Goal: Task Accomplishment & Management: Manage account settings

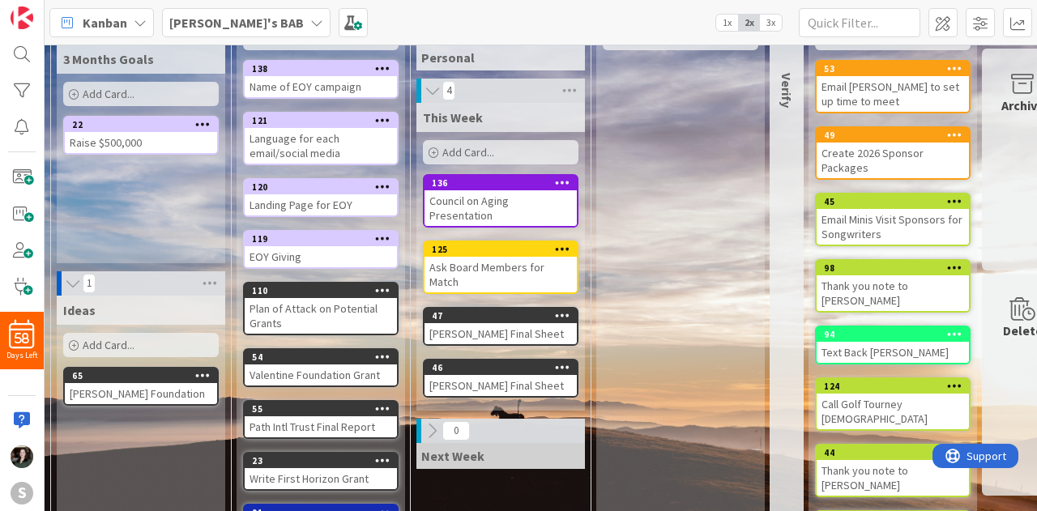
scroll to position [85, 0]
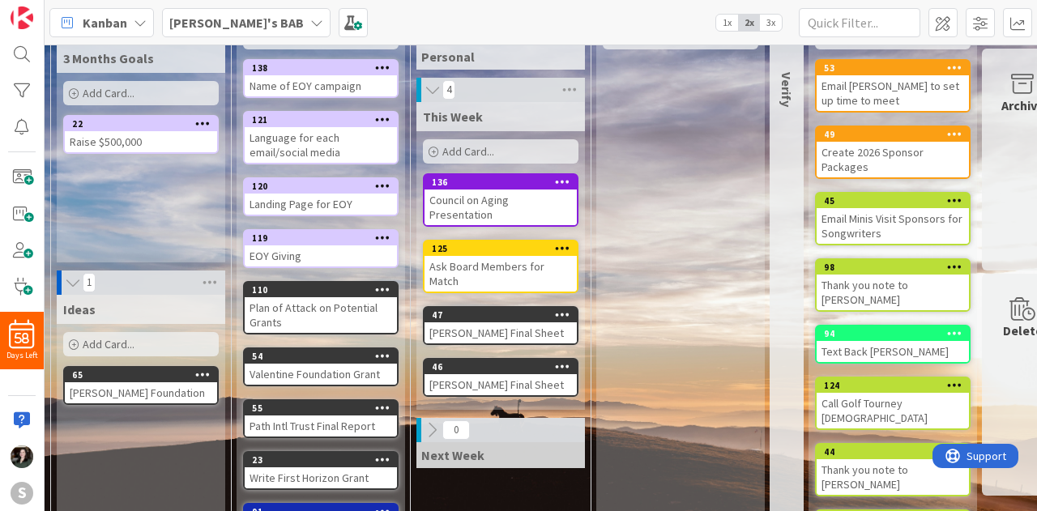
click at [224, 15] on b "[PERSON_NAME]'s BAB" at bounding box center [236, 23] width 134 height 16
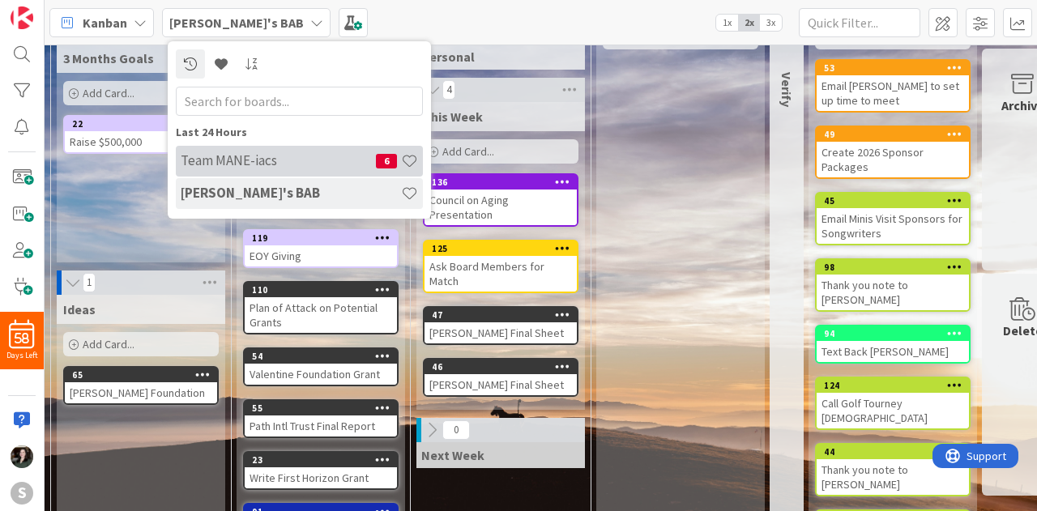
click at [272, 164] on h4 "Team MANE-iacs" at bounding box center [278, 160] width 195 height 16
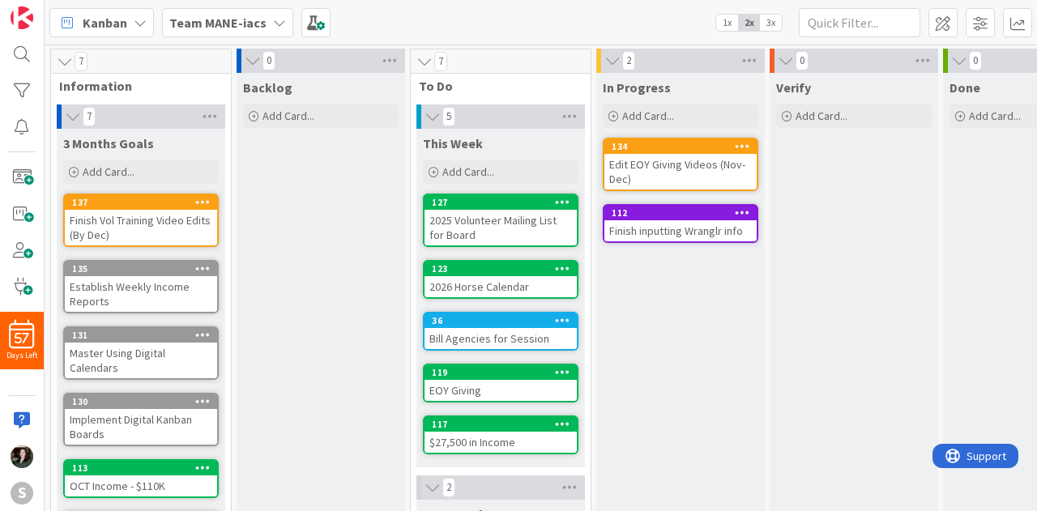
click at [545, 286] on div "2026 Horse Calendar" at bounding box center [500, 286] width 152 height 21
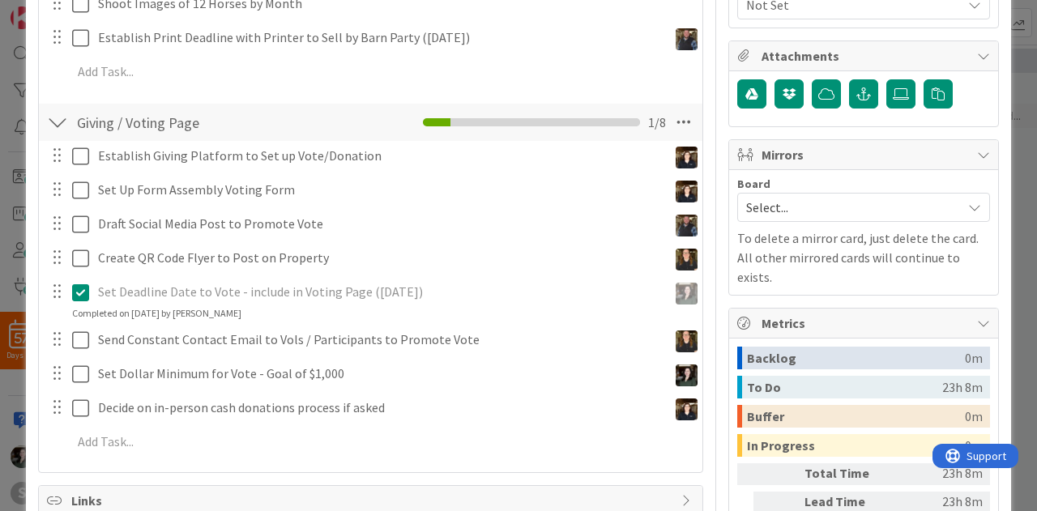
scroll to position [368, 0]
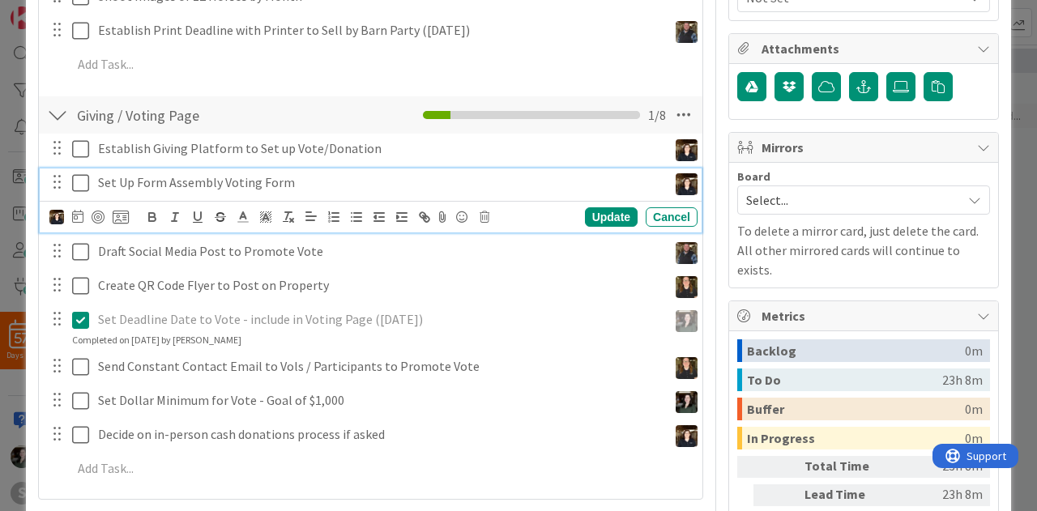
click at [256, 181] on p "Set Up Form Assembly Voting Form" at bounding box center [379, 182] width 563 height 19
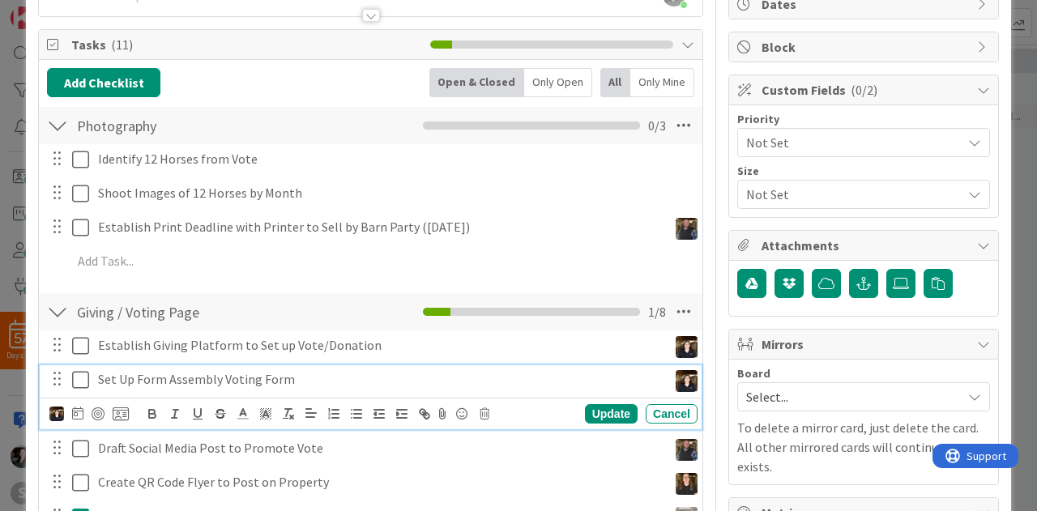
scroll to position [170, 0]
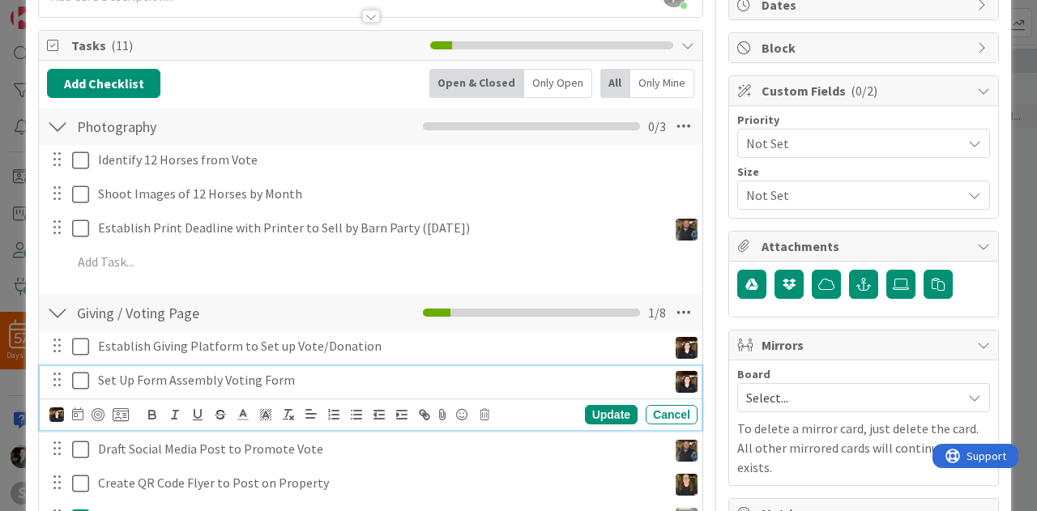
click at [319, 275] on div "Identify 12 Horses from Vote Update Cancel Shoot Images of 12 Horses by Month U…" at bounding box center [370, 214] width 647 height 138
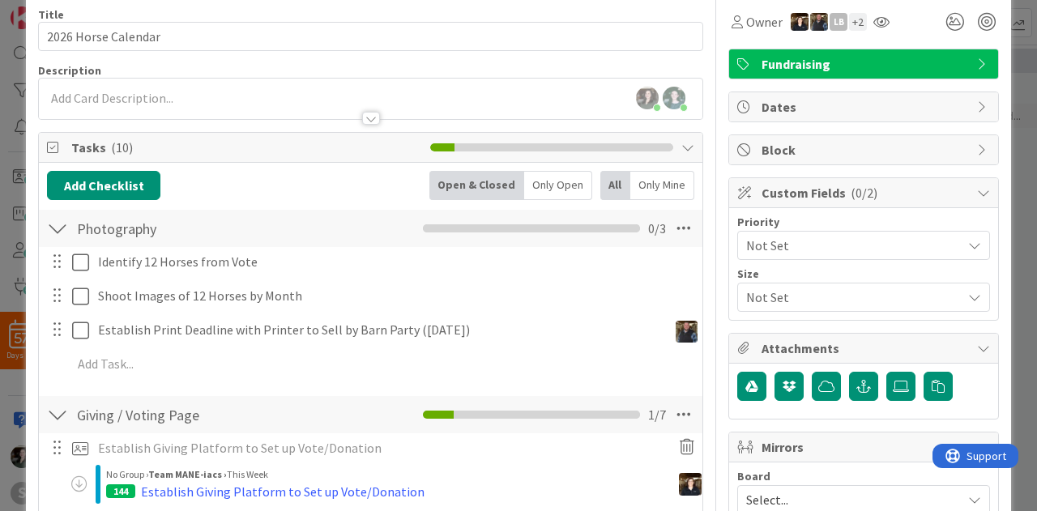
scroll to position [0, 0]
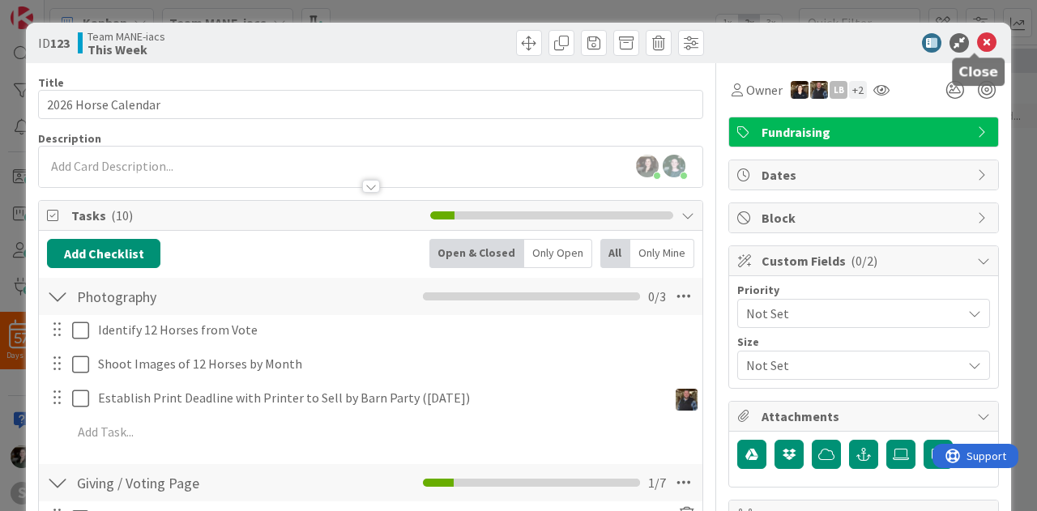
click at [977, 44] on icon at bounding box center [986, 42] width 19 height 19
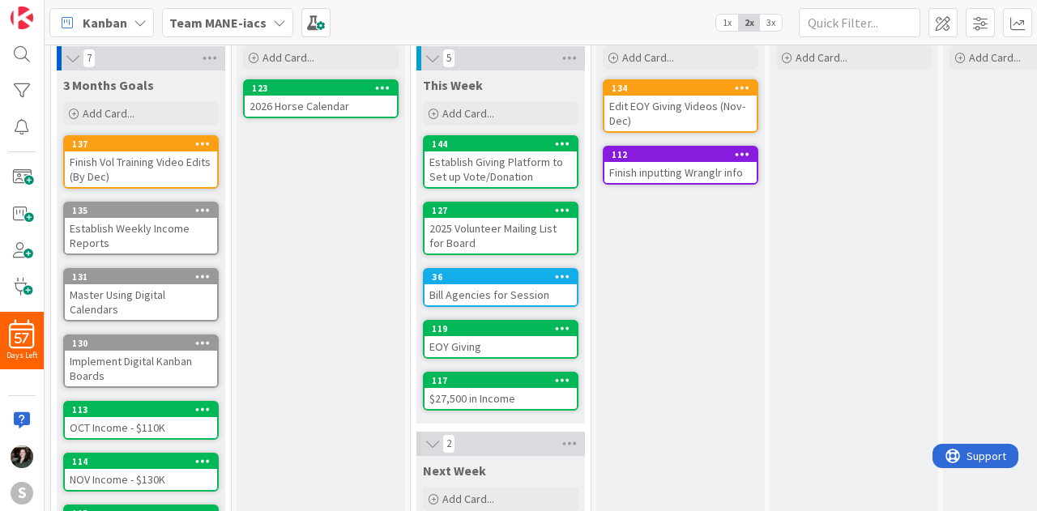
scroll to position [61, 0]
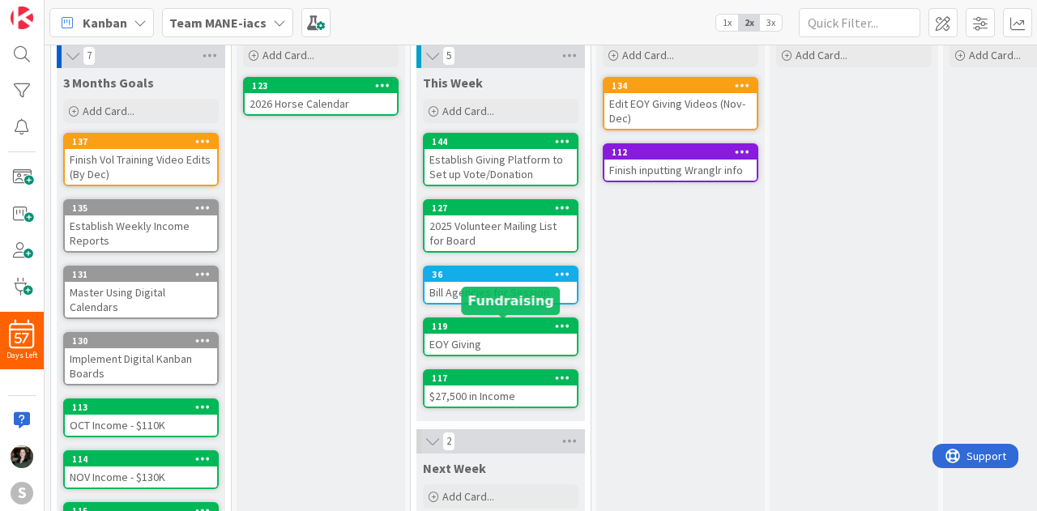
click at [481, 328] on div "119" at bounding box center [504, 326] width 145 height 11
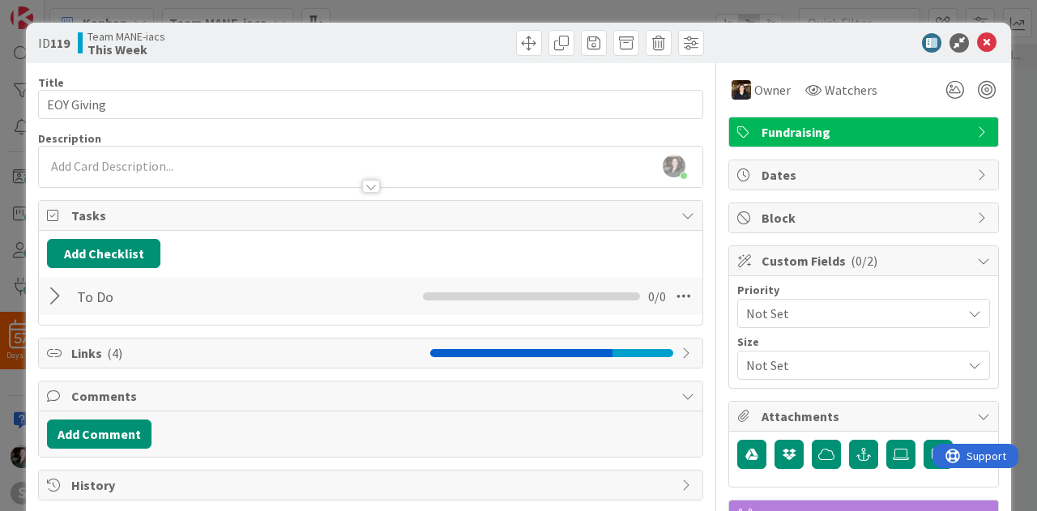
click at [53, 292] on div at bounding box center [57, 296] width 21 height 29
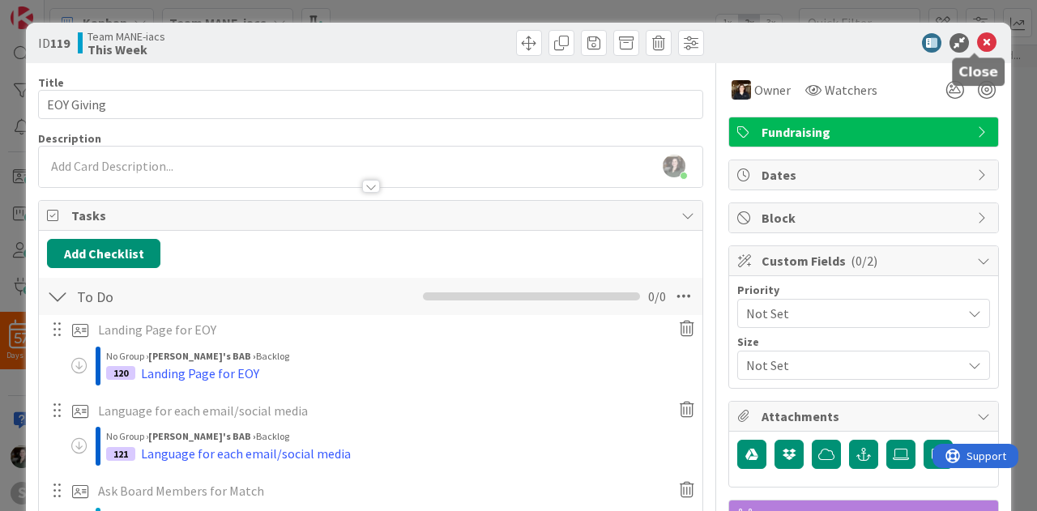
click at [977, 40] on icon at bounding box center [986, 42] width 19 height 19
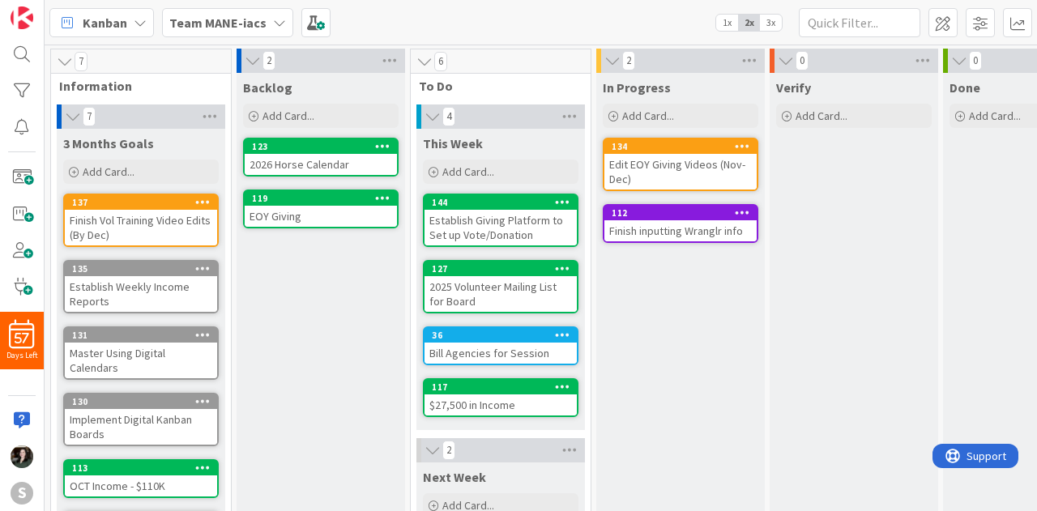
click at [275, 88] on span "Backlog" at bounding box center [267, 87] width 49 height 16
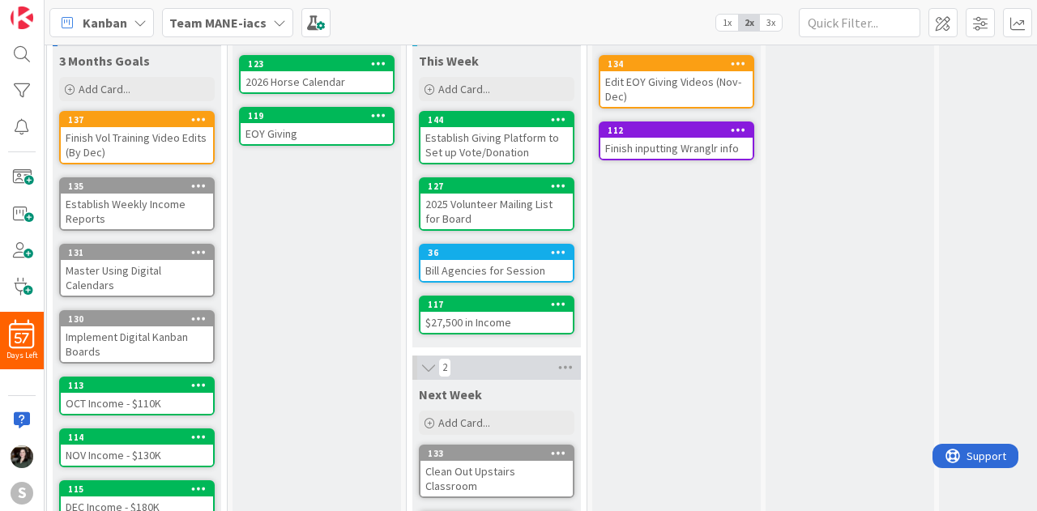
scroll to position [0, 4]
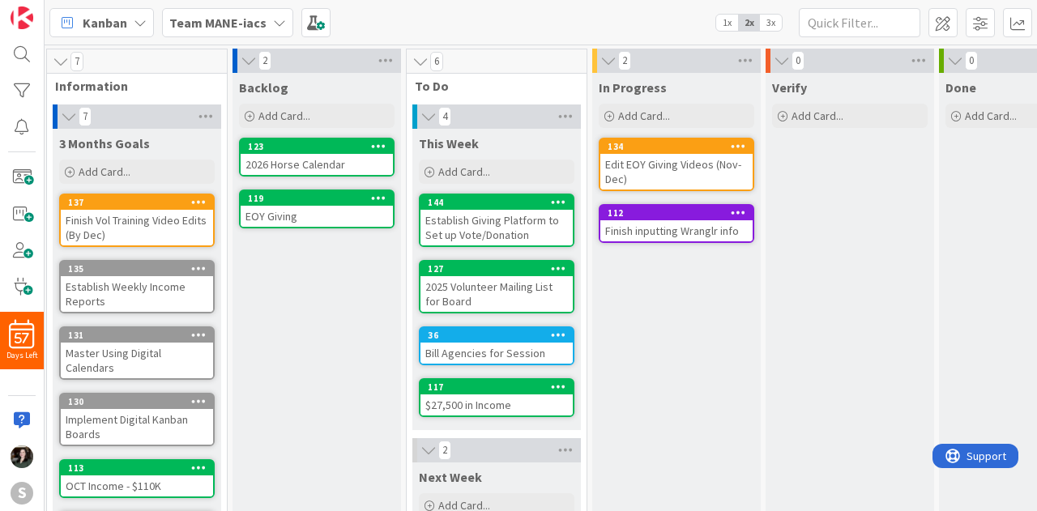
click at [962, 296] on div "Done Add Card..." at bounding box center [1023, 474] width 168 height 802
click at [286, 90] on div "Backlog" at bounding box center [317, 87] width 156 height 16
click at [272, 88] on span "Backlog" at bounding box center [263, 87] width 49 height 16
click at [291, 87] on div "Backlog" at bounding box center [317, 87] width 156 height 16
click at [269, 93] on span "Backlog" at bounding box center [263, 87] width 49 height 16
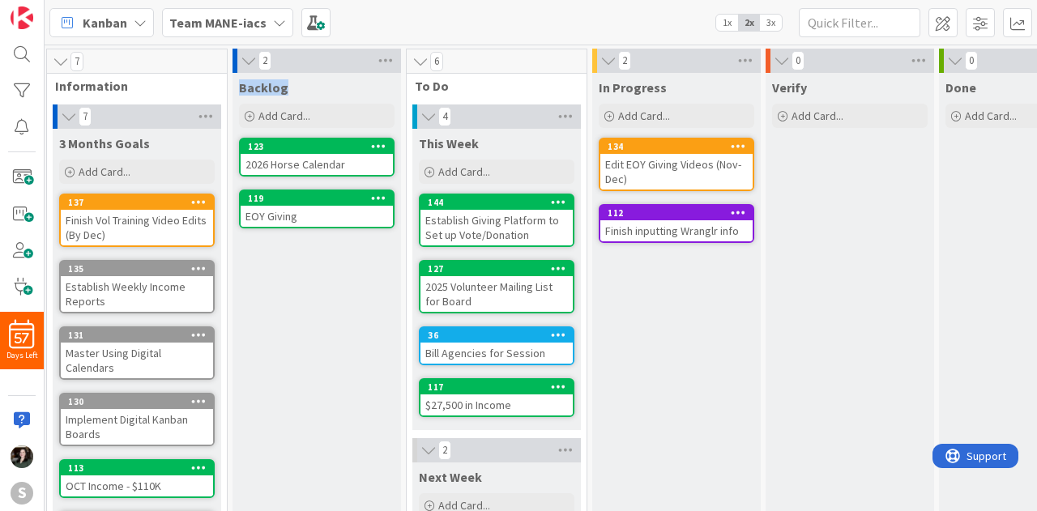
click at [269, 93] on span "Backlog" at bounding box center [263, 87] width 49 height 16
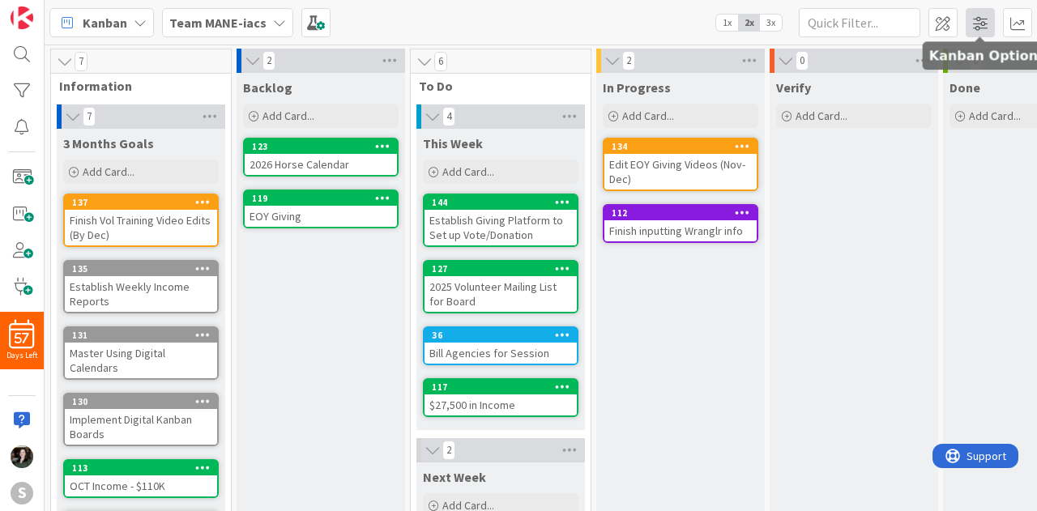
click at [969, 19] on span at bounding box center [980, 22] width 29 height 29
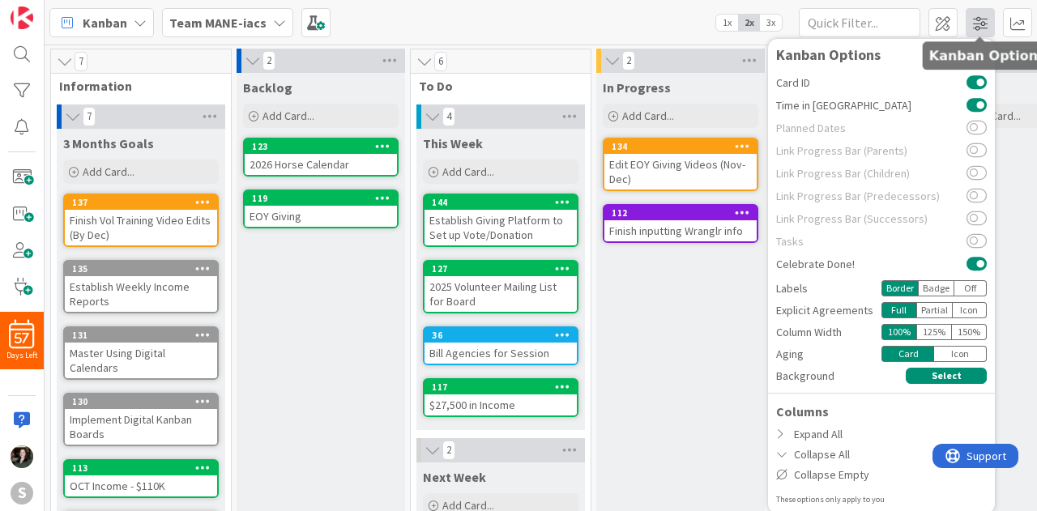
click at [969, 19] on span at bounding box center [980, 22] width 29 height 29
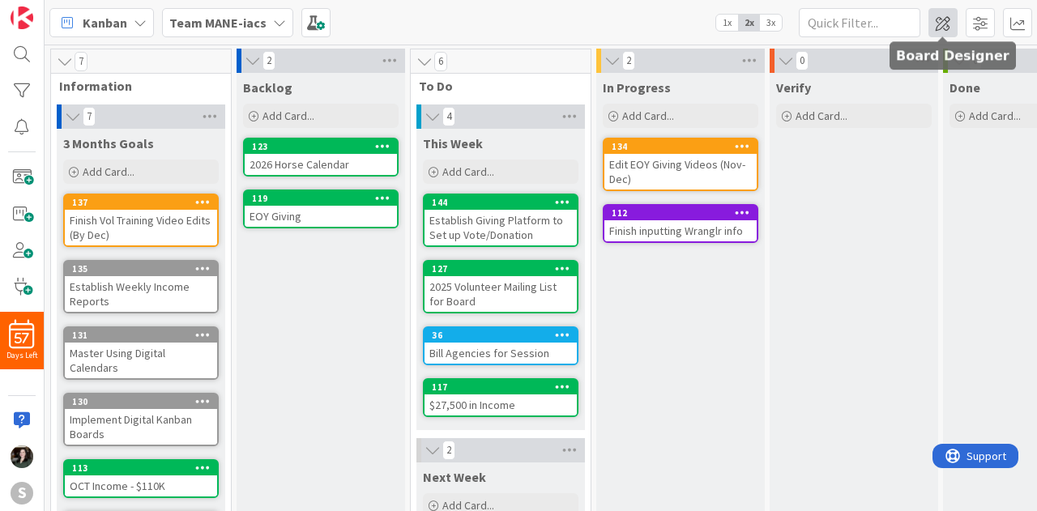
click at [949, 18] on span at bounding box center [942, 22] width 29 height 29
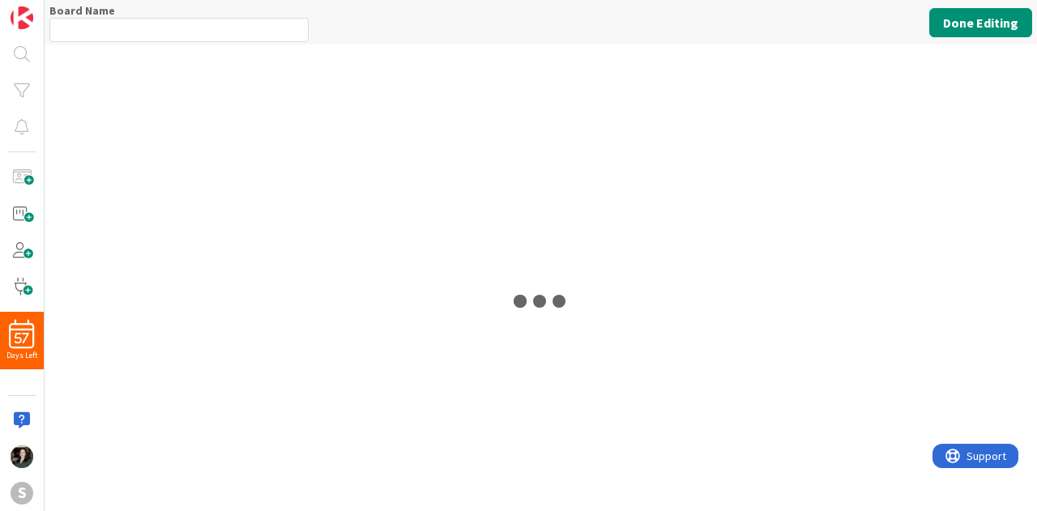
type input "Team MANE-iacs"
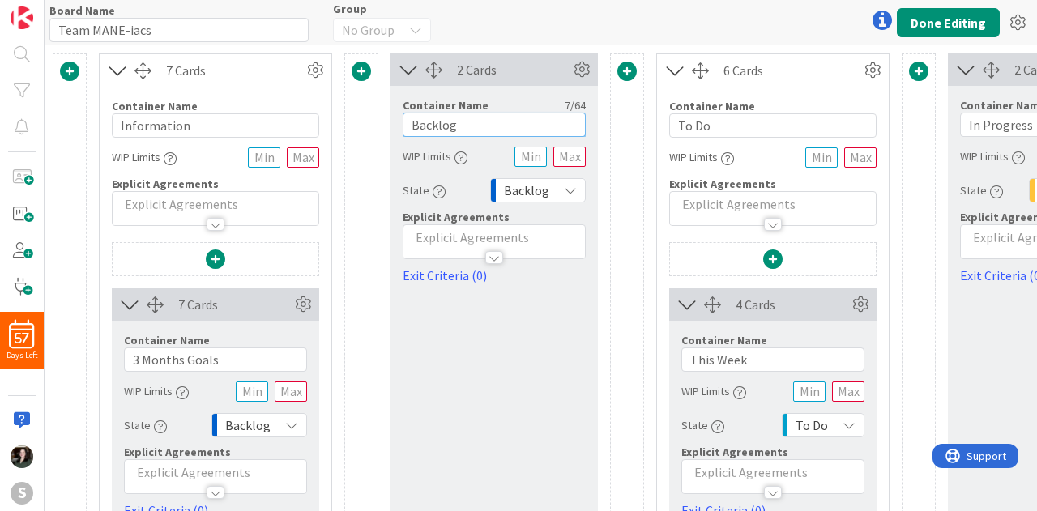
drag, startPoint x: 492, startPoint y: 127, endPoint x: 356, endPoint y: 110, distance: 136.3
click at [356, 110] on div "7 Cards Container Name 11 / 64 Information WIP Limits Explicit Agreements 7 Car…" at bounding box center [893, 475] width 1680 height 844
type input "Current Projects"
click at [953, 21] on button "Done Editing" at bounding box center [948, 22] width 103 height 29
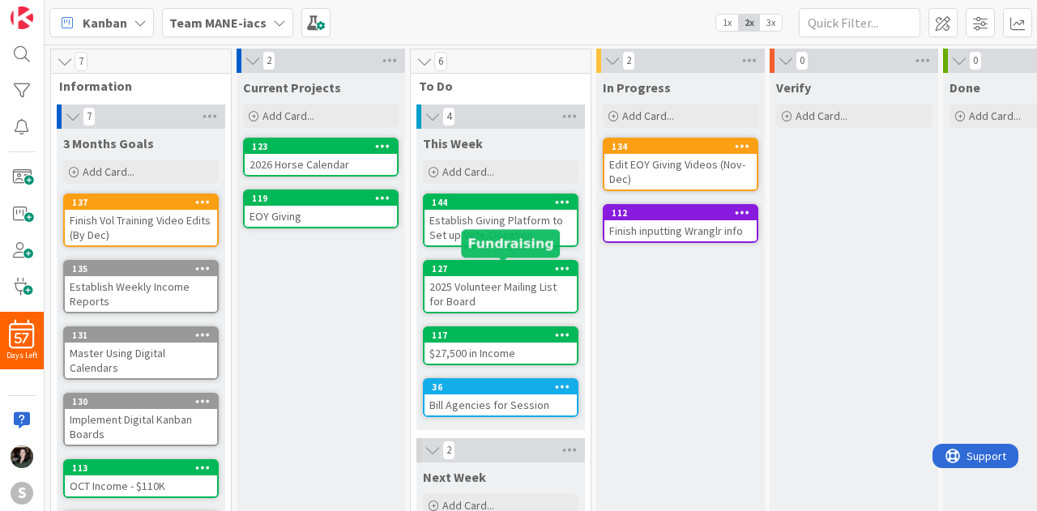
click at [522, 269] on div "127" at bounding box center [504, 268] width 145 height 11
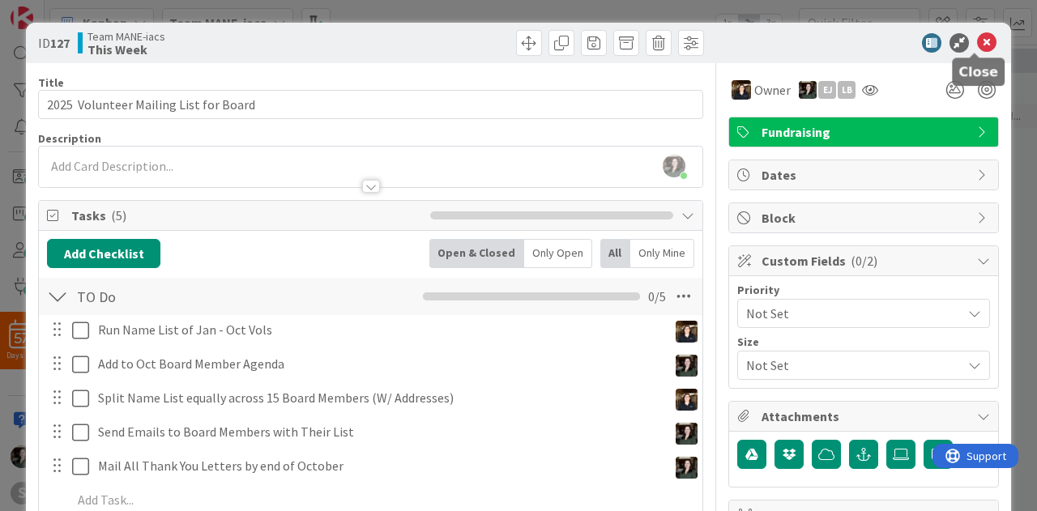
click at [977, 43] on icon at bounding box center [986, 42] width 19 height 19
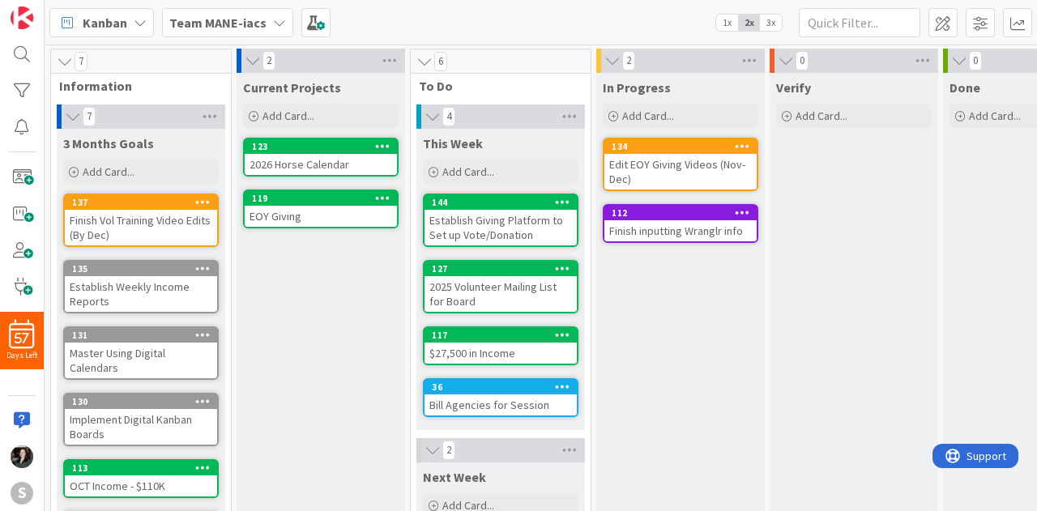
click at [290, 162] on div "2026 Horse Calendar" at bounding box center [321, 164] width 152 height 21
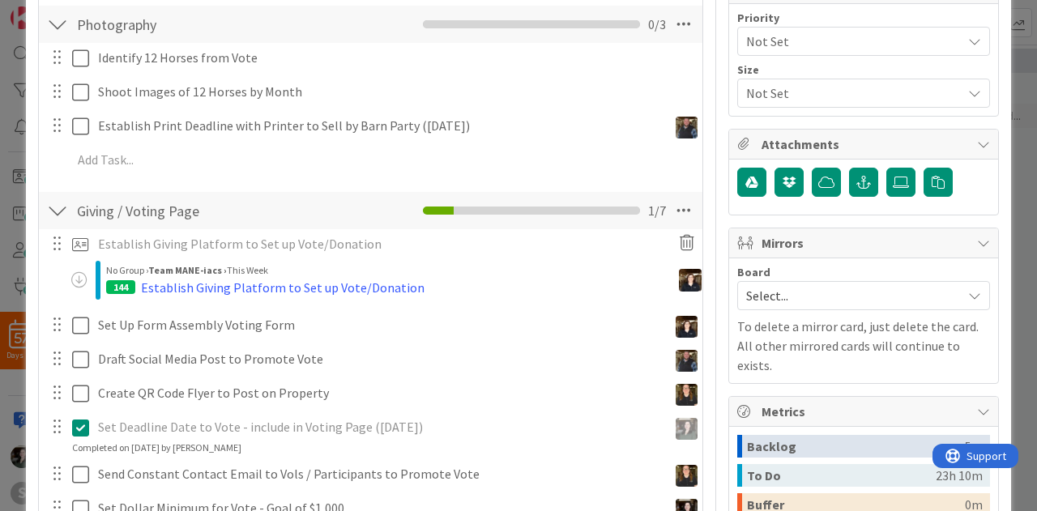
scroll to position [275, 0]
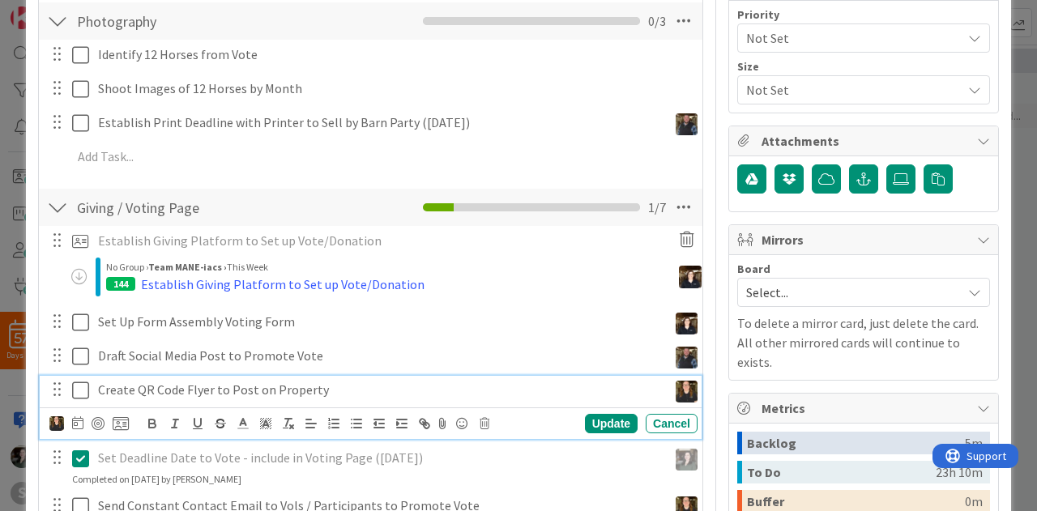
click at [350, 390] on p "Create QR Code Flyer to Post on Property" at bounding box center [379, 390] width 563 height 19
click at [119, 424] on icon at bounding box center [121, 423] width 16 height 15
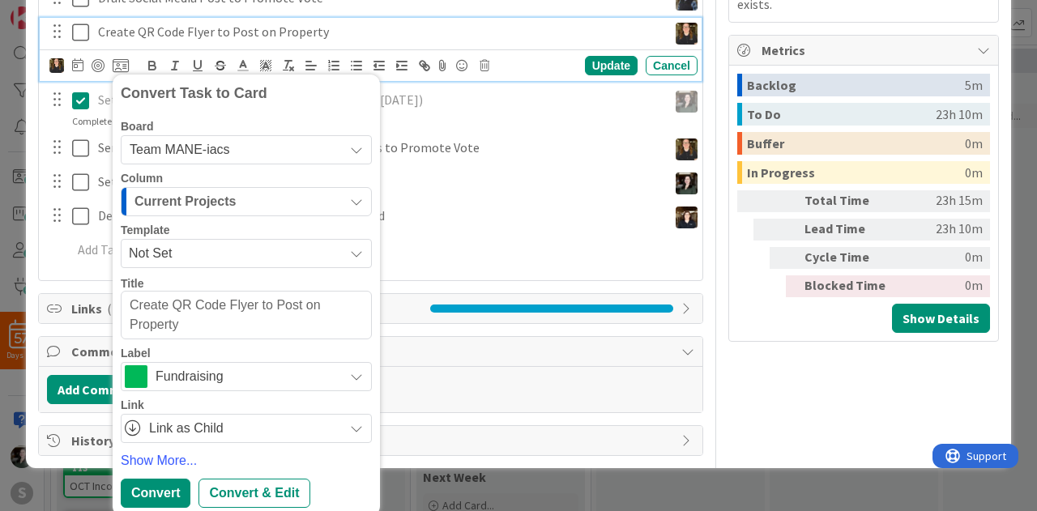
click at [211, 202] on span "Current Projects" at bounding box center [184, 201] width 101 height 21
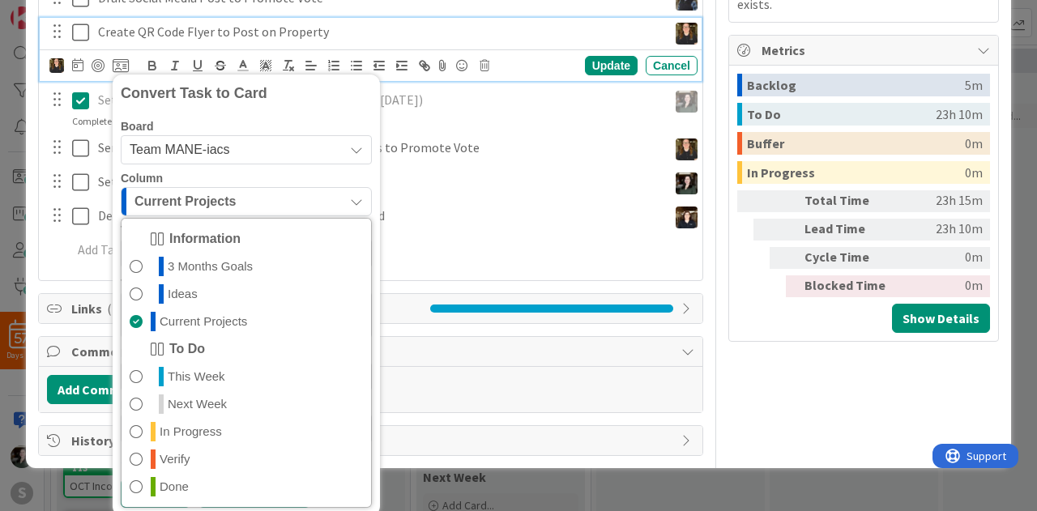
click at [242, 176] on div "Column" at bounding box center [246, 178] width 251 height 11
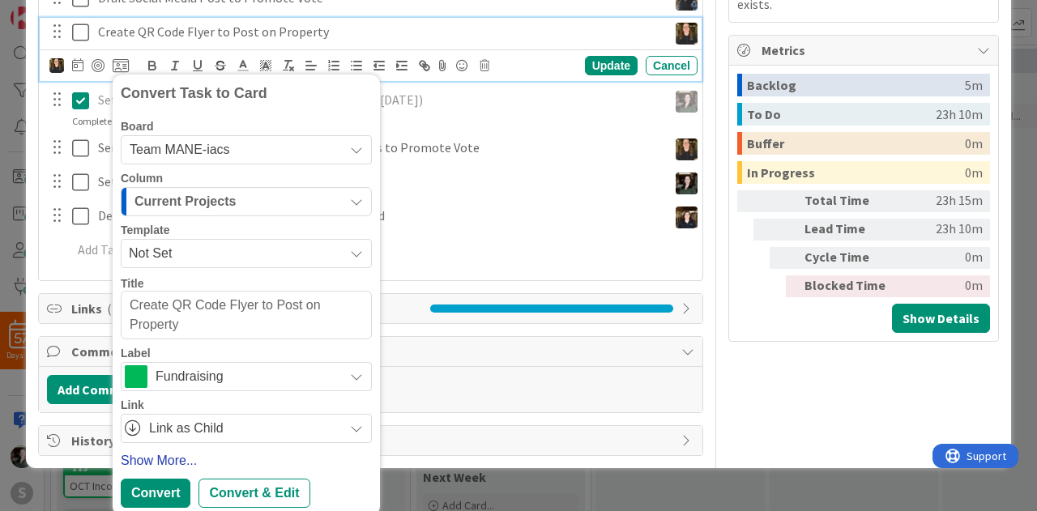
click at [164, 452] on link "Show More..." at bounding box center [246, 460] width 251 height 19
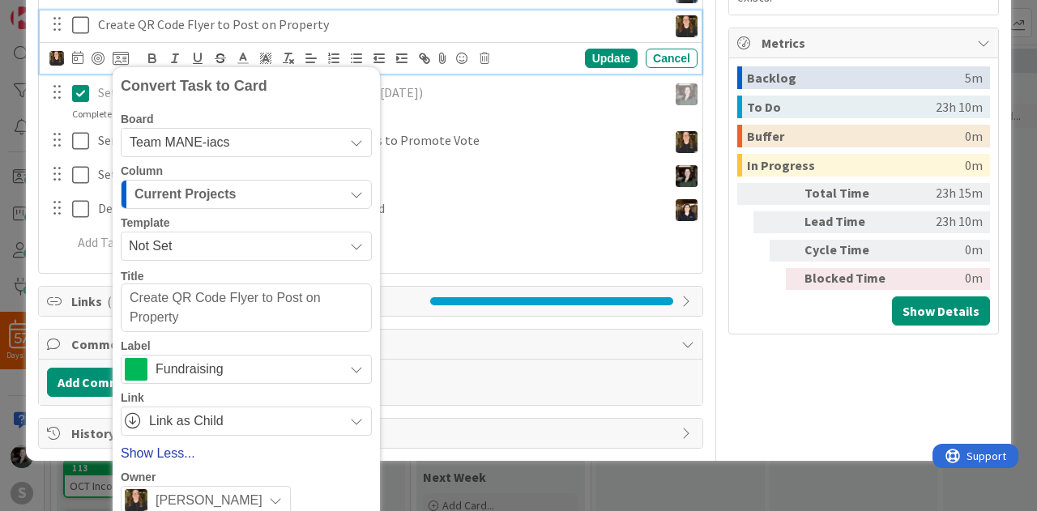
scroll to position [503, 0]
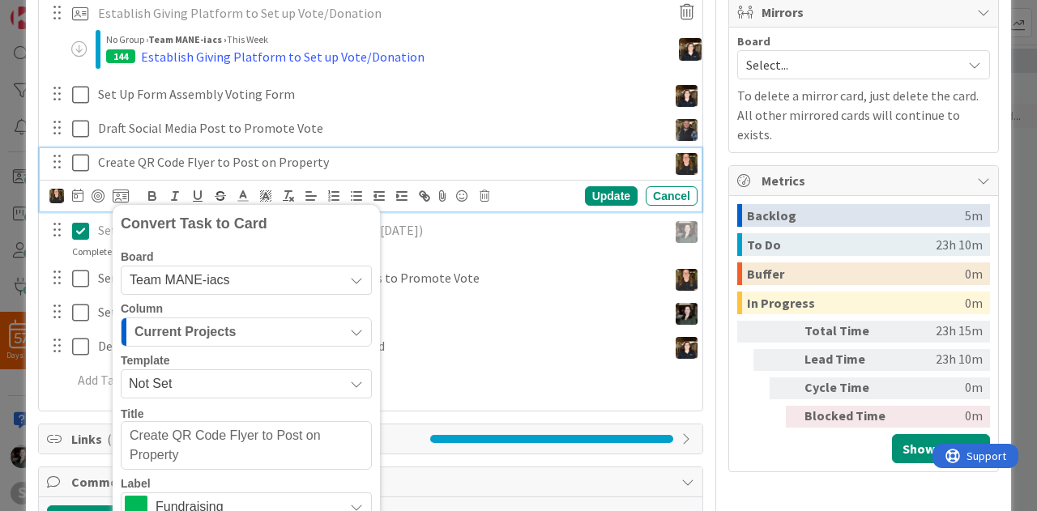
click at [776, 60] on span "Select..." at bounding box center [849, 64] width 207 height 23
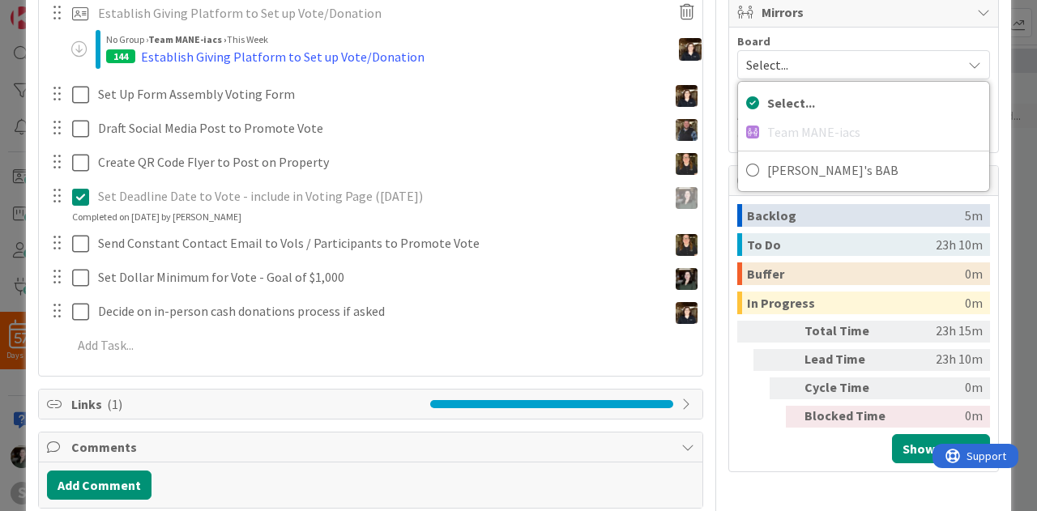
click at [614, 49] on div "144 Establish Giving Platform to Set up Vote/Donation" at bounding box center [392, 56] width 573 height 19
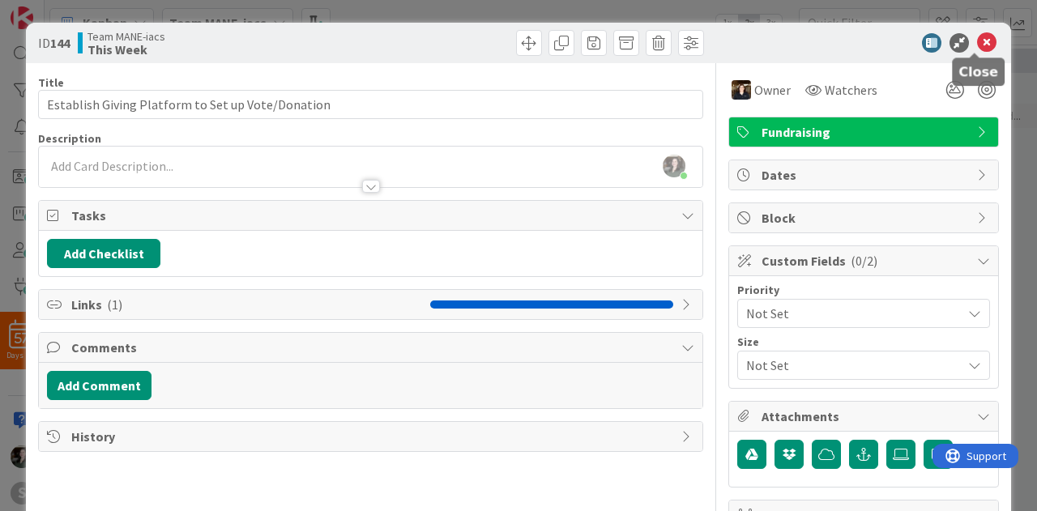
click at [977, 40] on icon at bounding box center [986, 42] width 19 height 19
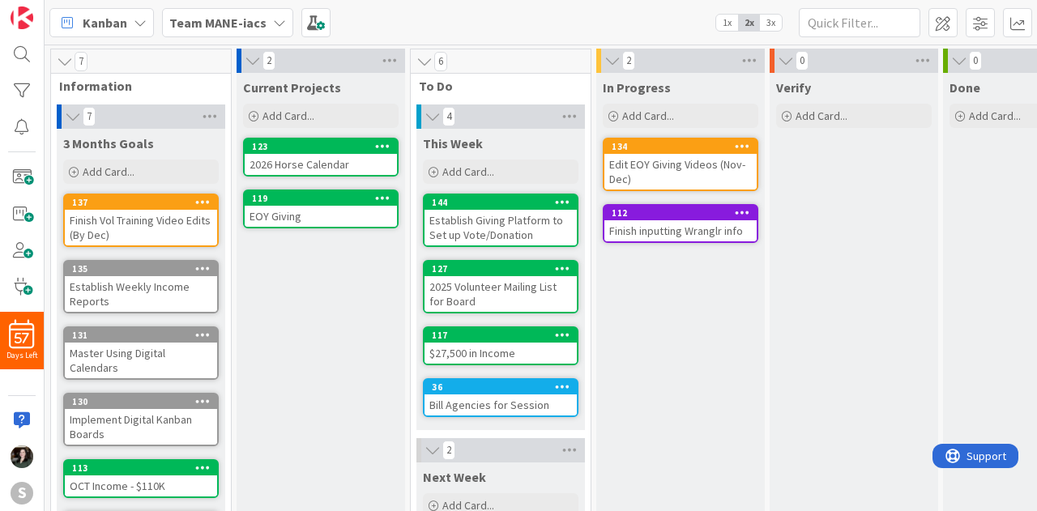
click at [308, 471] on div "Current Projects Add Card... 123 2026 Horse Calendar 119 EOY Giving" at bounding box center [321, 474] width 168 height 802
click at [314, 113] on div "Add Card..." at bounding box center [321, 116] width 156 height 24
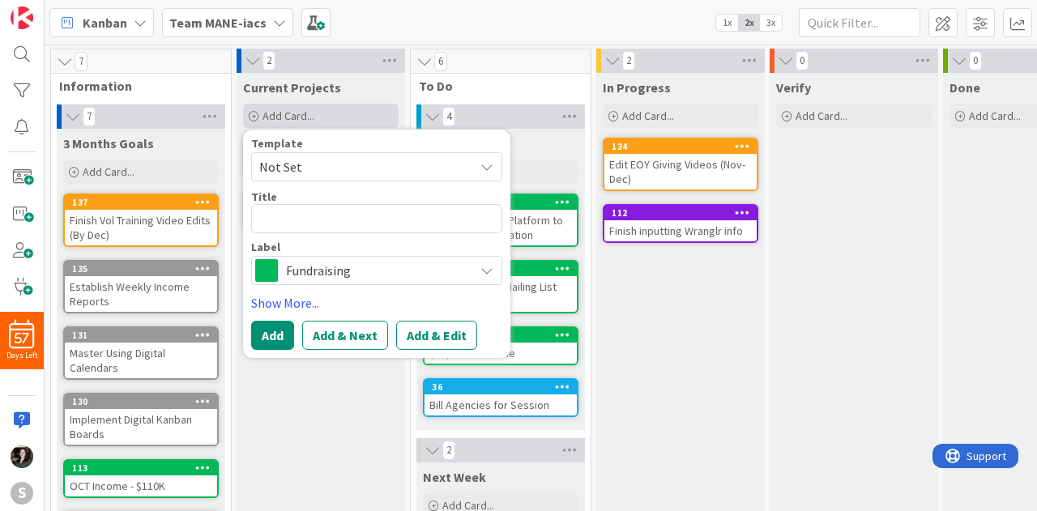
type textarea "x"
type textarea "B"
type textarea "x"
type textarea "Ba"
type textarea "x"
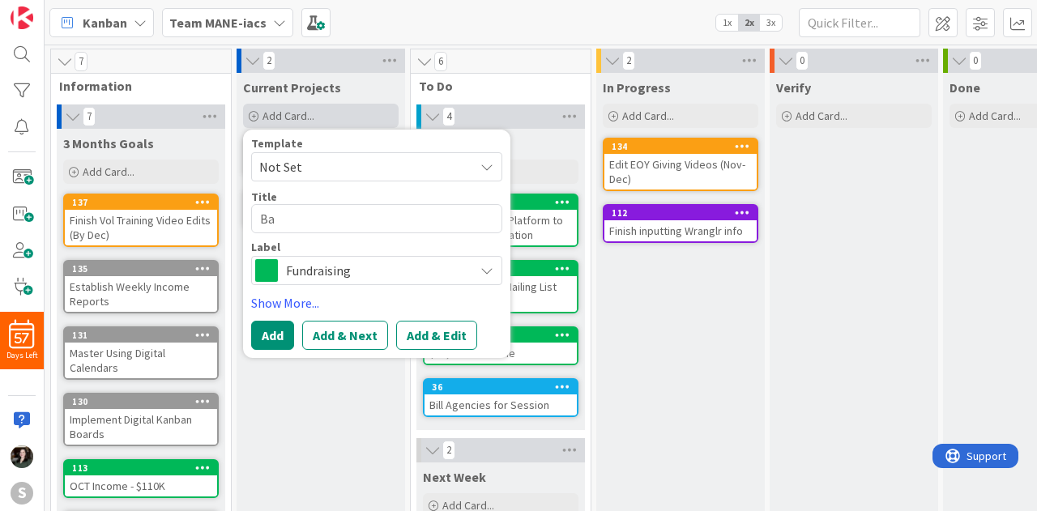
type textarea "Bar"
type textarea "x"
type textarea "Barn"
type textarea "x"
type textarea "Barn"
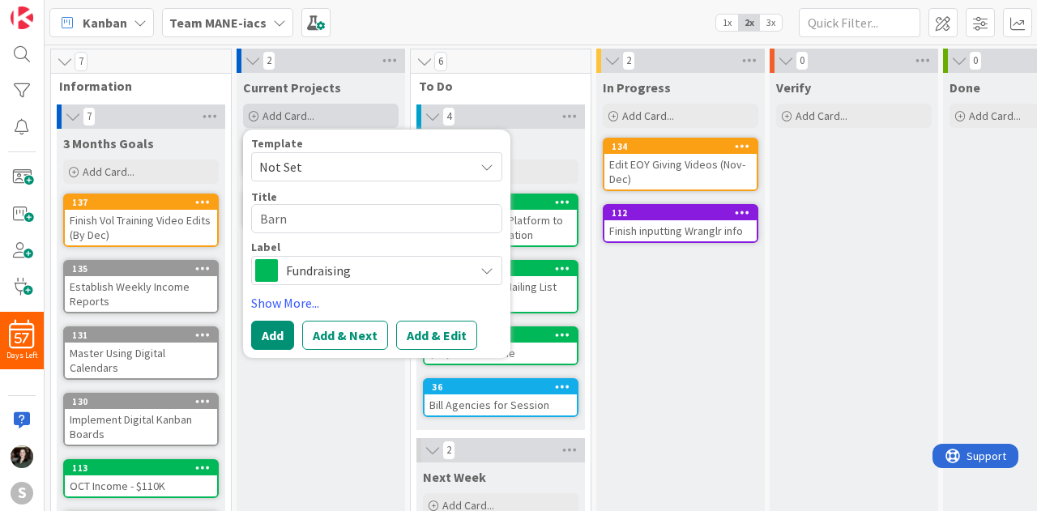
type textarea "x"
type textarea "Barn P"
type textarea "x"
type textarea "Barn Pa"
type textarea "x"
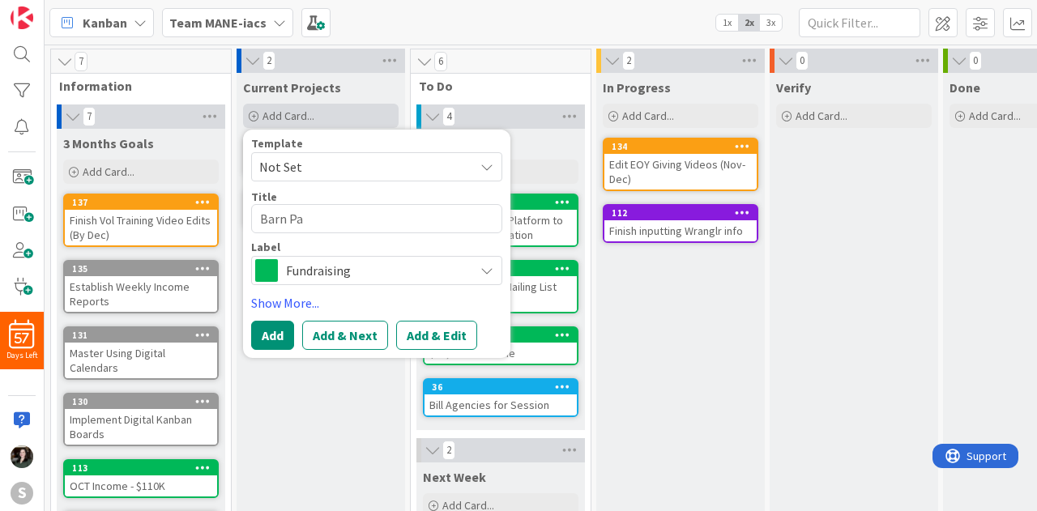
type textarea "Barn Par"
type textarea "x"
type textarea "Barn Part"
type textarea "x"
type textarea "Barn Party"
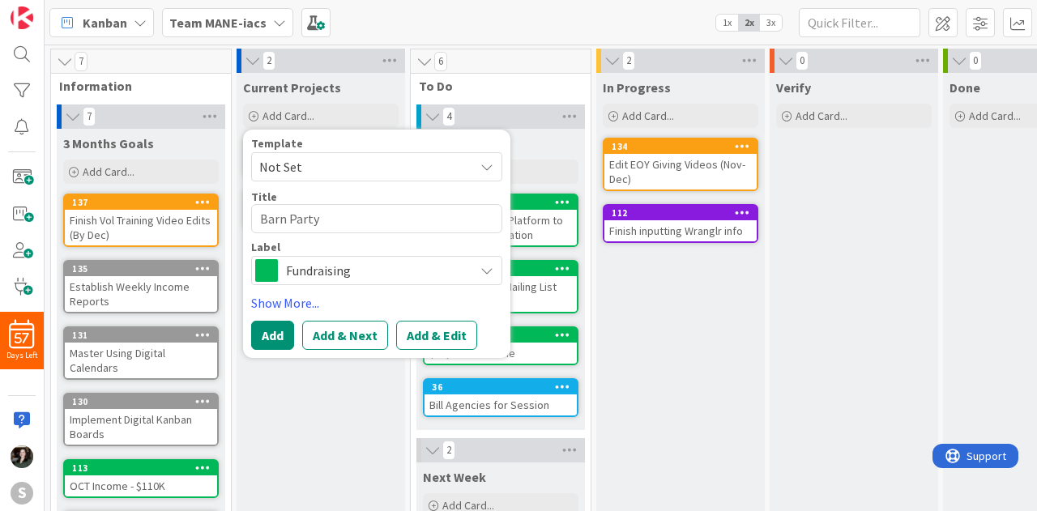
click at [366, 276] on span "Fundraising" at bounding box center [376, 270] width 180 height 23
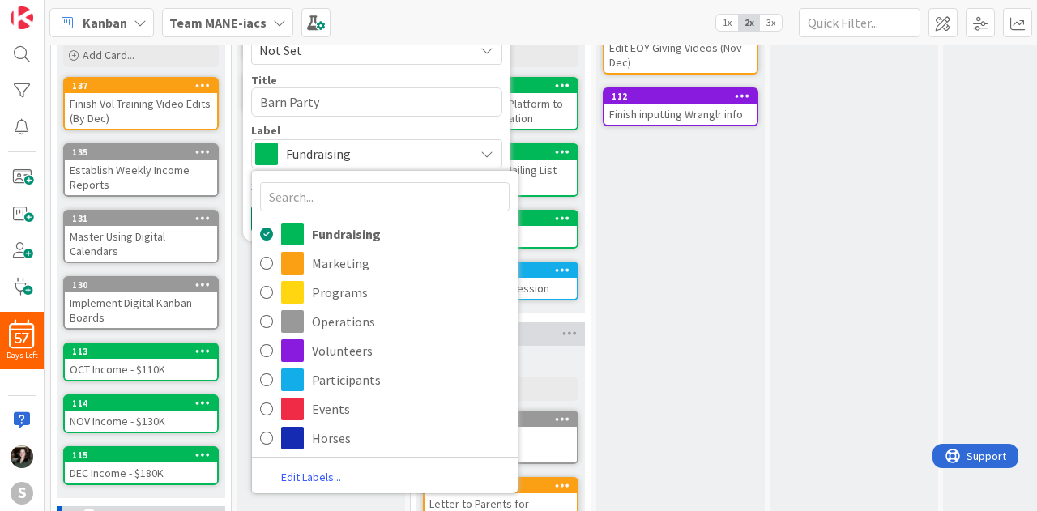
scroll to position [125, 0]
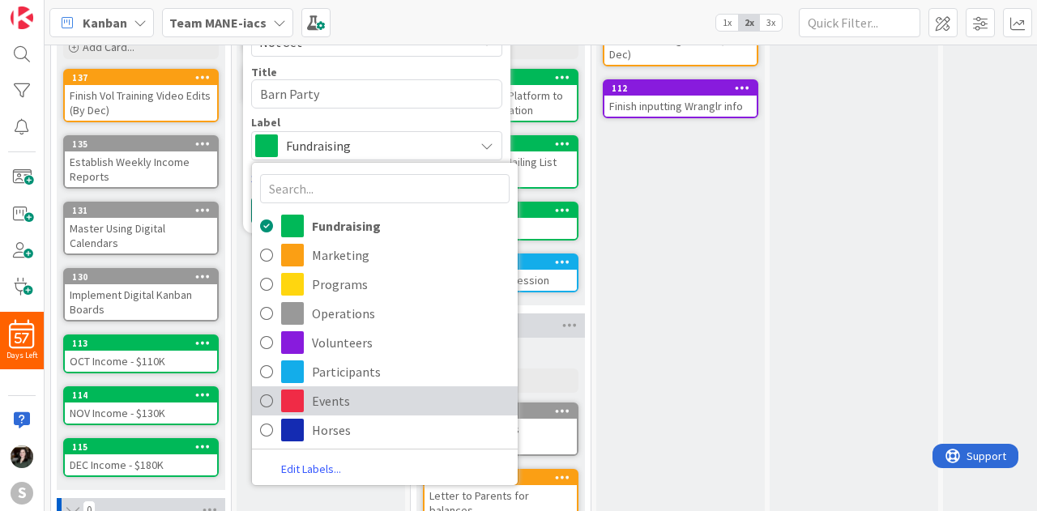
click at [369, 392] on span "Events" at bounding box center [411, 401] width 198 height 24
type textarea "x"
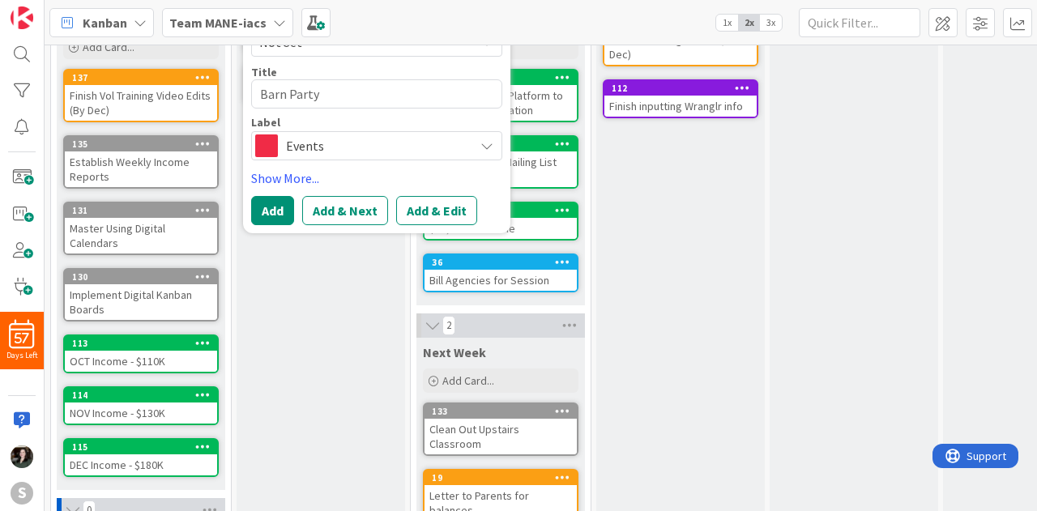
scroll to position [0, 0]
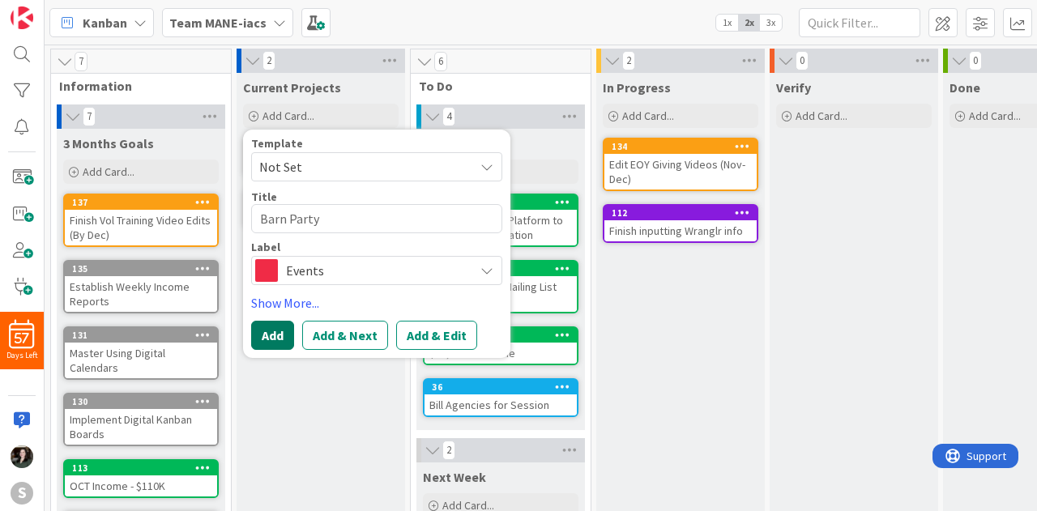
click at [274, 330] on button "Add" at bounding box center [272, 335] width 43 height 29
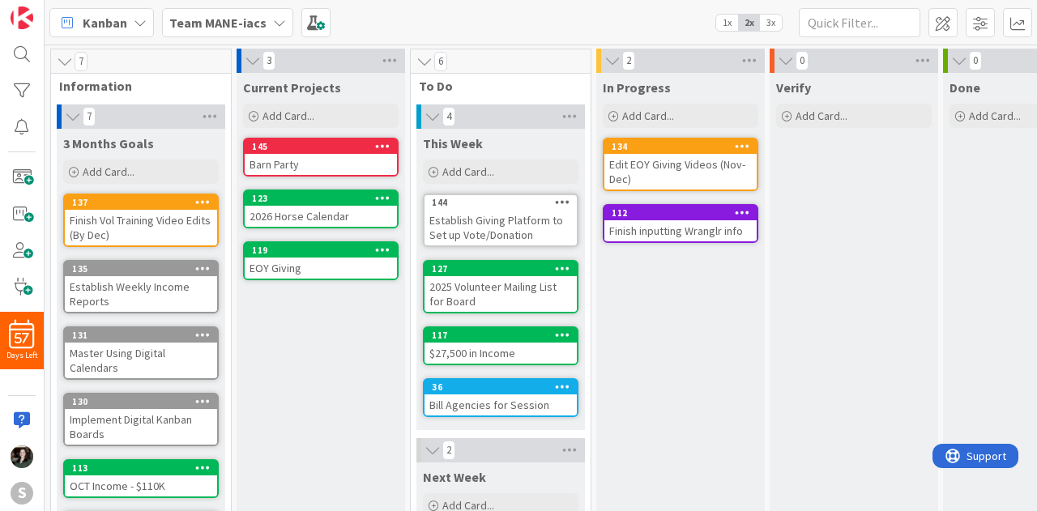
click at [305, 160] on div "Barn Party" at bounding box center [321, 164] width 152 height 21
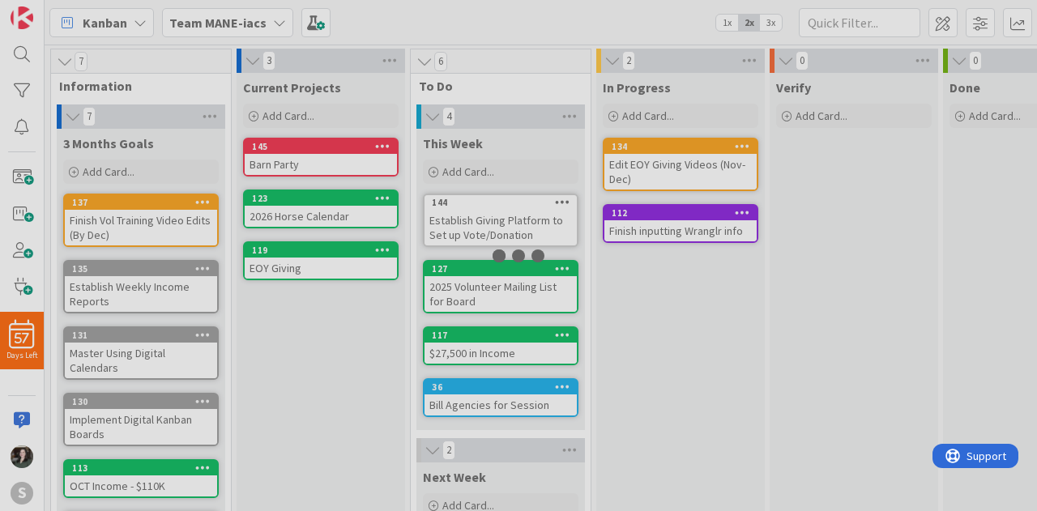
click at [305, 160] on div at bounding box center [518, 255] width 1037 height 511
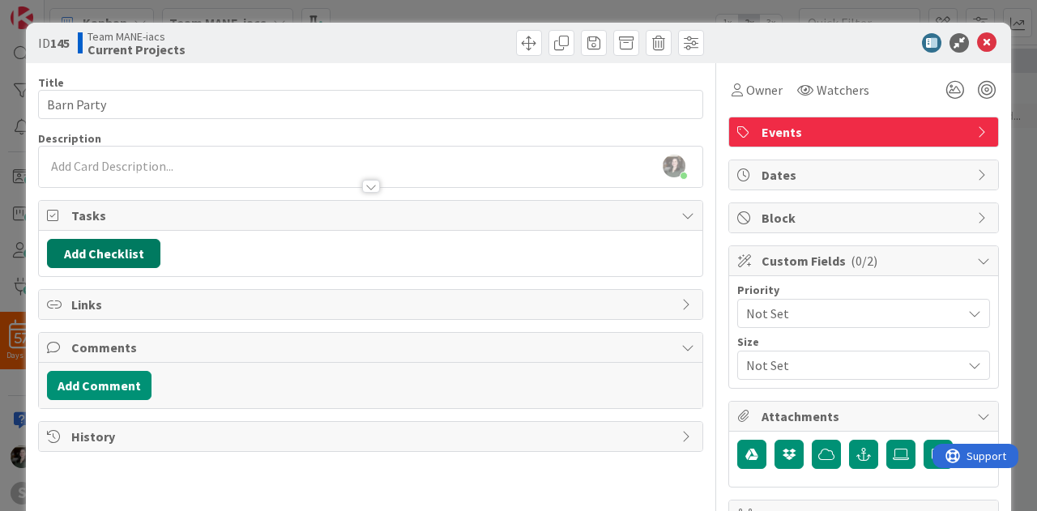
click at [87, 254] on button "Add Checklist" at bounding box center [103, 253] width 113 height 29
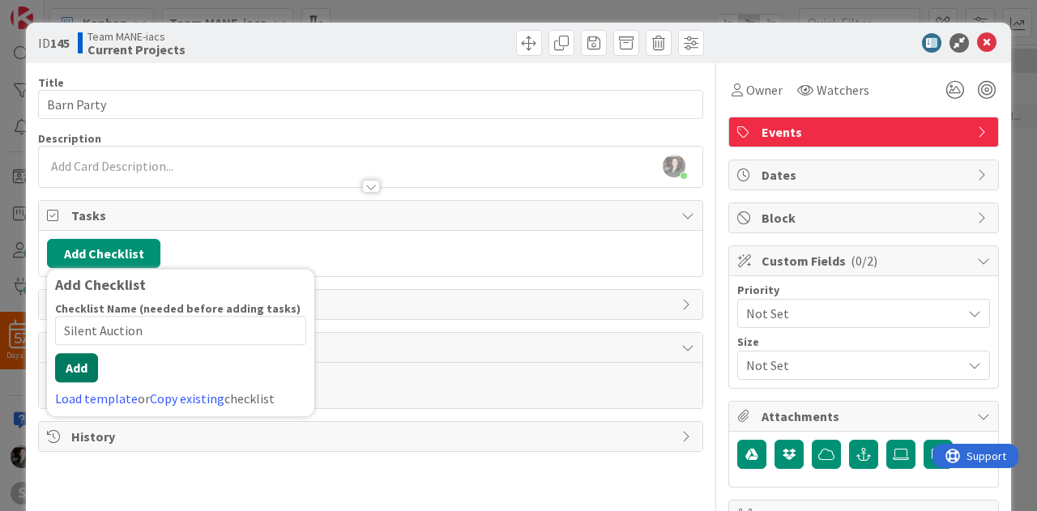
type input "Silent Auction"
click at [83, 378] on button "Add" at bounding box center [76, 367] width 43 height 29
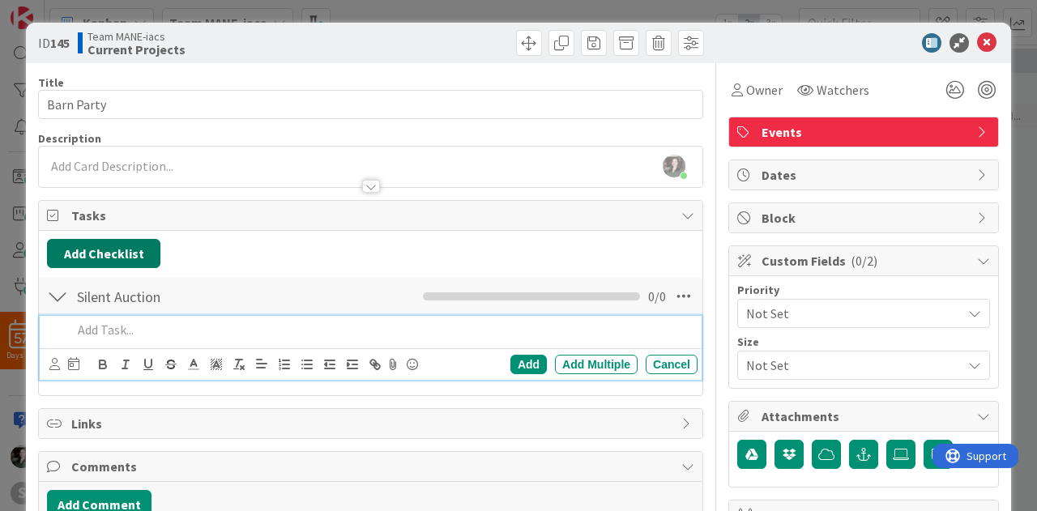
click at [123, 252] on button "Add Checklist" at bounding box center [103, 253] width 113 height 29
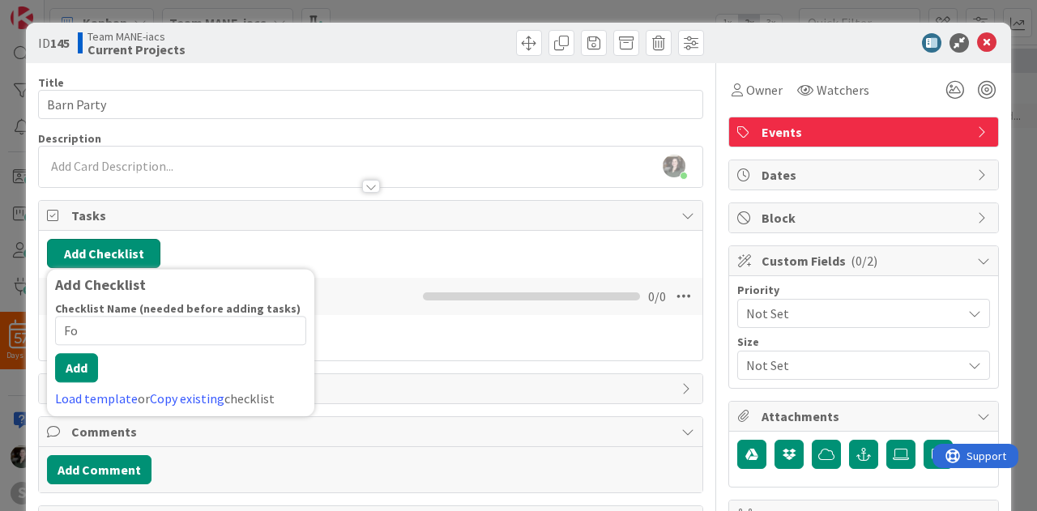
type input "F"
type input "Activities"
click at [89, 377] on button "Add" at bounding box center [76, 367] width 43 height 29
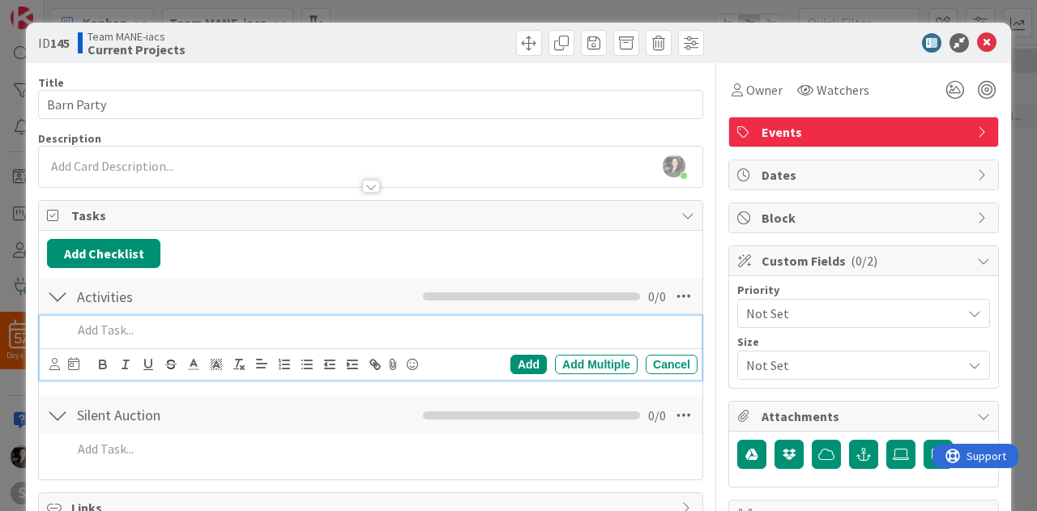
click at [55, 292] on div at bounding box center [57, 296] width 21 height 29
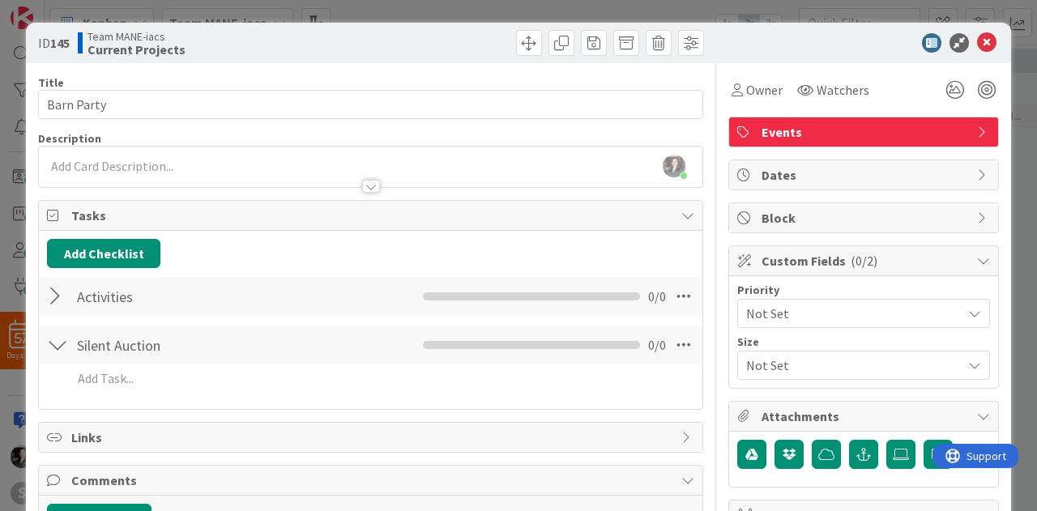
click at [55, 338] on div at bounding box center [57, 344] width 21 height 29
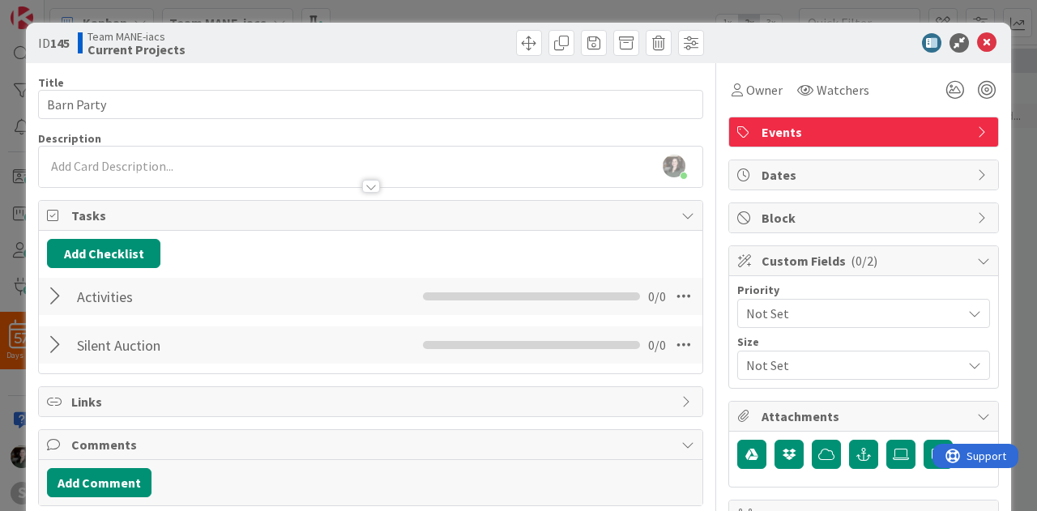
click at [45, 293] on div "Activities Checklist Name 10 / 64 Activities 0 / 0" at bounding box center [370, 296] width 663 height 37
click at [56, 298] on div at bounding box center [57, 296] width 21 height 29
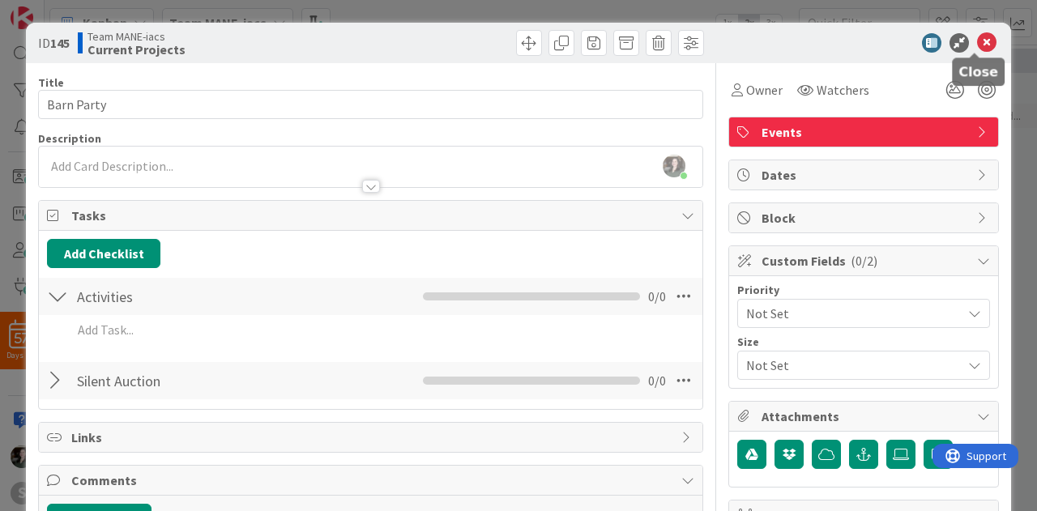
click at [977, 45] on icon at bounding box center [986, 42] width 19 height 19
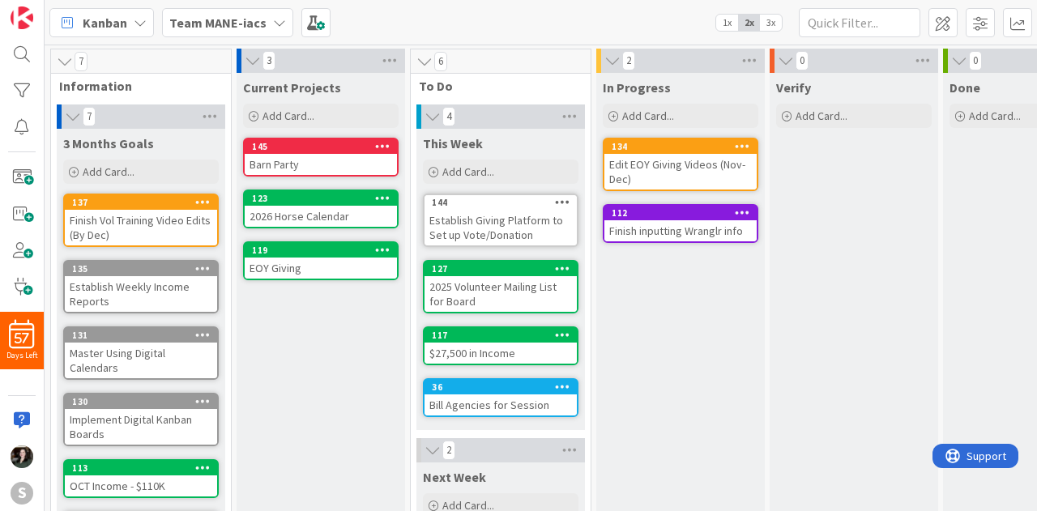
click at [756, 362] on div "In Progress Add Card... 134 Edit EOY Giving Videos (Nov-Dec) 112 Finish inputti…" at bounding box center [680, 474] width 168 height 802
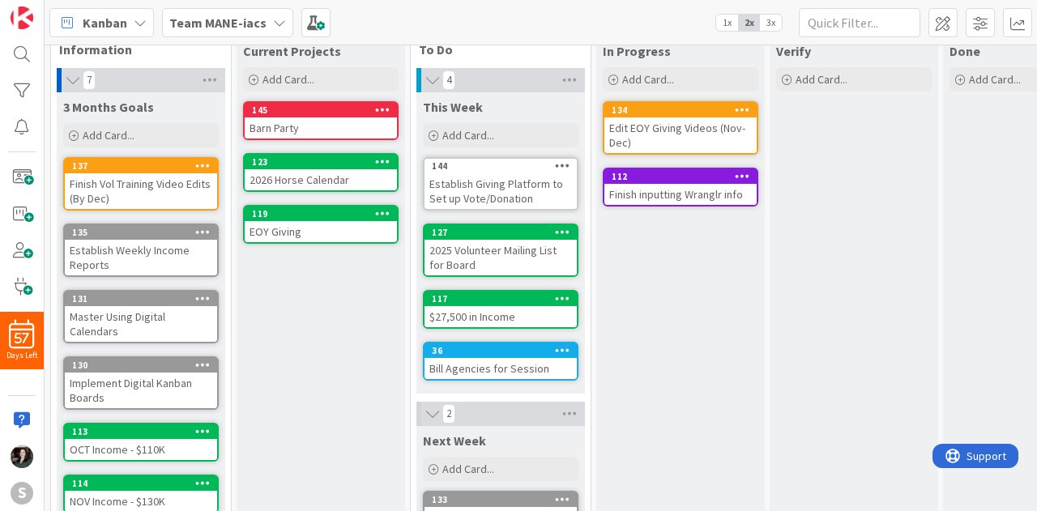
scroll to position [36, 0]
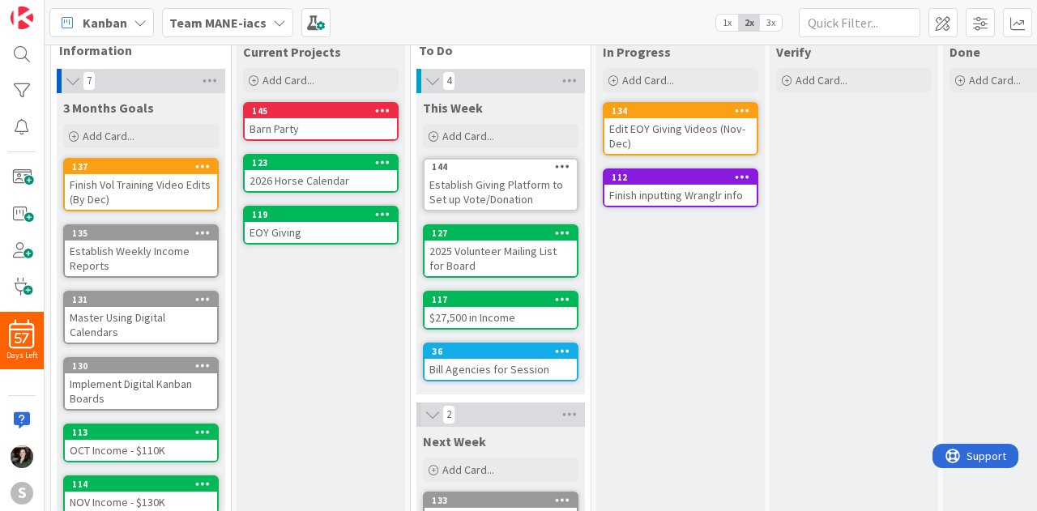
click at [321, 223] on div "EOY Giving" at bounding box center [321, 232] width 152 height 21
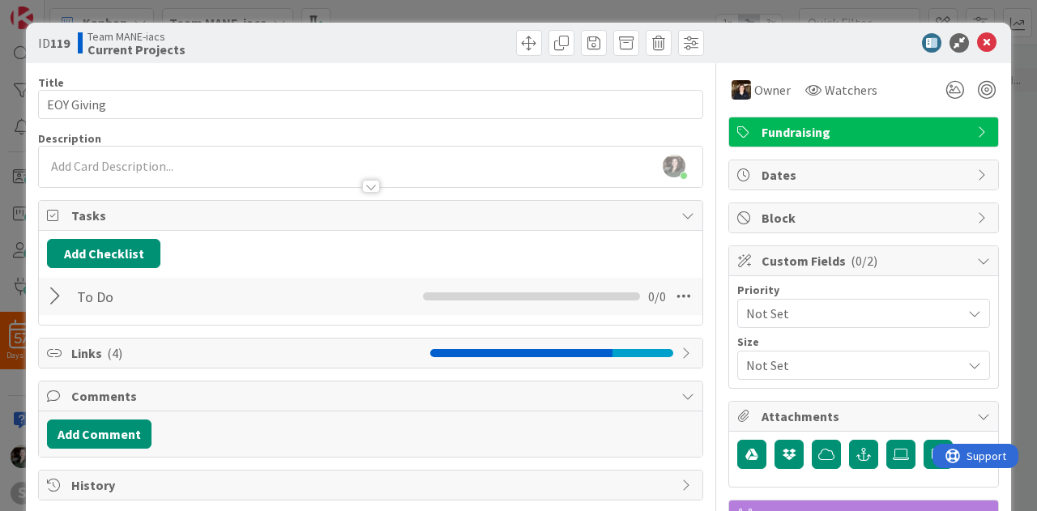
click at [179, 276] on div "To Do Checklist Name 5 / 64 To Do 0 / 0" at bounding box center [370, 296] width 663 height 40
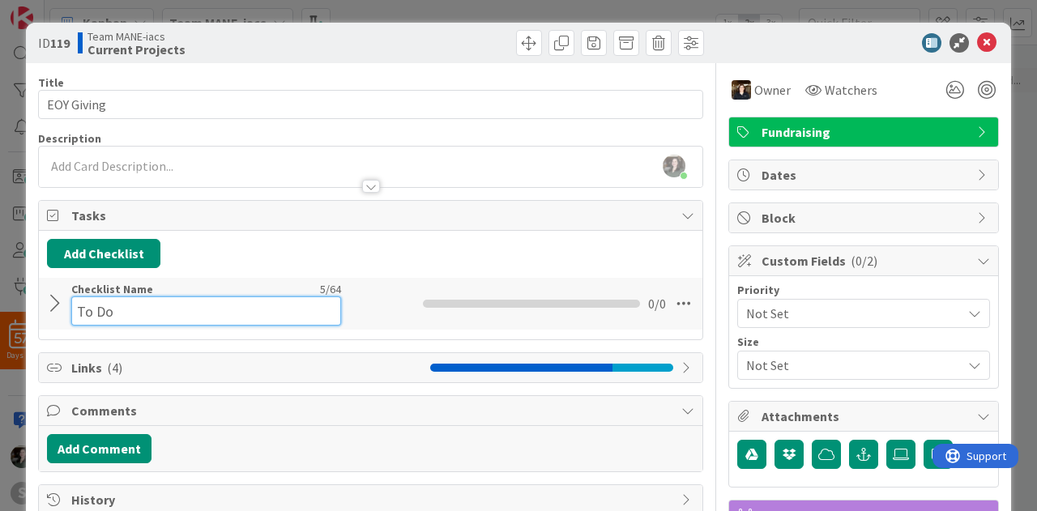
click at [168, 292] on div "Checklist Name 5 / 64 To Do" at bounding box center [206, 304] width 270 height 44
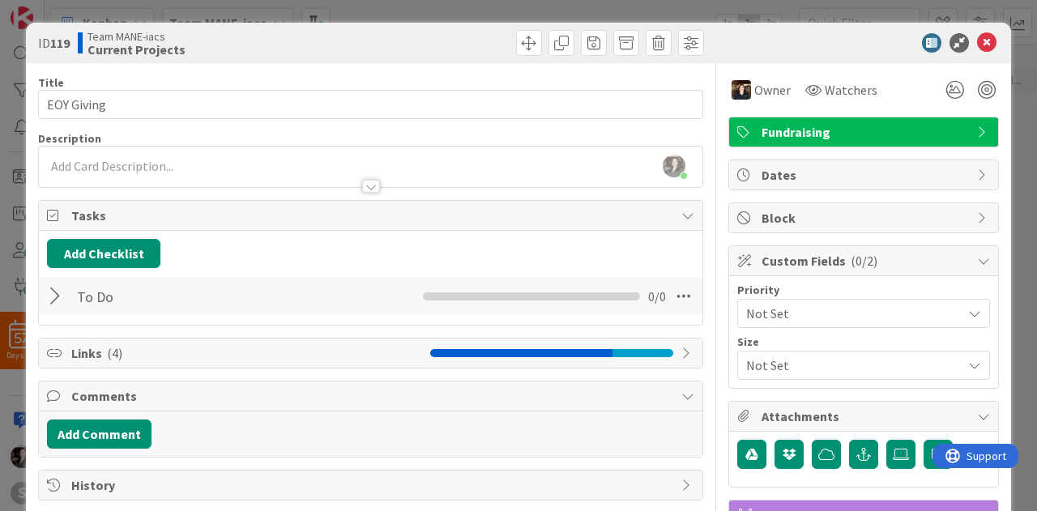
click at [49, 283] on div "To Do Checklist Name 5 / 64 To Do 0 / 0" at bounding box center [370, 296] width 663 height 37
click at [53, 295] on div at bounding box center [57, 296] width 21 height 29
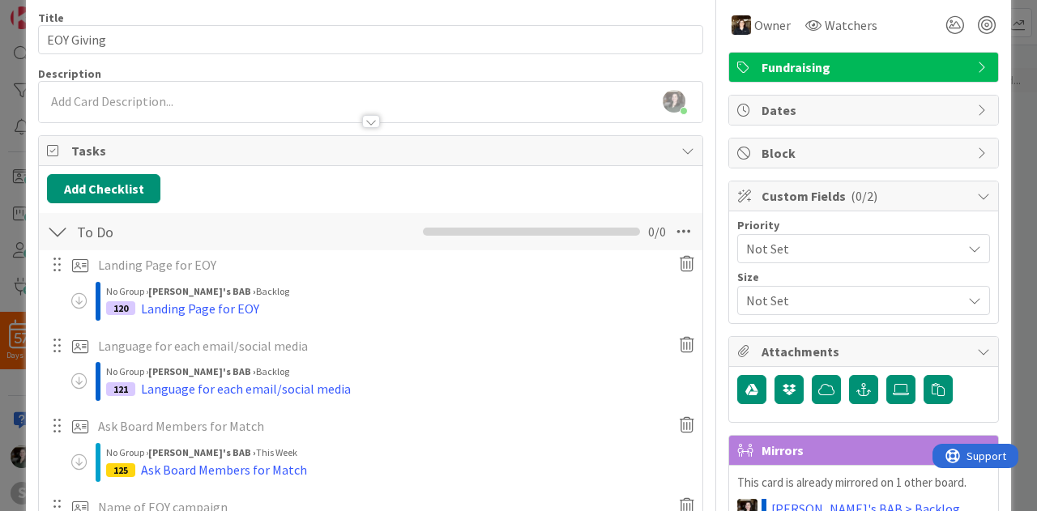
scroll to position [64, 0]
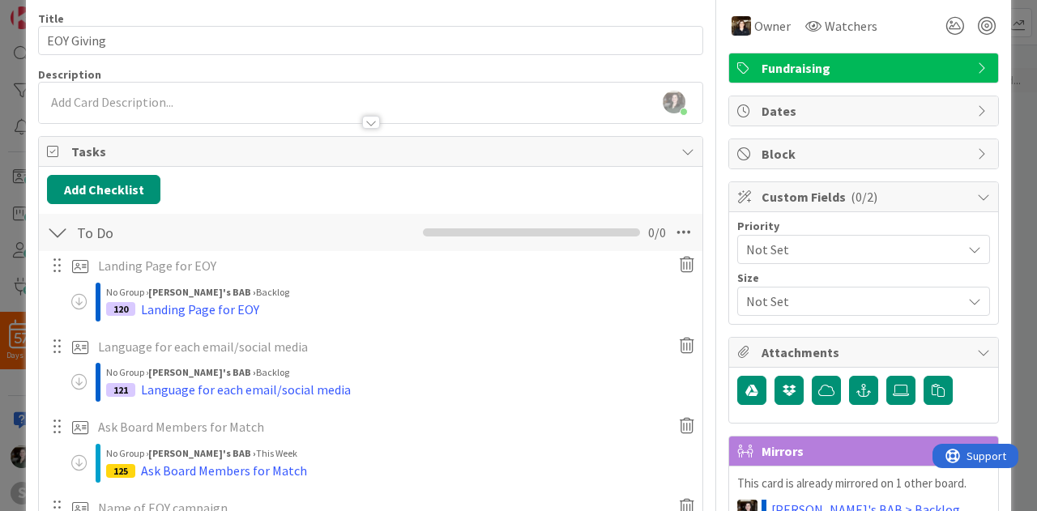
click at [65, 234] on div at bounding box center [57, 232] width 21 height 29
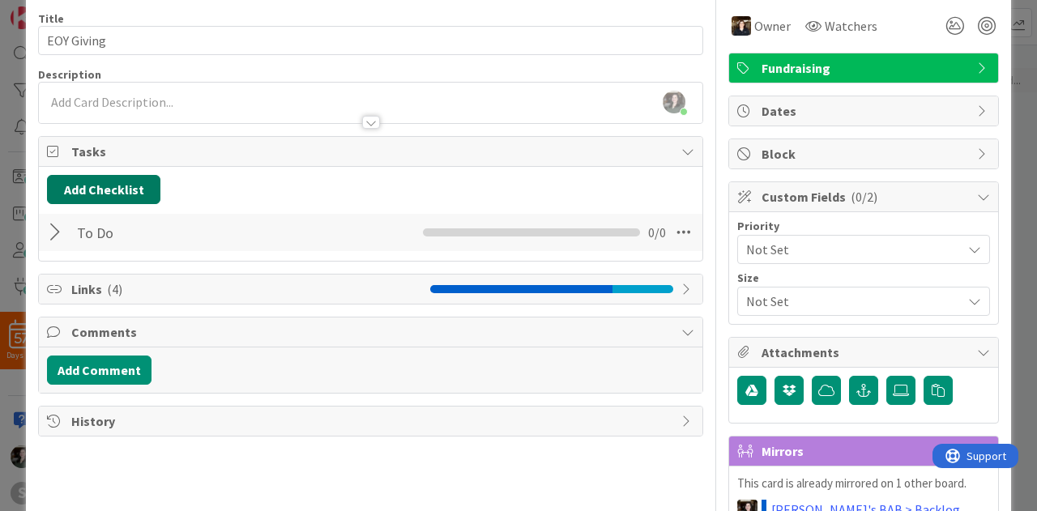
click at [104, 184] on button "Add Checklist" at bounding box center [103, 189] width 113 height 29
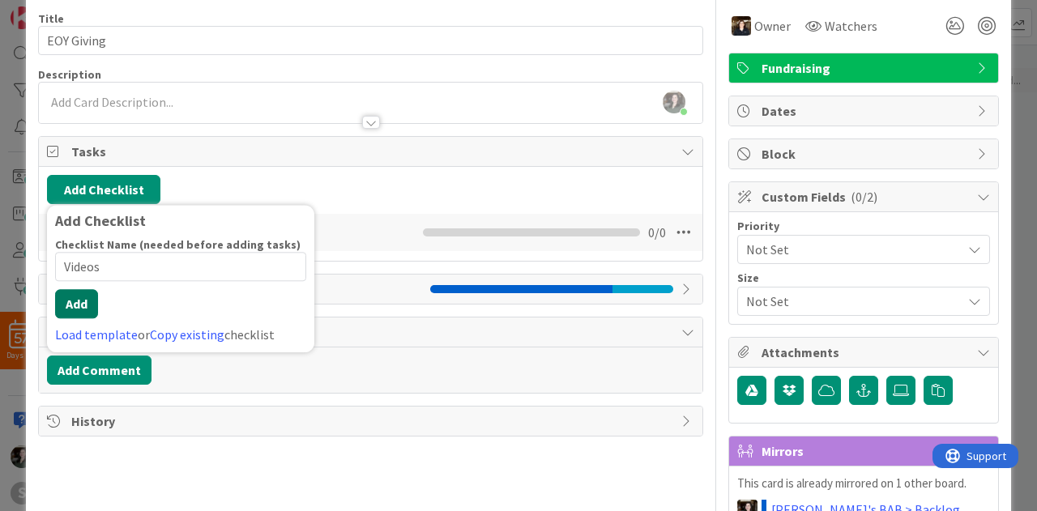
type input "Videos"
click at [79, 292] on button "Add" at bounding box center [76, 303] width 43 height 29
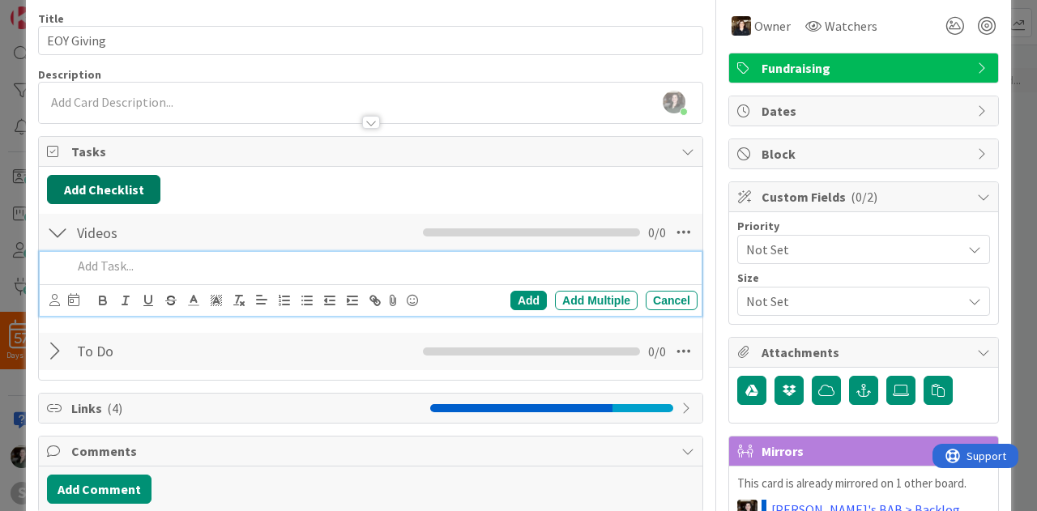
click at [104, 180] on button "Add Checklist" at bounding box center [103, 189] width 113 height 29
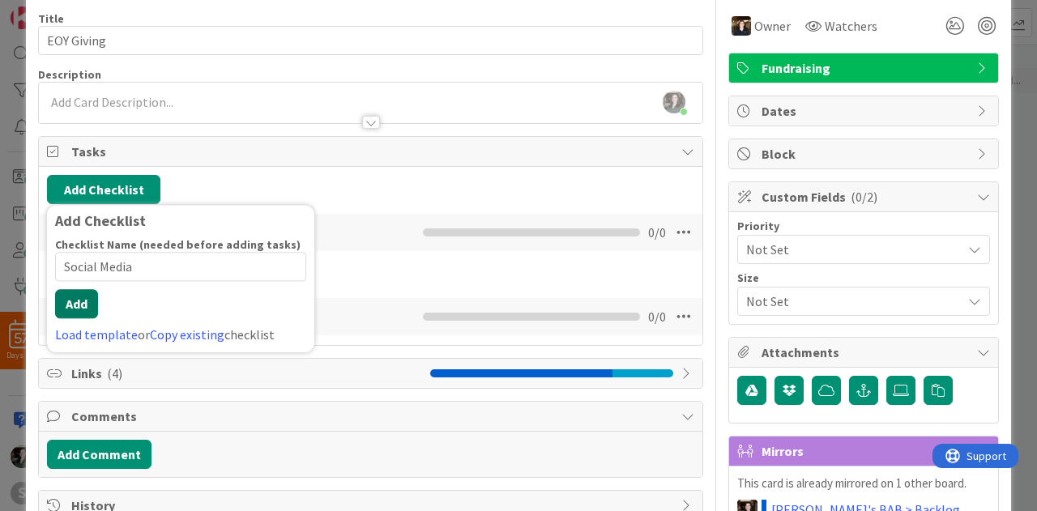
type input "Social Media"
click at [71, 317] on div "Checklist Name (needed before adding tasks) 12 / 64 Social Media Add Load templ…" at bounding box center [180, 290] width 251 height 107
click at [81, 301] on button "Add" at bounding box center [76, 303] width 43 height 29
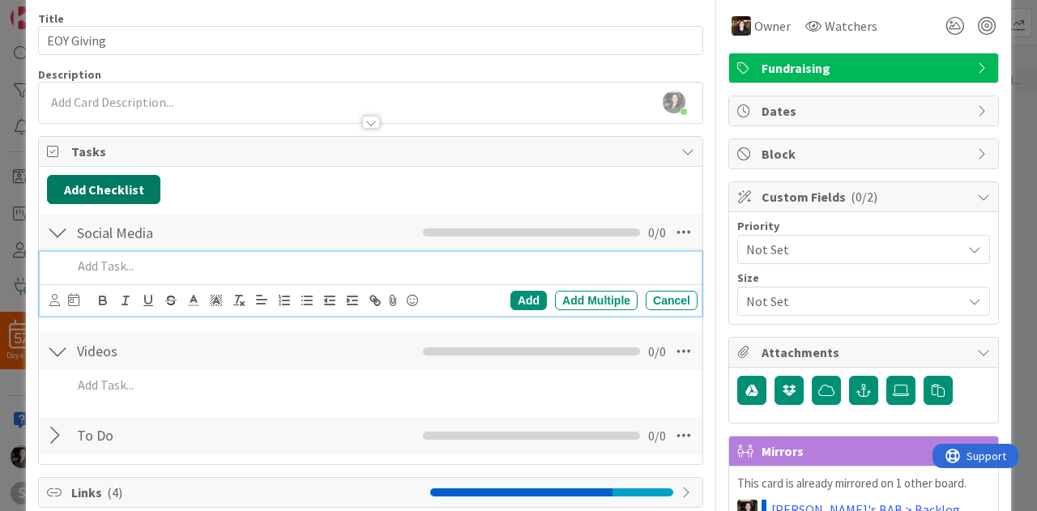
click at [110, 192] on button "Add Checklist" at bounding box center [103, 189] width 113 height 29
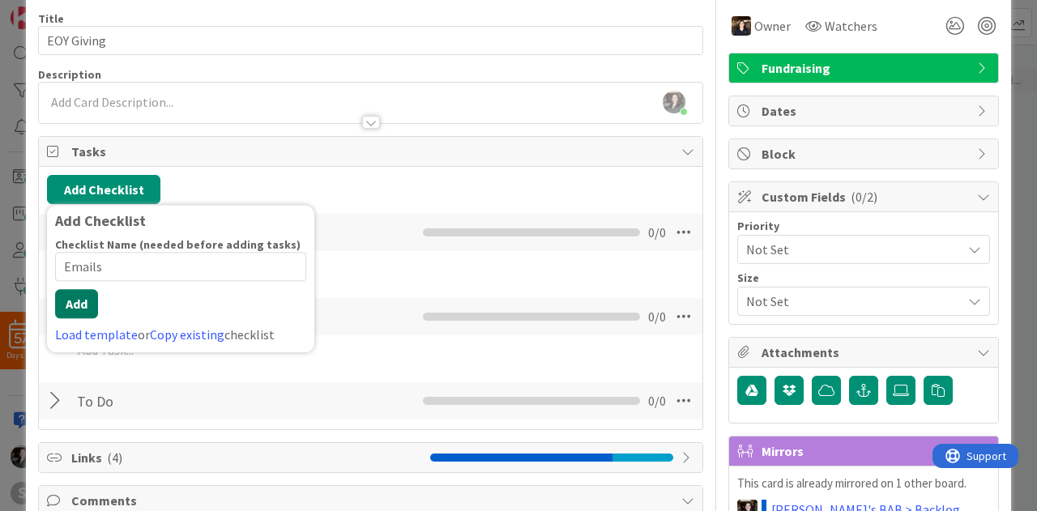
type input "Emails"
click at [79, 289] on button "Add" at bounding box center [76, 303] width 43 height 29
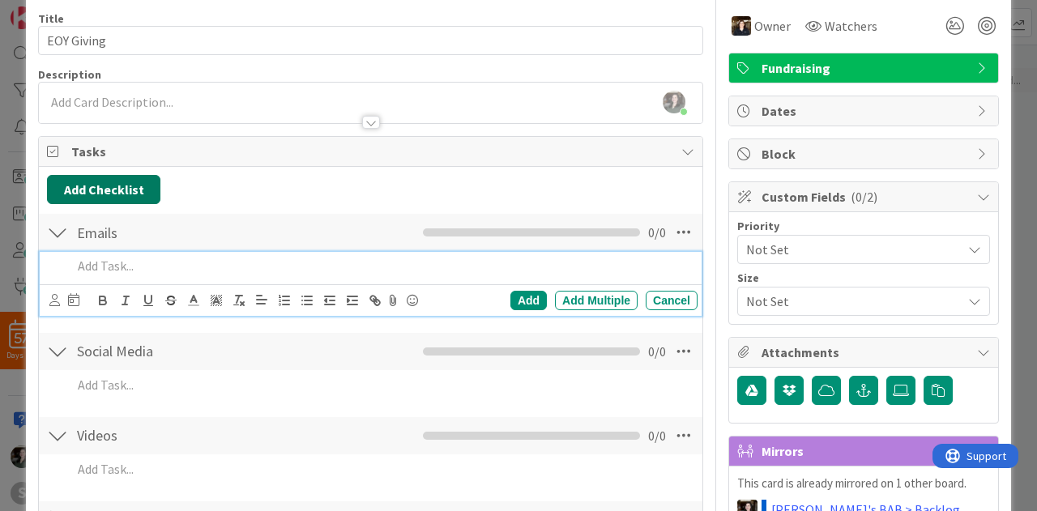
click at [87, 186] on button "Add Checklist" at bounding box center [103, 189] width 113 height 29
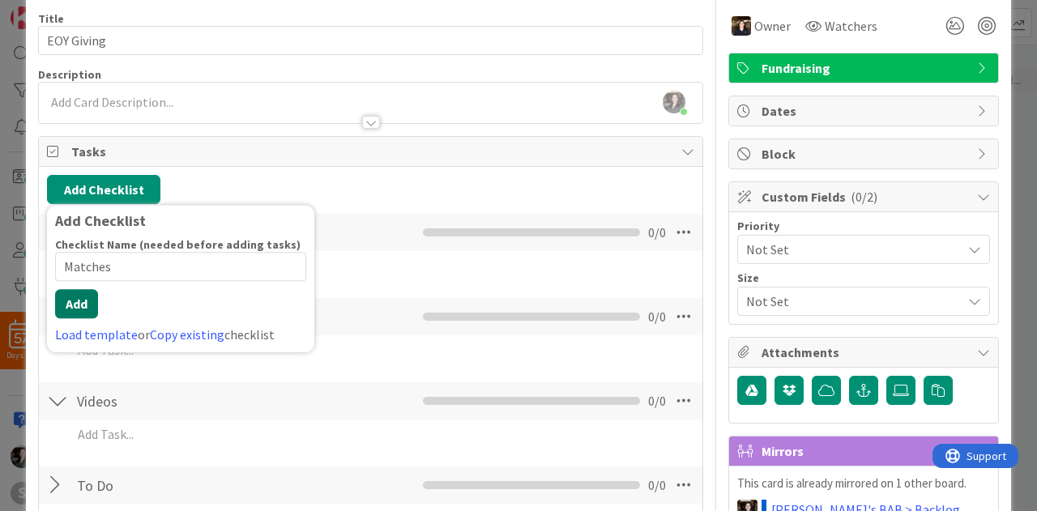
type input "Matches"
click at [91, 300] on button "Add" at bounding box center [76, 303] width 43 height 29
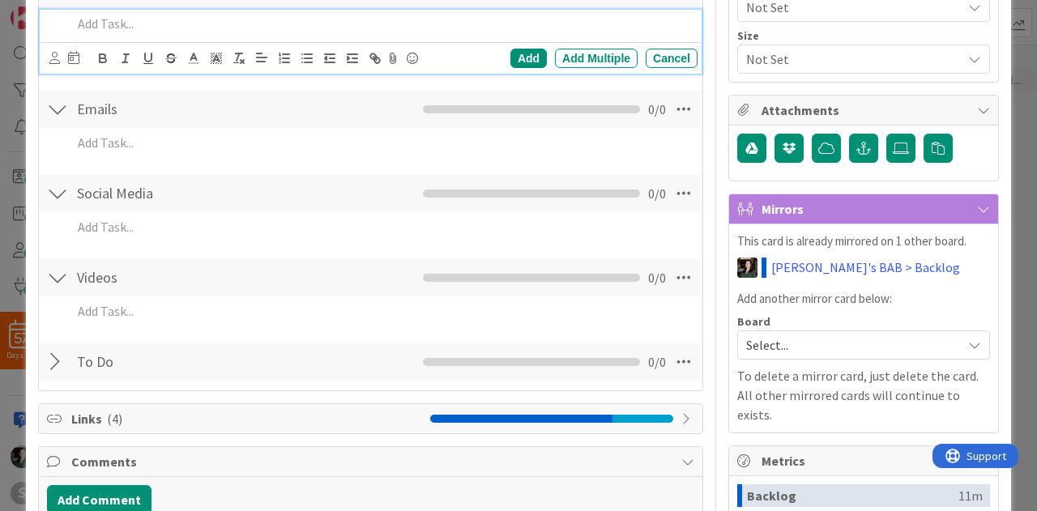
scroll to position [309, 0]
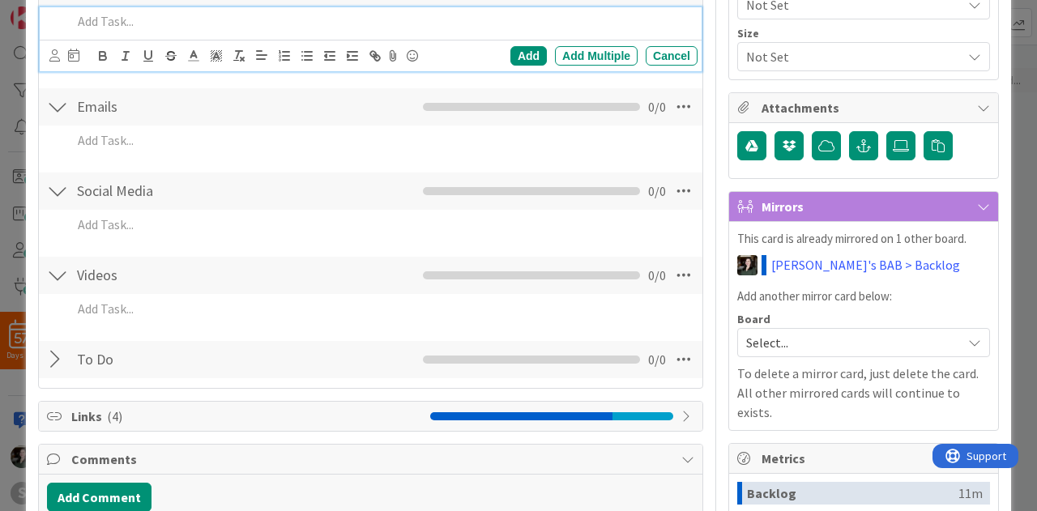
click at [62, 358] on div at bounding box center [57, 359] width 21 height 29
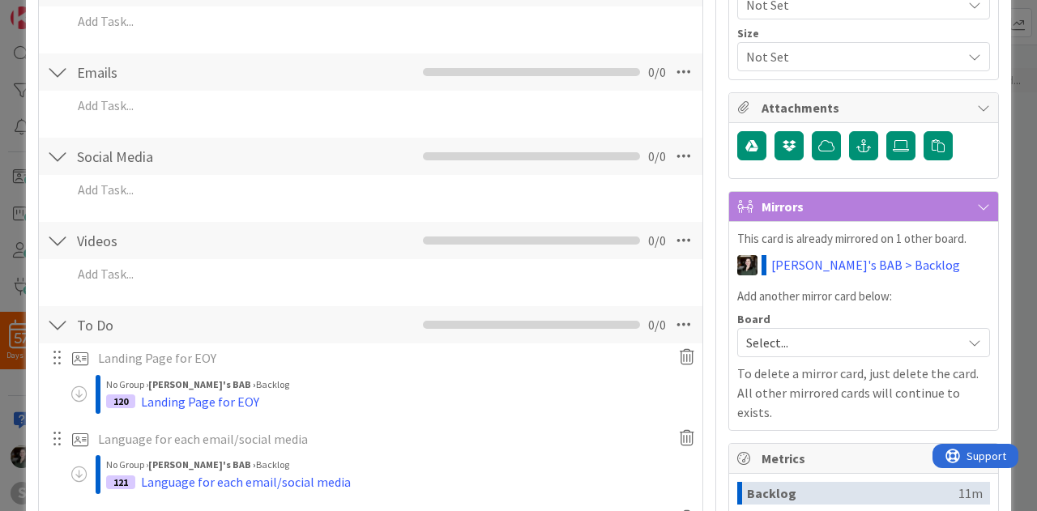
click at [57, 360] on div at bounding box center [56, 358] width 21 height 24
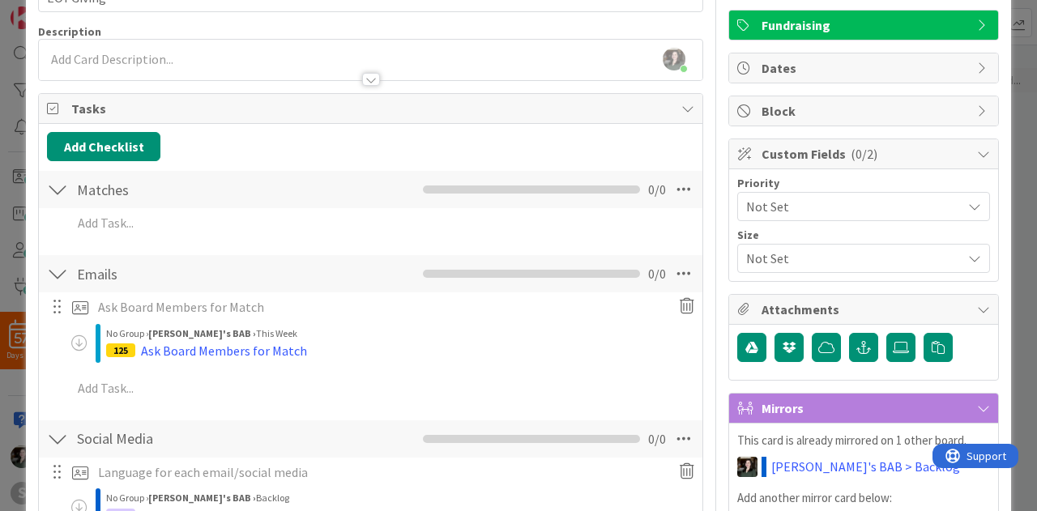
scroll to position [0, 0]
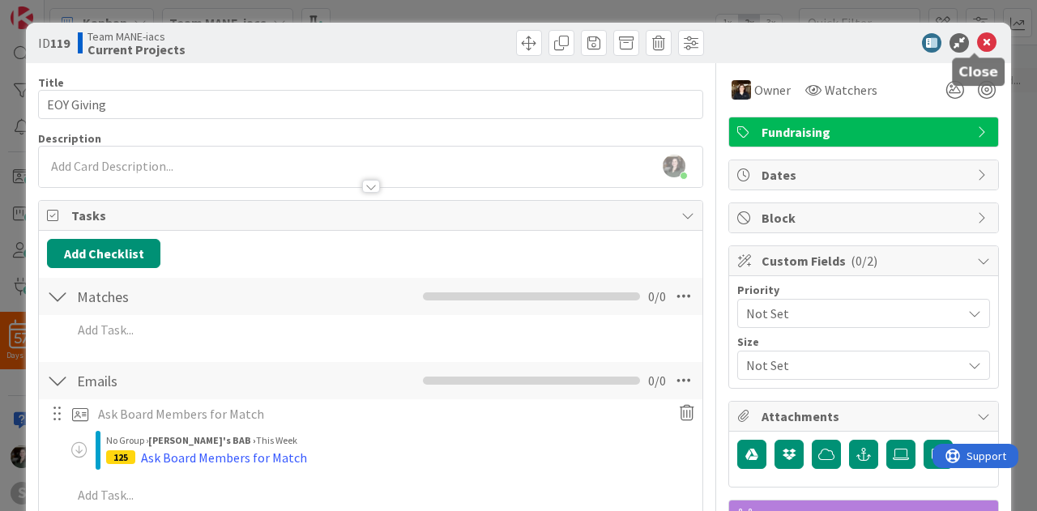
click at [979, 46] on icon at bounding box center [986, 42] width 19 height 19
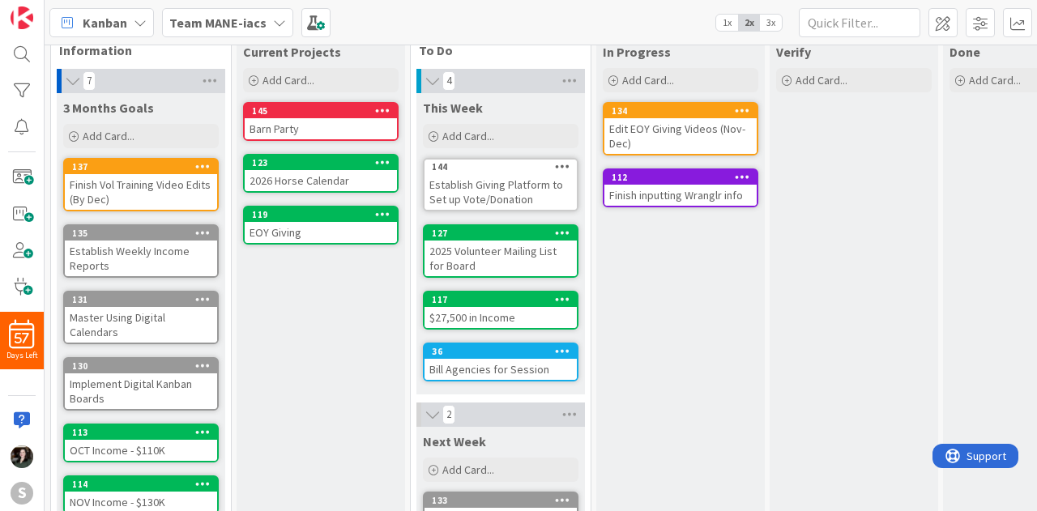
click at [704, 134] on div "Edit EOY Giving Videos (Nov-Dec)" at bounding box center [680, 136] width 152 height 36
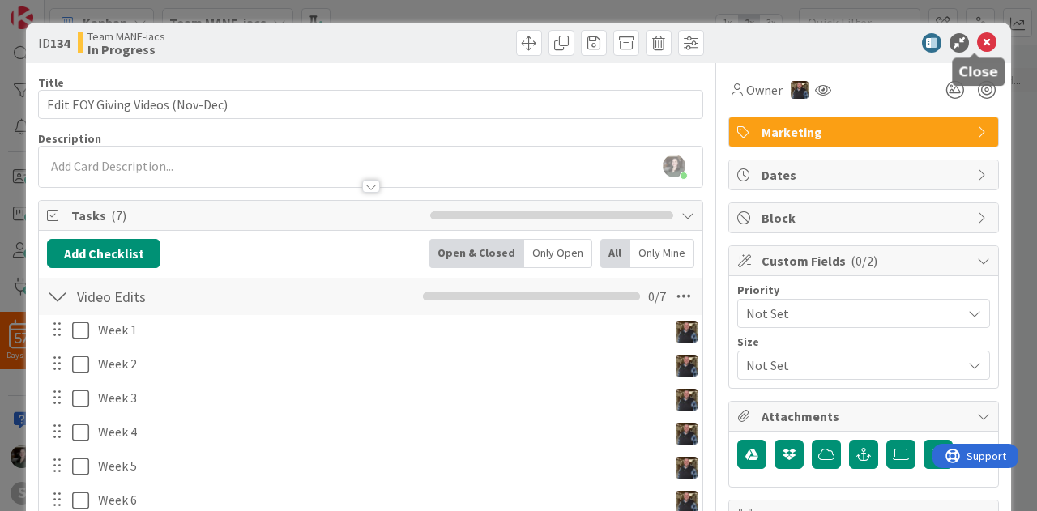
click at [980, 35] on icon at bounding box center [986, 42] width 19 height 19
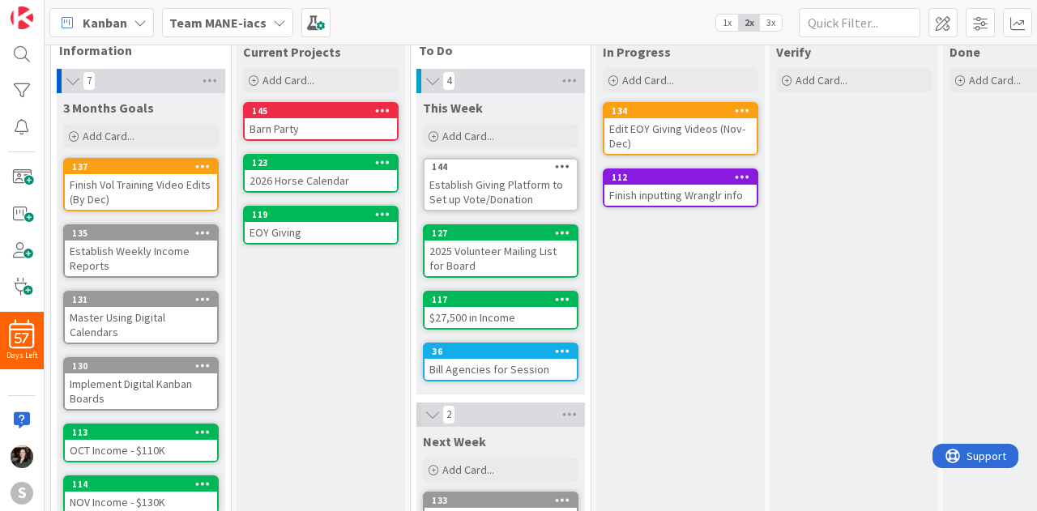
click at [745, 107] on icon at bounding box center [742, 109] width 15 height 11
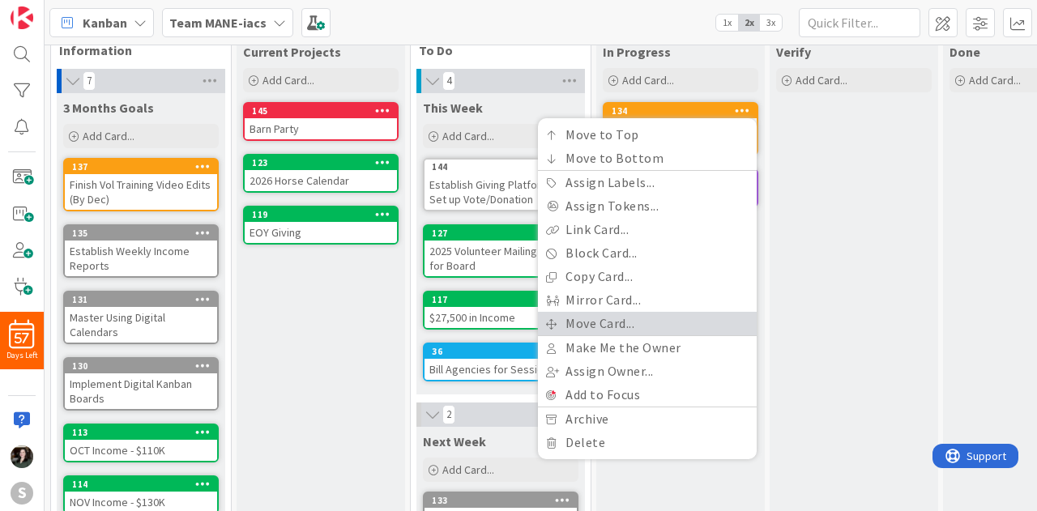
click at [642, 315] on link "Move Card..." at bounding box center [647, 323] width 219 height 23
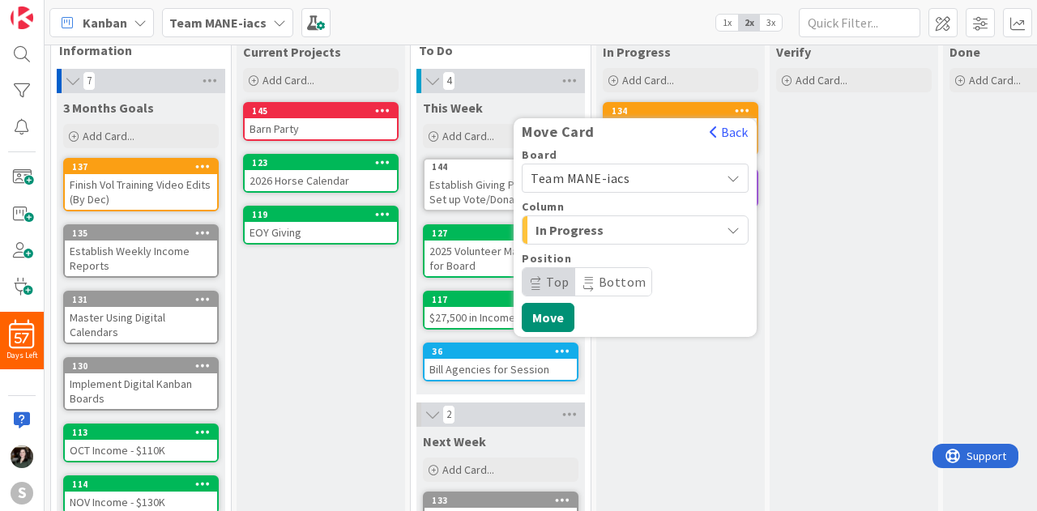
click at [588, 214] on div "Column In Progress" at bounding box center [635, 223] width 227 height 44
click at [597, 239] on span "In Progress" at bounding box center [595, 230] width 121 height 21
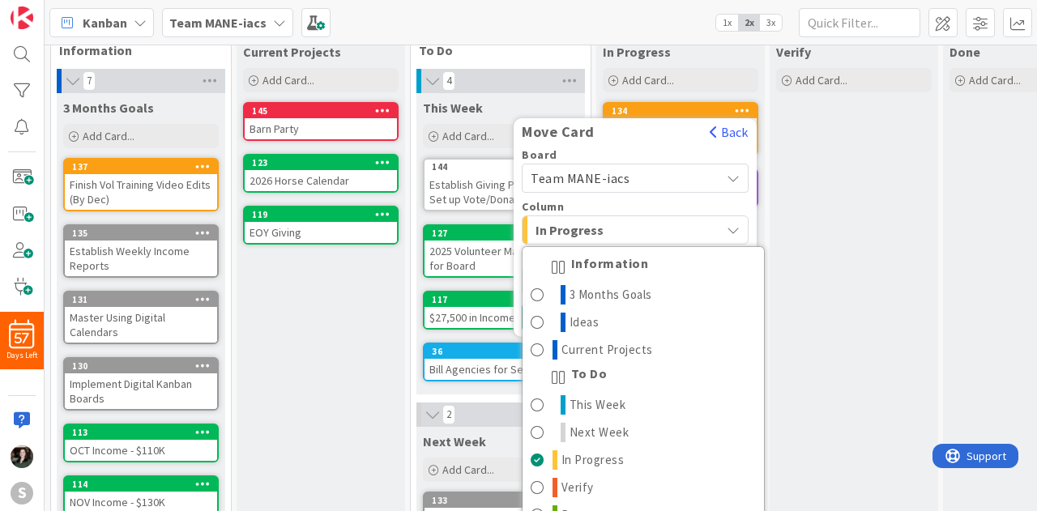
click at [597, 239] on span "In Progress" at bounding box center [595, 230] width 121 height 21
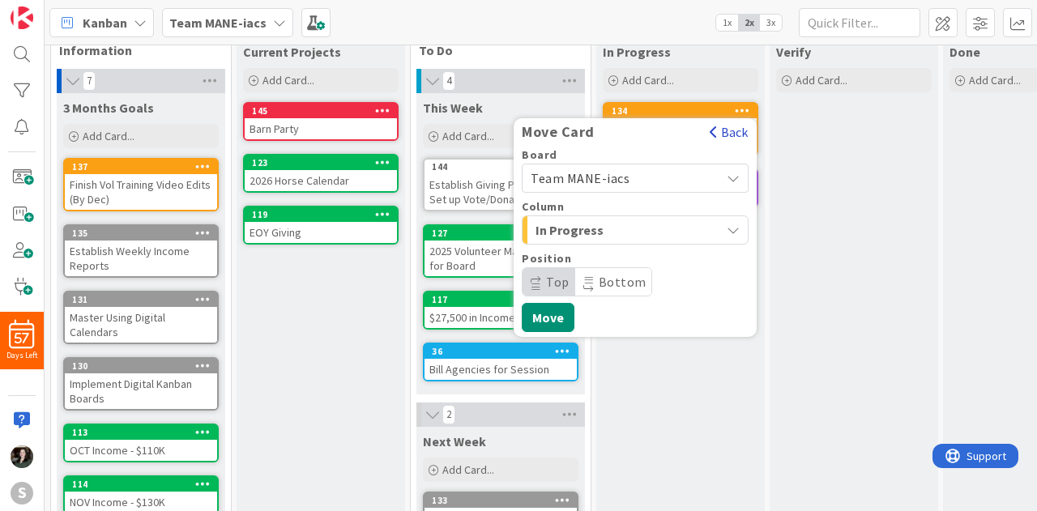
click at [729, 127] on button "Back" at bounding box center [729, 132] width 40 height 18
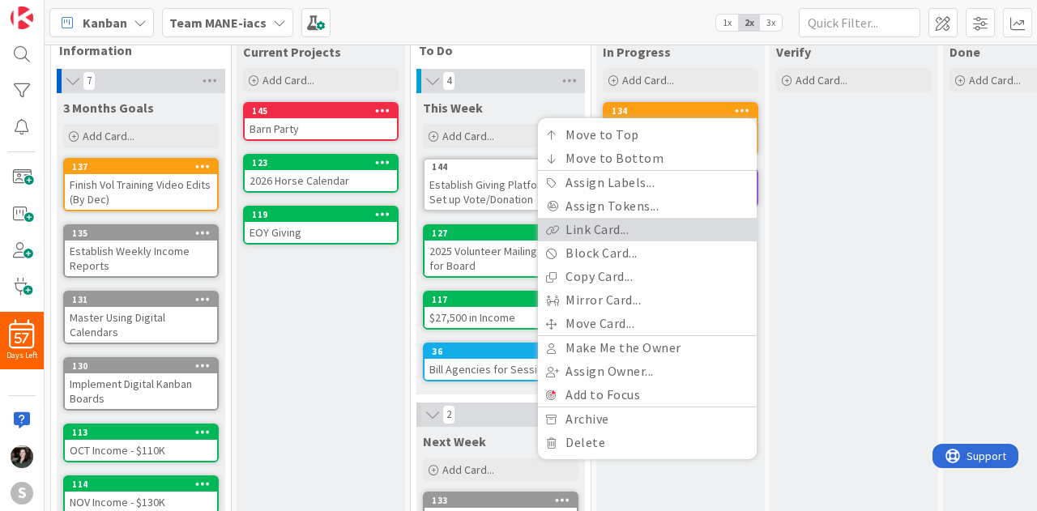
click at [680, 237] on link "Link Card..." at bounding box center [647, 229] width 219 height 23
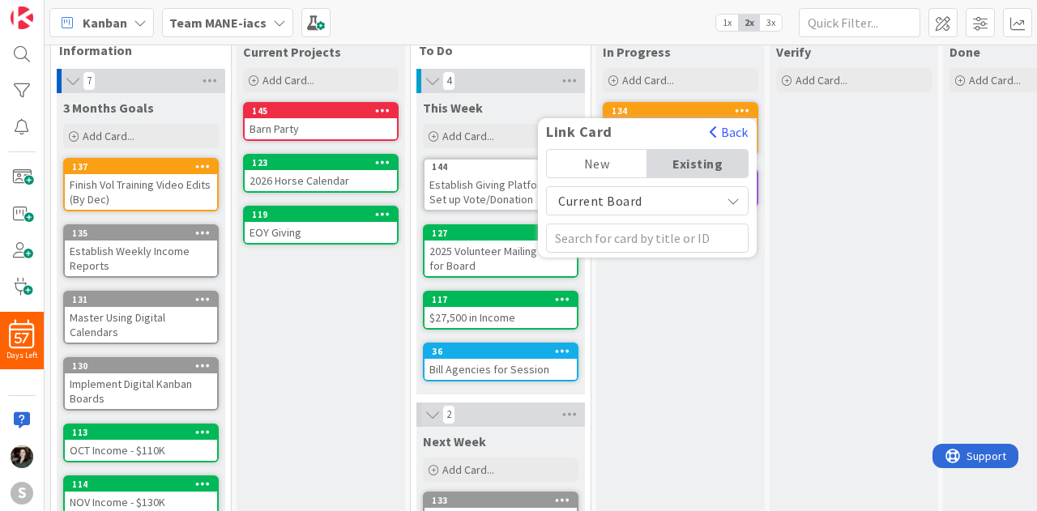
click at [664, 198] on span "Current Board" at bounding box center [633, 201] width 157 height 23
click at [612, 166] on div "New" at bounding box center [597, 164] width 100 height 28
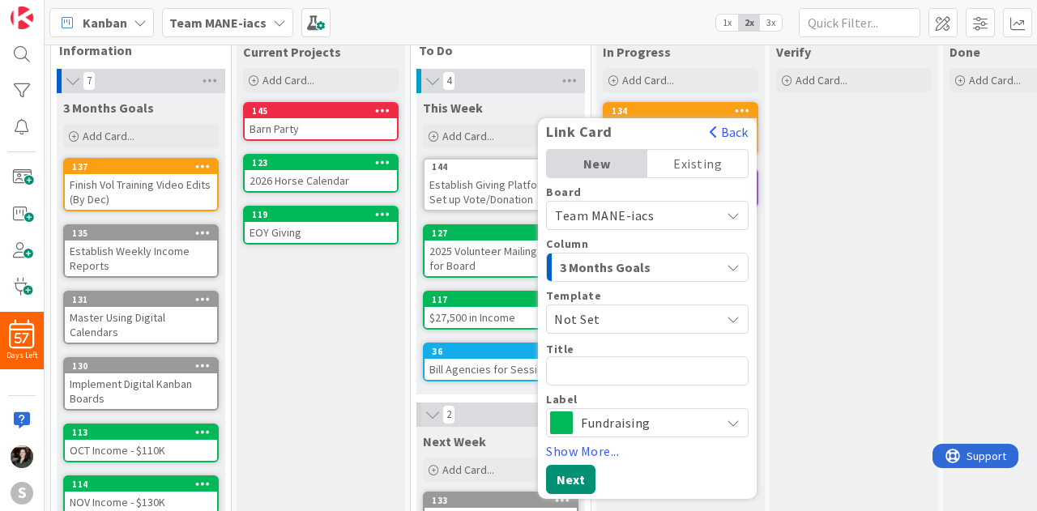
click at [727, 140] on div "Link Card Back" at bounding box center [647, 136] width 219 height 26
click at [721, 121] on div "Link Card Back New Existing Board Team MANE-iacs Column 3 Months Goals Template…" at bounding box center [647, 308] width 219 height 381
click at [822, 159] on div "Verify Add Card..." at bounding box center [853, 438] width 168 height 802
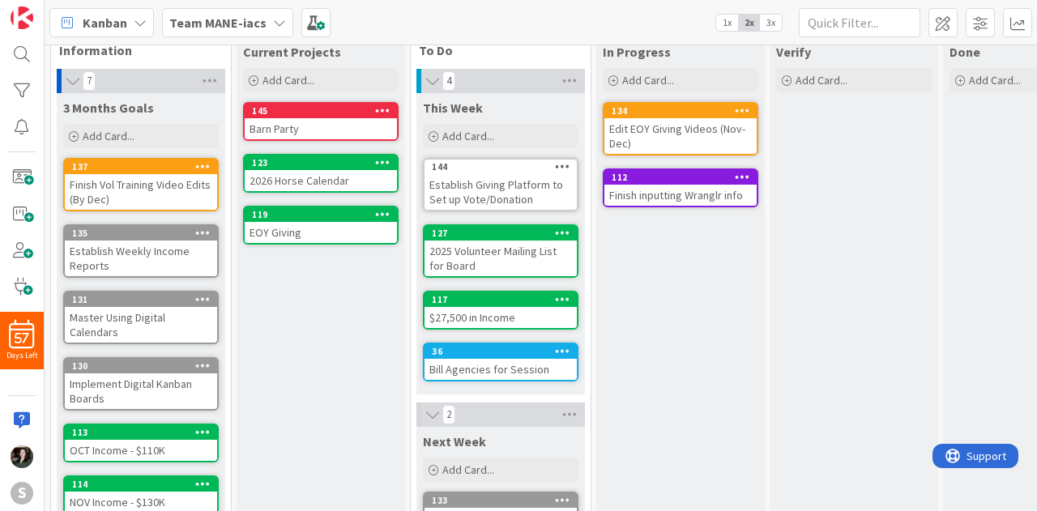
click at [373, 215] on div at bounding box center [382, 214] width 29 height 11
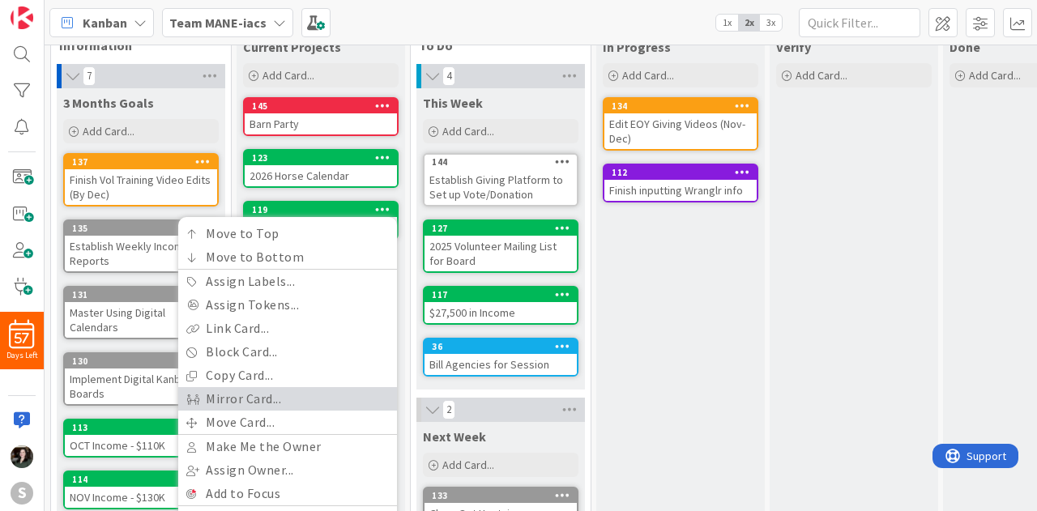
scroll to position [40, 0]
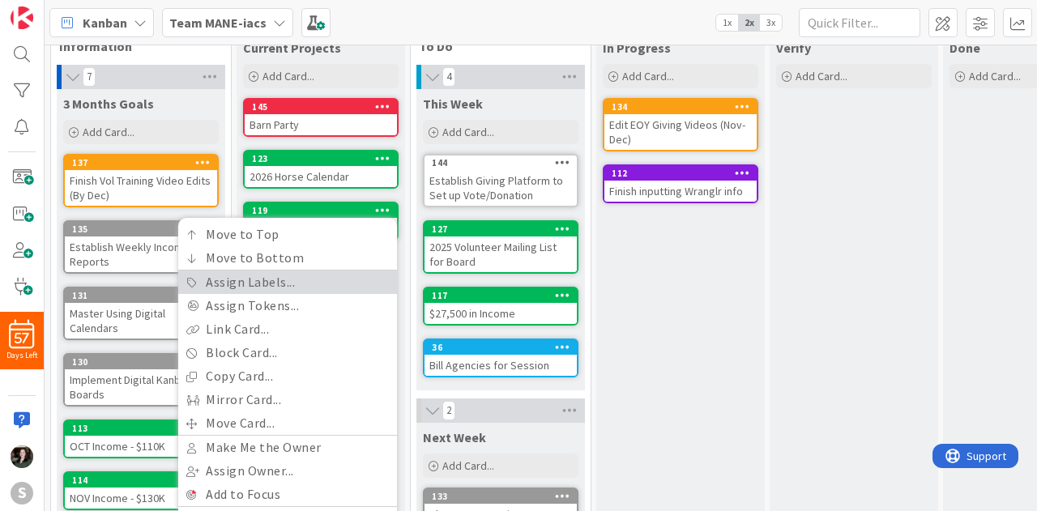
click at [285, 275] on link "Assign Labels..." at bounding box center [287, 282] width 219 height 23
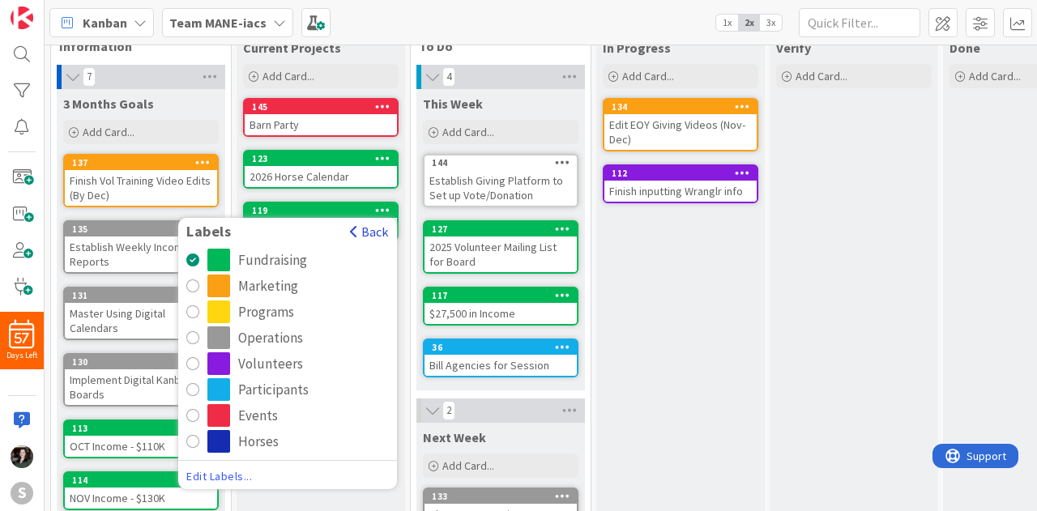
click at [382, 226] on button "Back" at bounding box center [369, 232] width 40 height 18
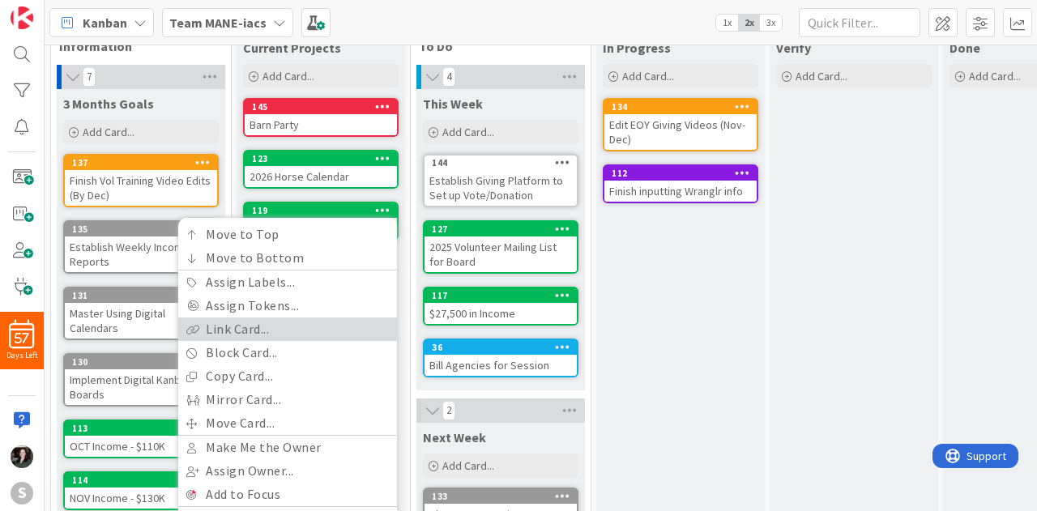
click at [249, 333] on link "Link Card..." at bounding box center [287, 329] width 219 height 23
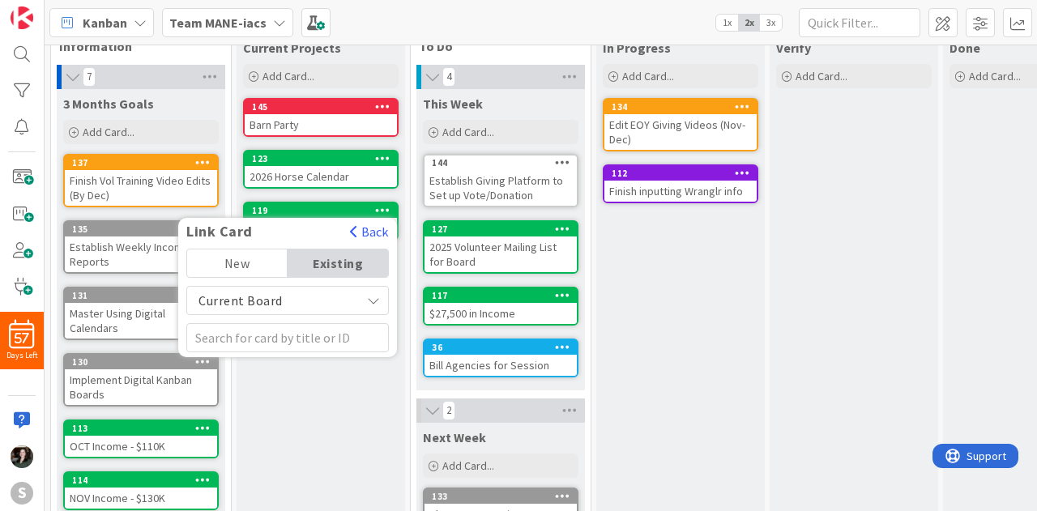
click at [327, 257] on div "Existing" at bounding box center [338, 263] width 100 height 28
click at [335, 305] on span "Current Board" at bounding box center [273, 300] width 157 height 23
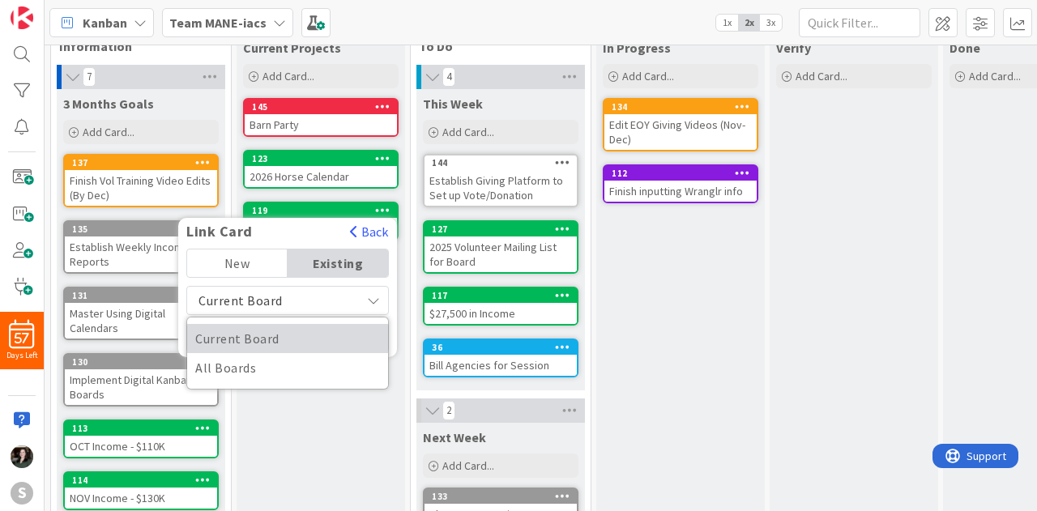
click at [313, 335] on span "Current Board" at bounding box center [287, 338] width 185 height 24
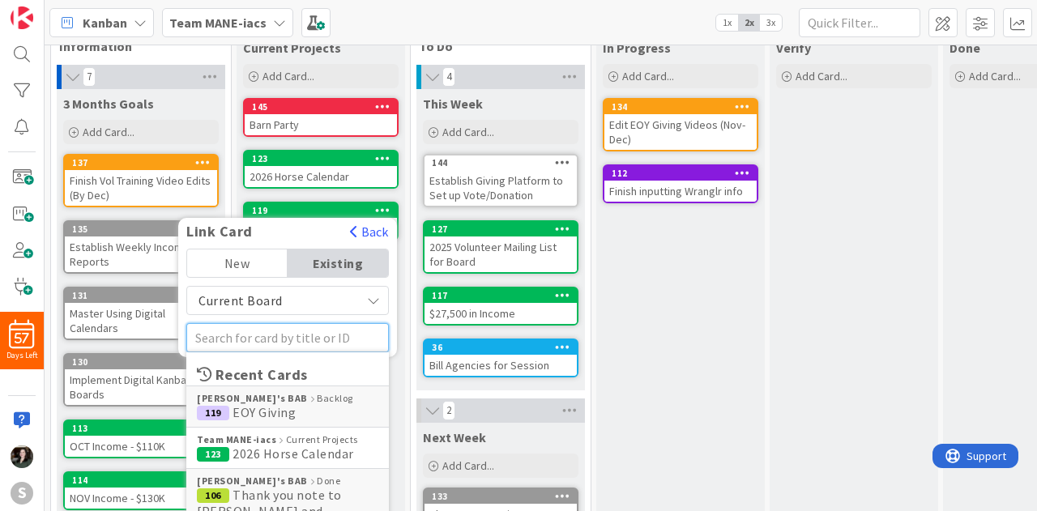
click at [313, 335] on input "text" at bounding box center [287, 337] width 202 height 29
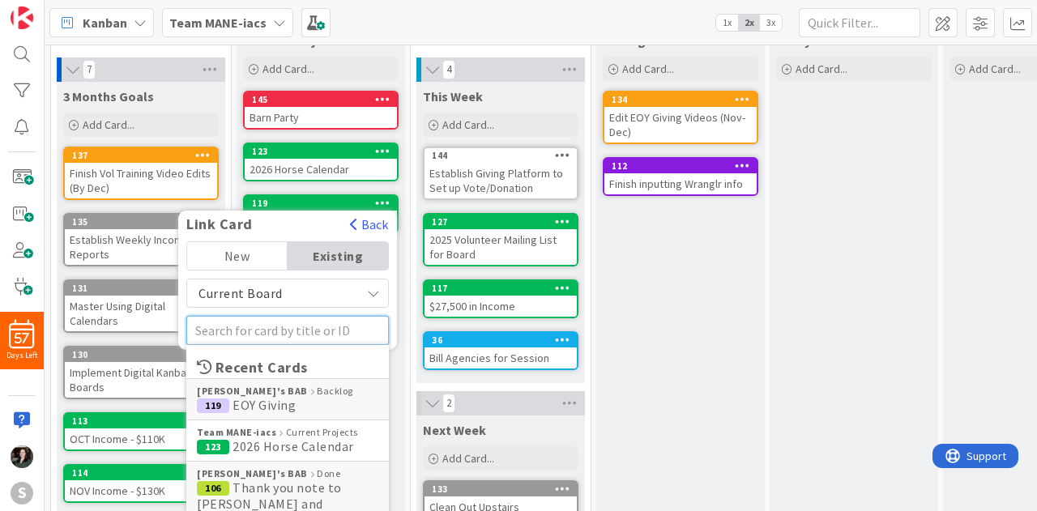
scroll to position [46, 0]
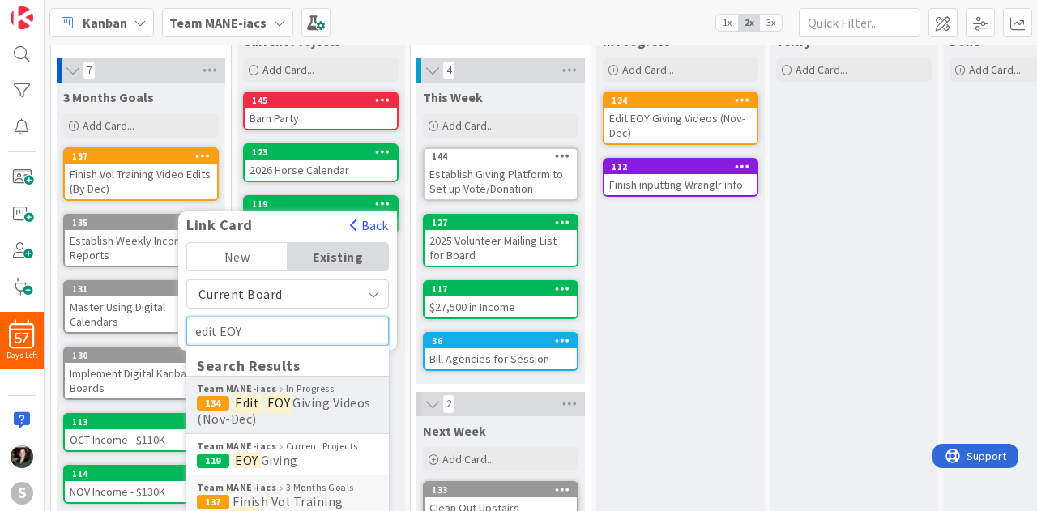
type input "edit EOY"
click at [316, 407] on span "Giving Videos (Nov-Dec)" at bounding box center [284, 410] width 174 height 32
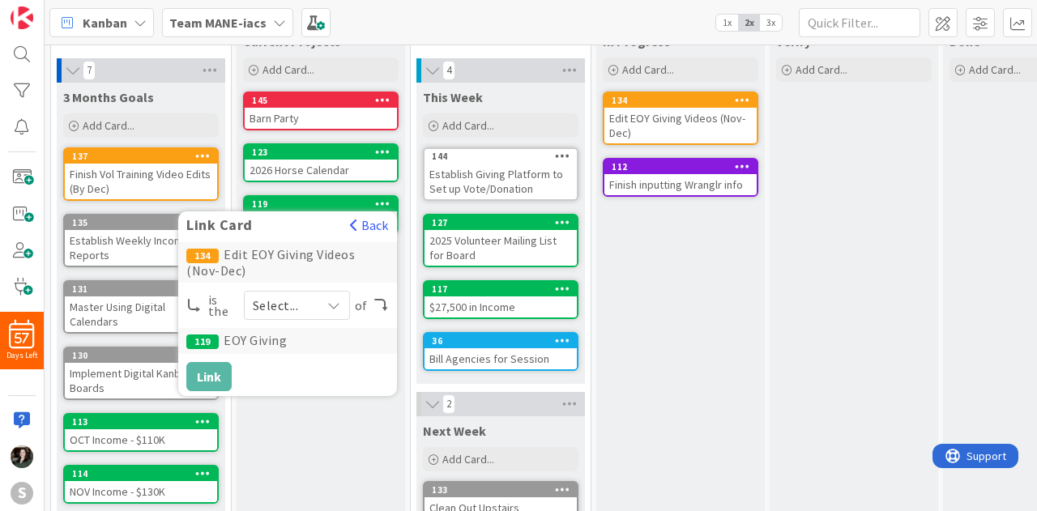
click at [306, 312] on span "Select..." at bounding box center [283, 305] width 60 height 23
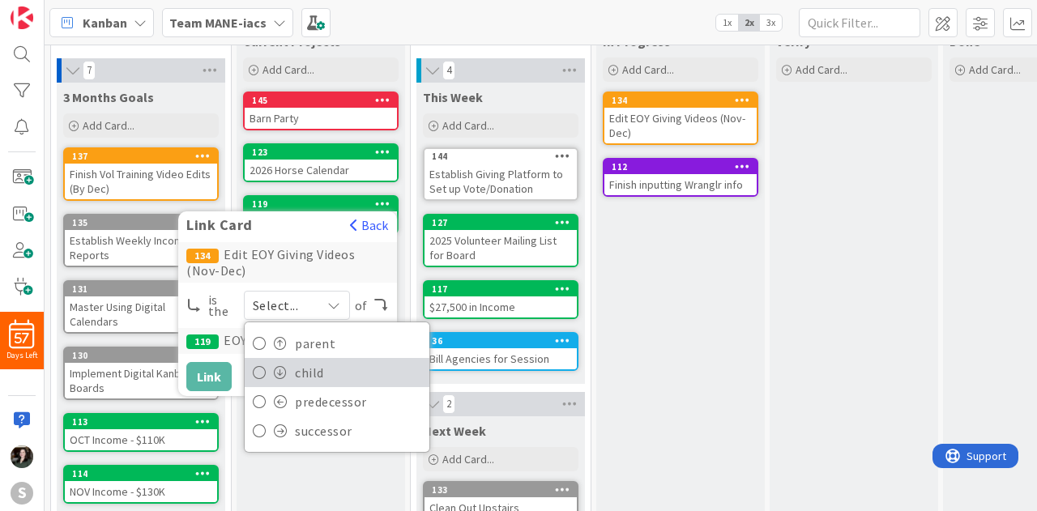
click at [324, 372] on span "child" at bounding box center [358, 372] width 126 height 24
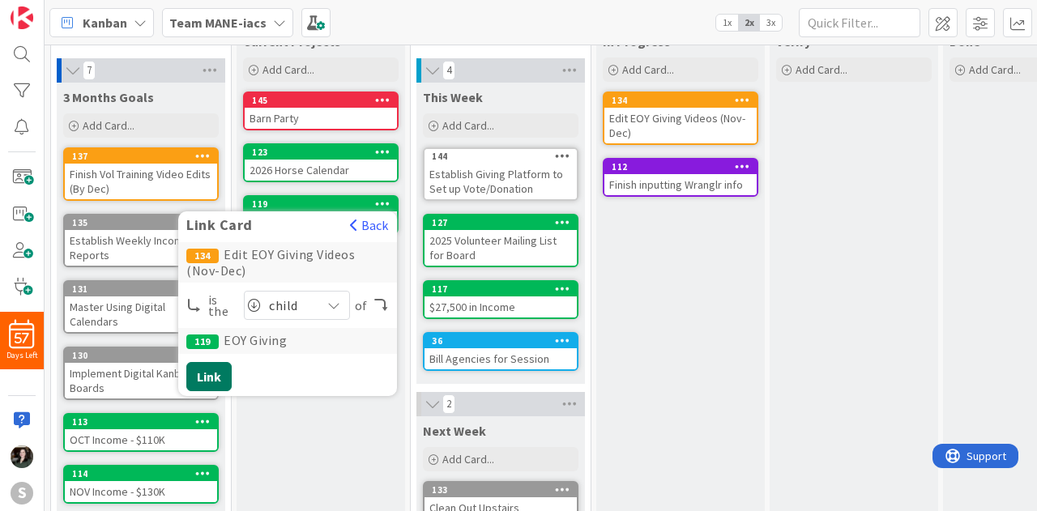
click at [207, 386] on button "Link" at bounding box center [208, 376] width 45 height 29
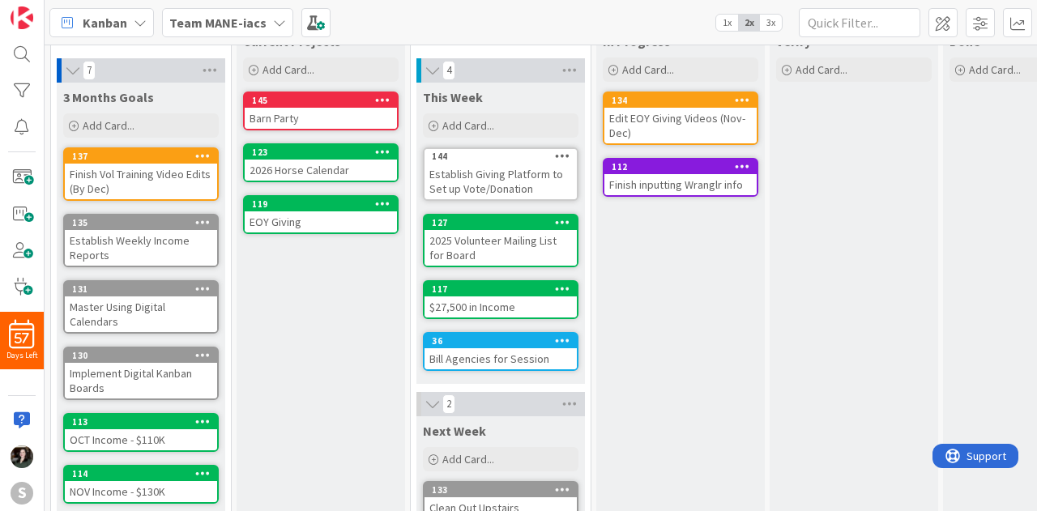
click at [310, 218] on div "EOY Giving" at bounding box center [321, 221] width 152 height 21
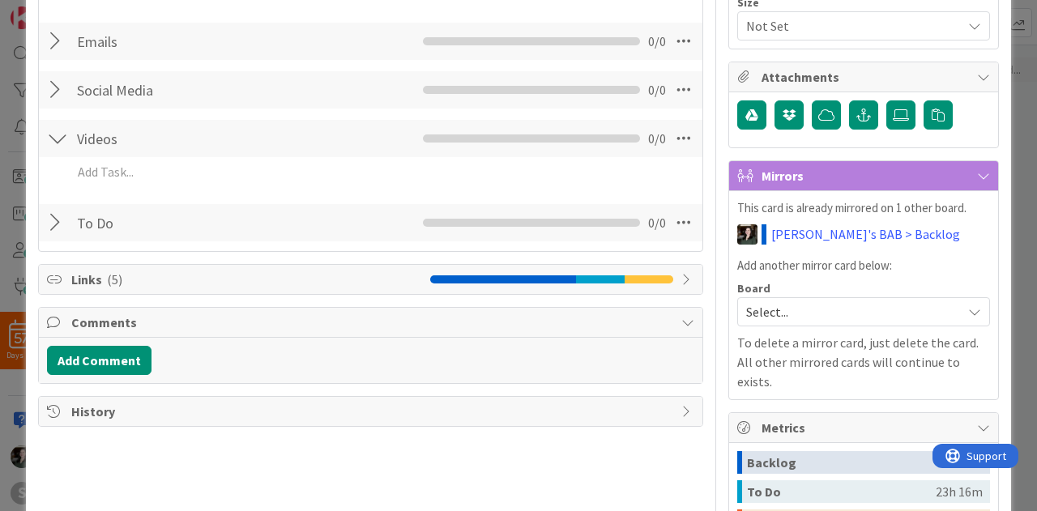
scroll to position [340, 0]
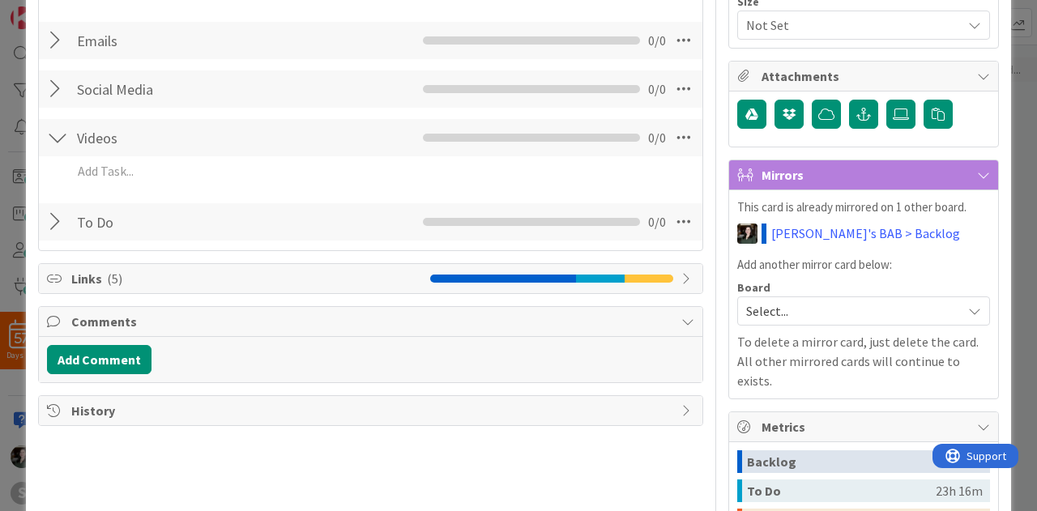
click at [166, 283] on span "Links ( 5 )" at bounding box center [246, 278] width 351 height 19
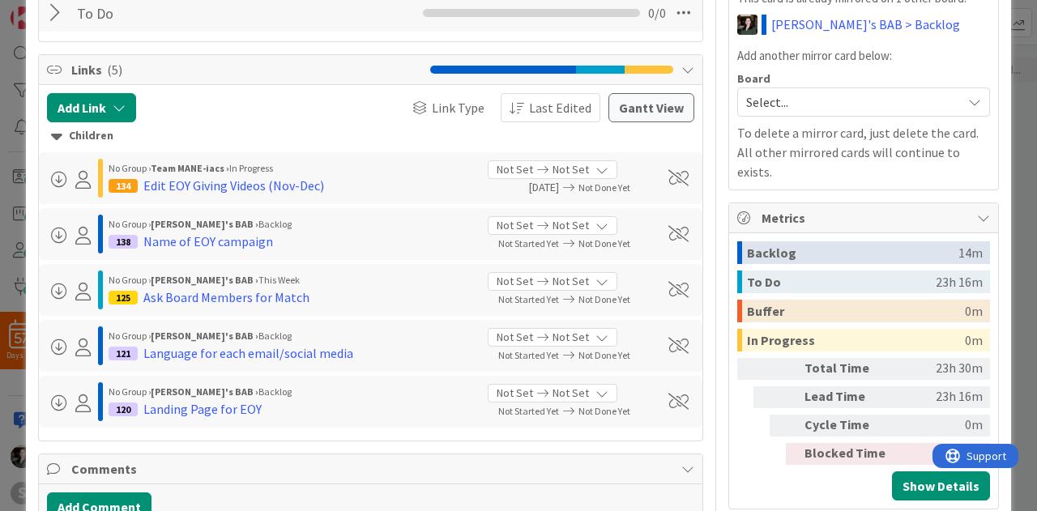
scroll to position [551, 0]
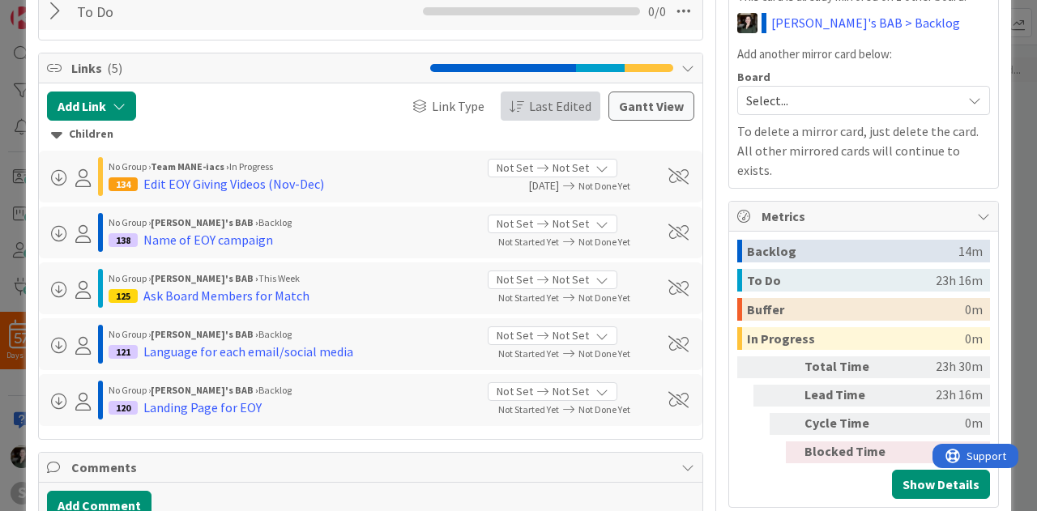
click at [512, 100] on icon "button" at bounding box center [516, 106] width 15 height 13
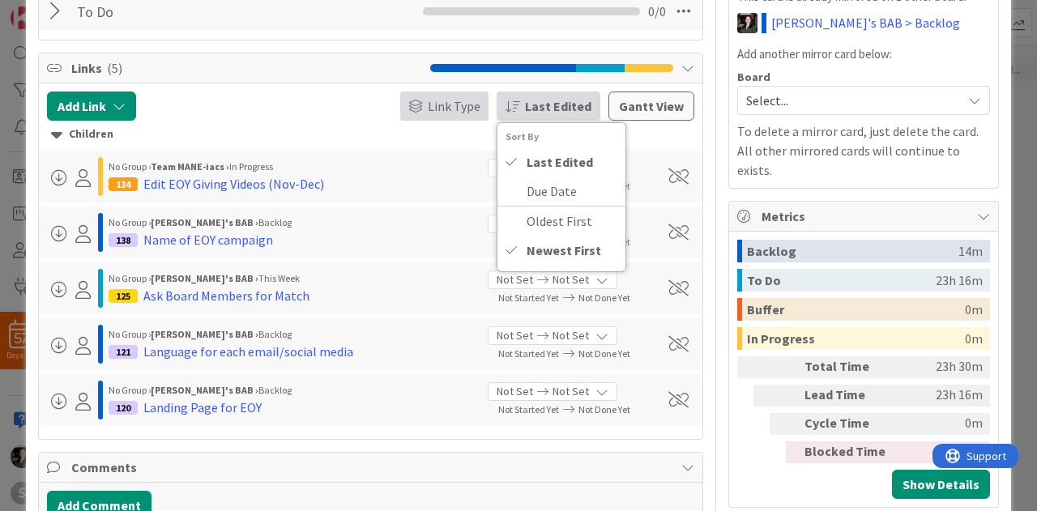
click at [433, 102] on span "Link Type" at bounding box center [454, 105] width 53 height 19
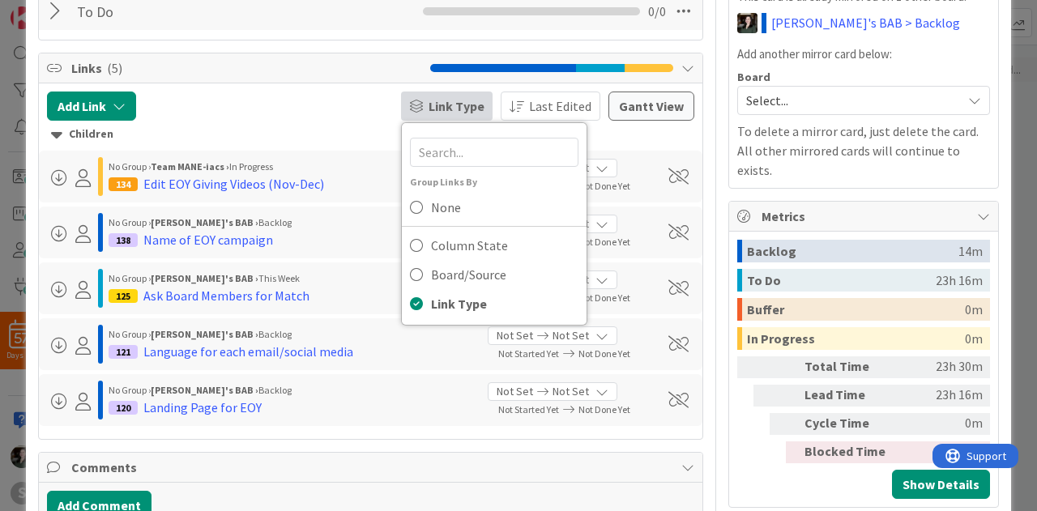
click at [433, 102] on span "Link Type" at bounding box center [456, 105] width 56 height 19
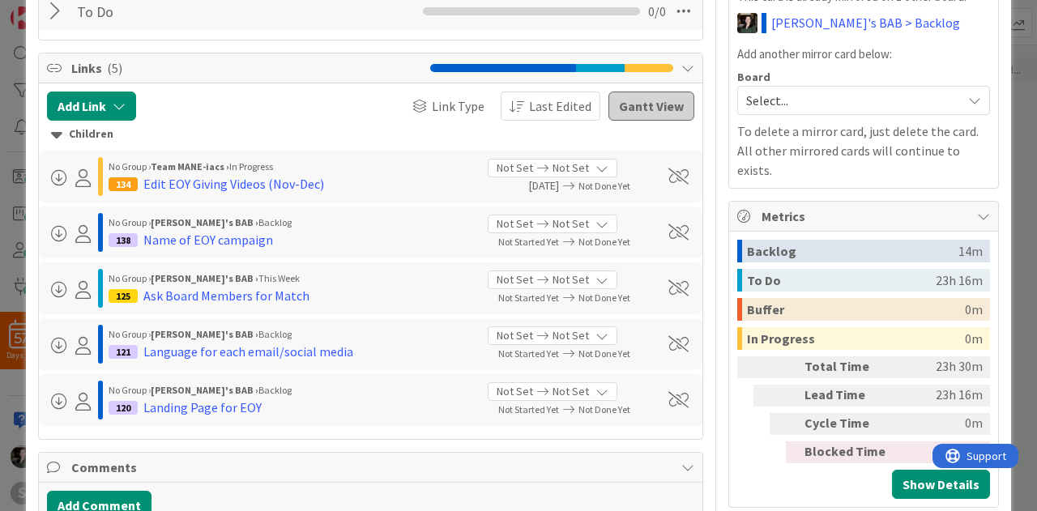
click at [649, 114] on button "Gantt View" at bounding box center [651, 106] width 86 height 29
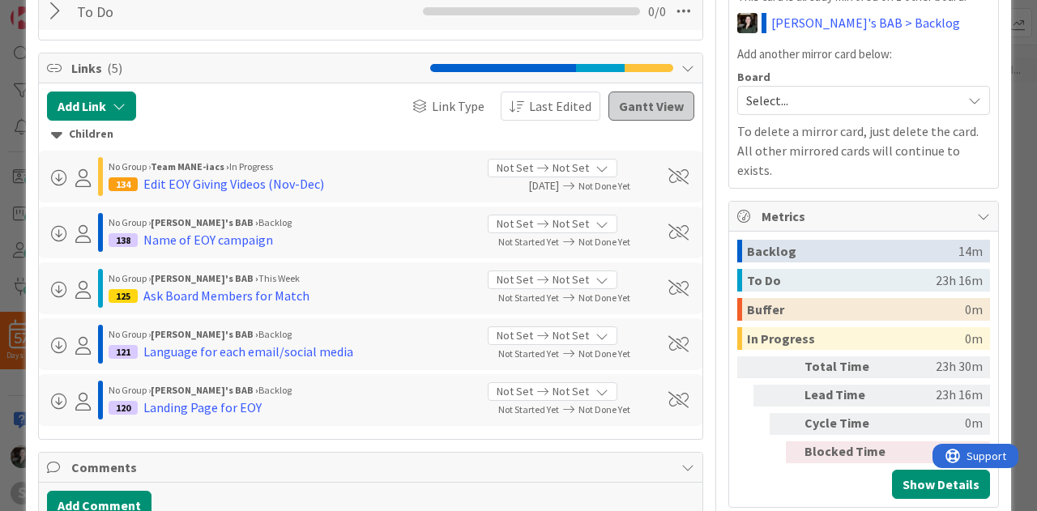
select select "View all"
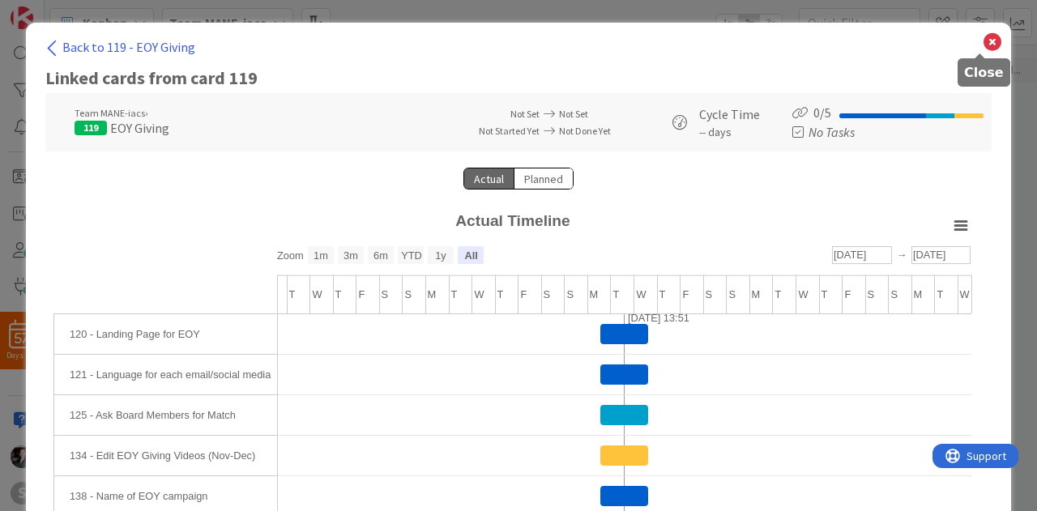
click at [982, 40] on icon at bounding box center [992, 42] width 21 height 23
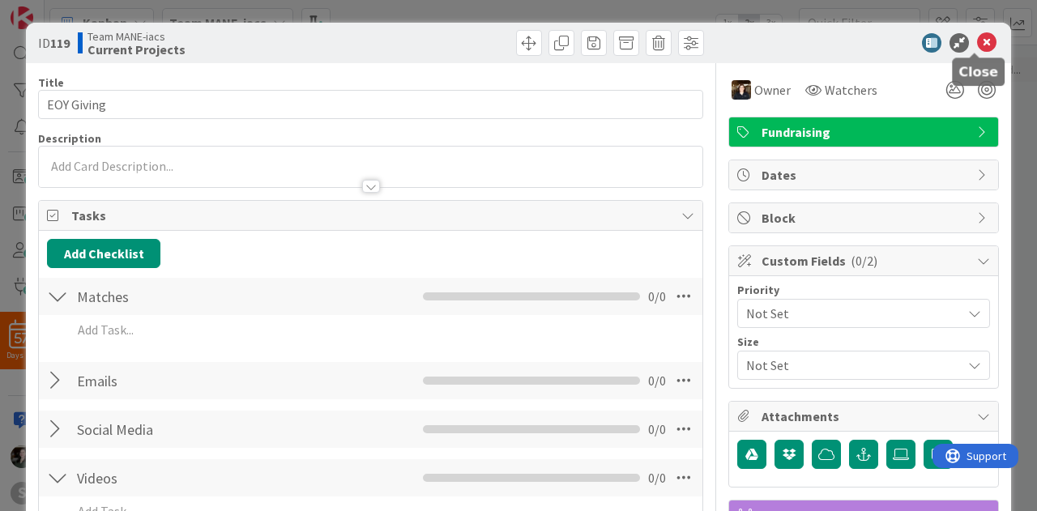
click at [977, 40] on icon at bounding box center [986, 42] width 19 height 19
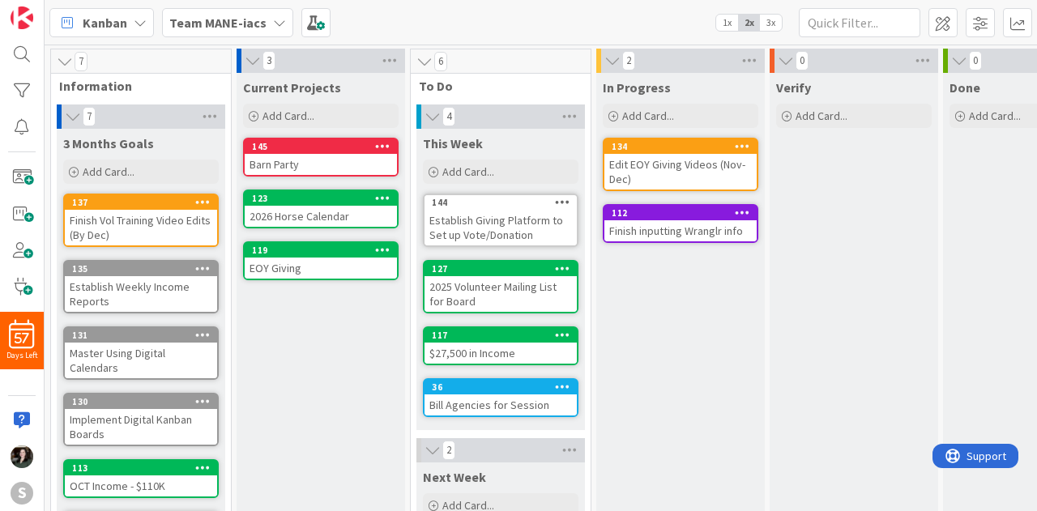
click at [633, 229] on div "Finish inputting Wranglr info" at bounding box center [680, 230] width 152 height 21
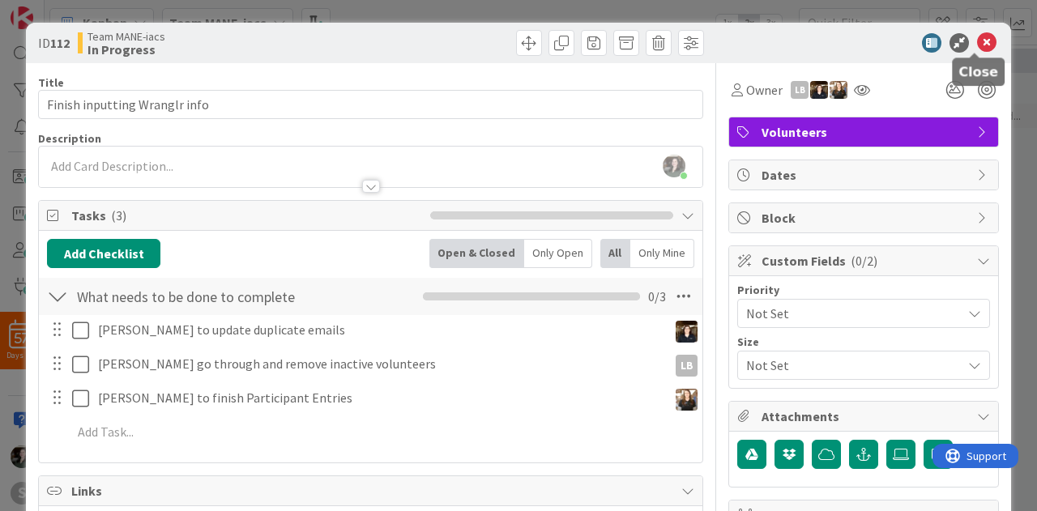
click at [977, 43] on icon at bounding box center [986, 42] width 19 height 19
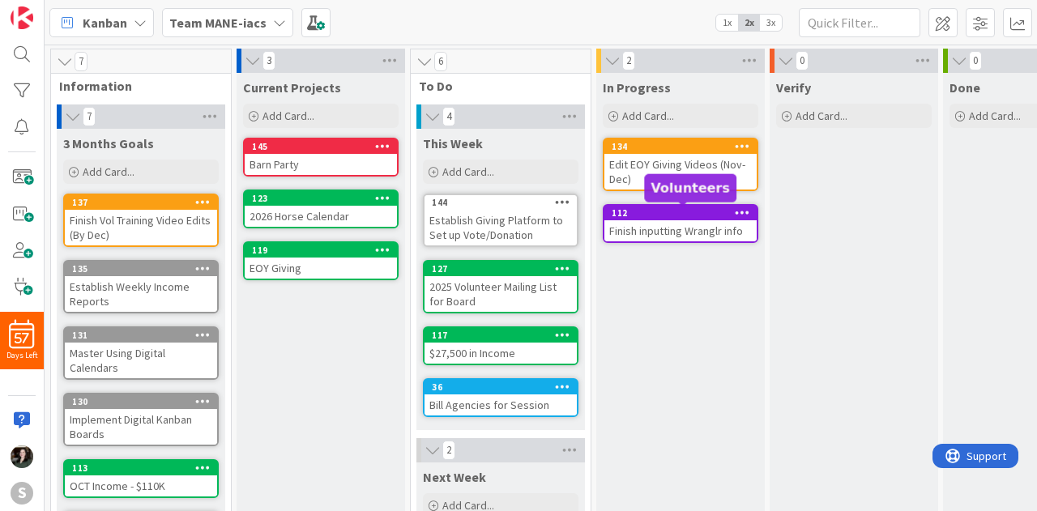
click at [661, 211] on div "112" at bounding box center [684, 212] width 145 height 11
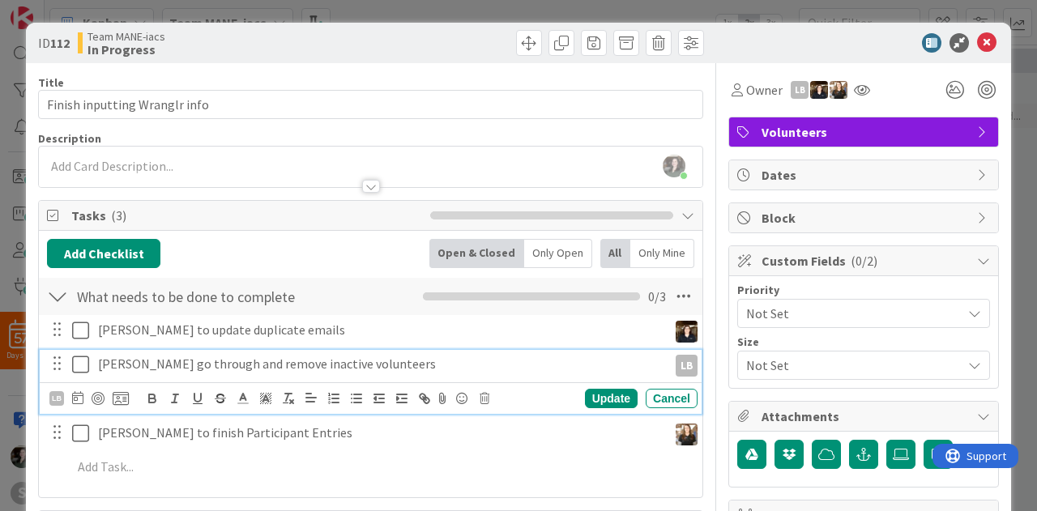
click at [266, 369] on p "[PERSON_NAME] go through and remove inactive volunteers" at bounding box center [379, 364] width 563 height 19
click at [123, 393] on icon at bounding box center [121, 398] width 16 height 15
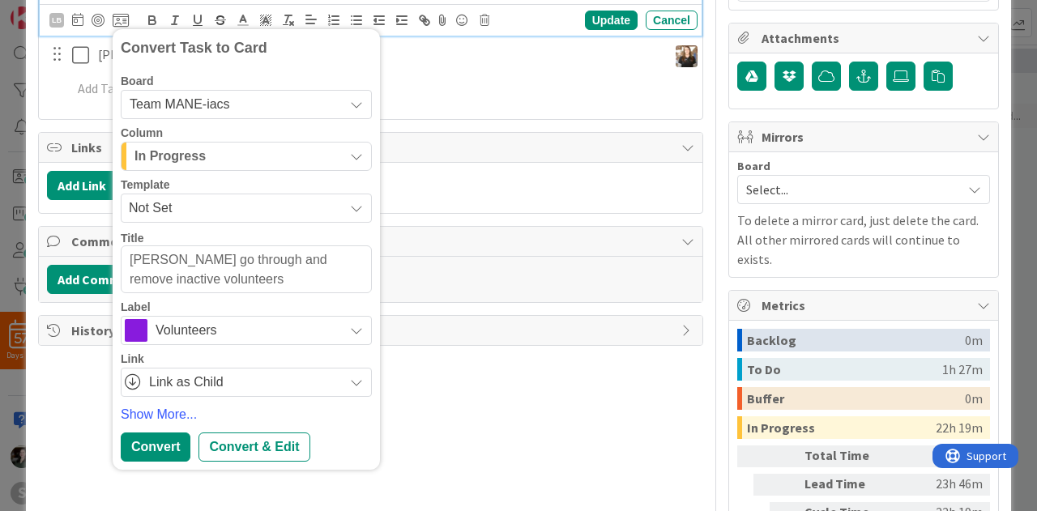
click at [224, 158] on div "In Progress" at bounding box center [236, 156] width 213 height 26
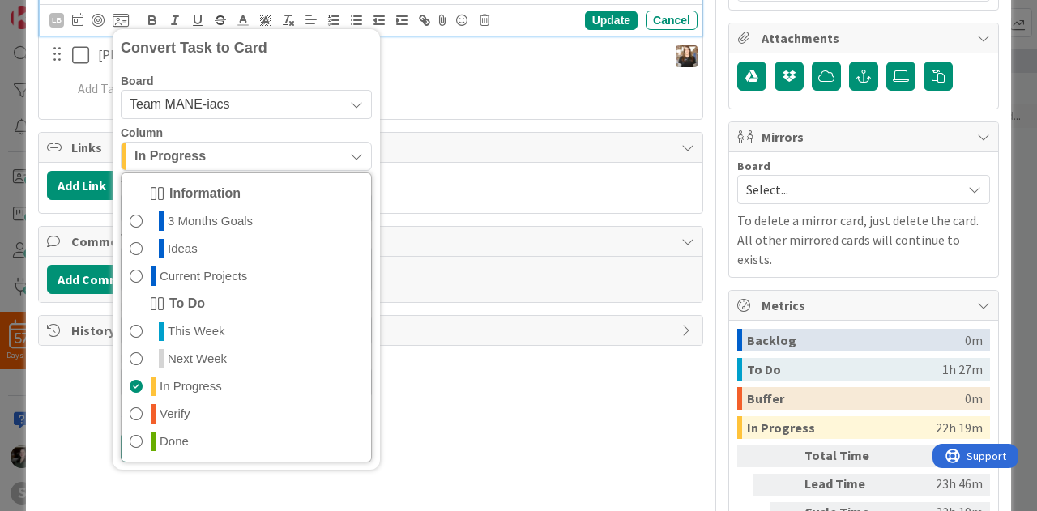
click at [224, 158] on div "In Progress" at bounding box center [236, 156] width 213 height 26
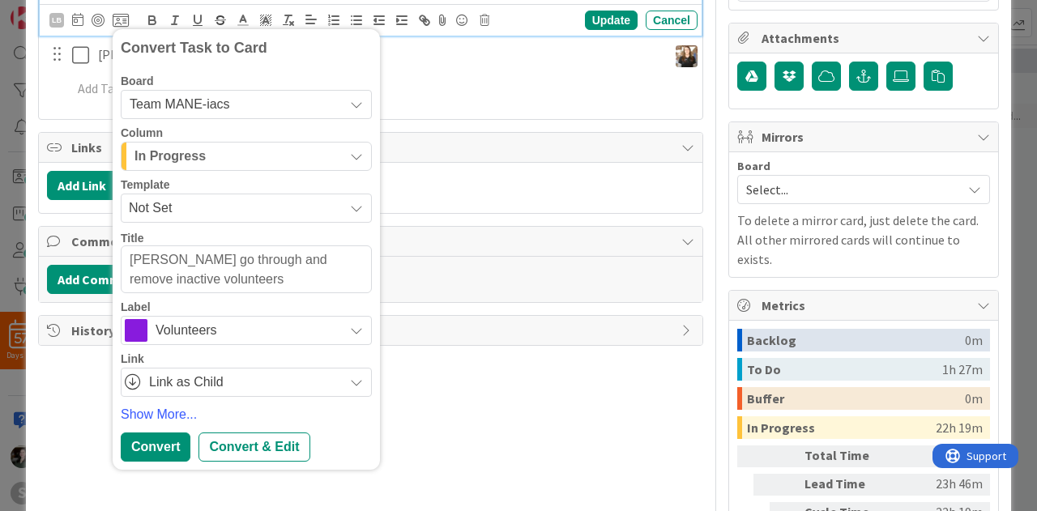
click at [224, 158] on div "In Progress" at bounding box center [236, 156] width 213 height 26
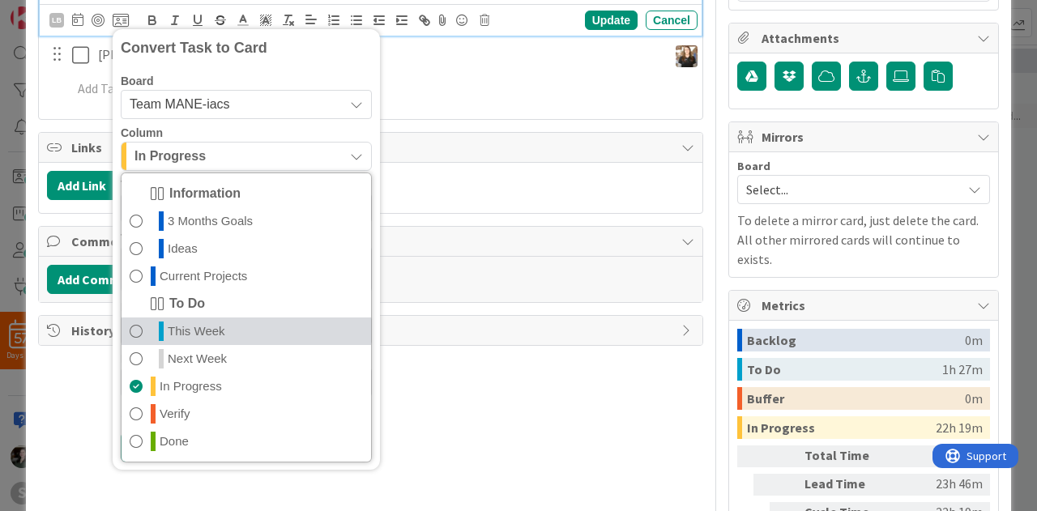
click at [222, 331] on span "This Week" at bounding box center [197, 331] width 58 height 19
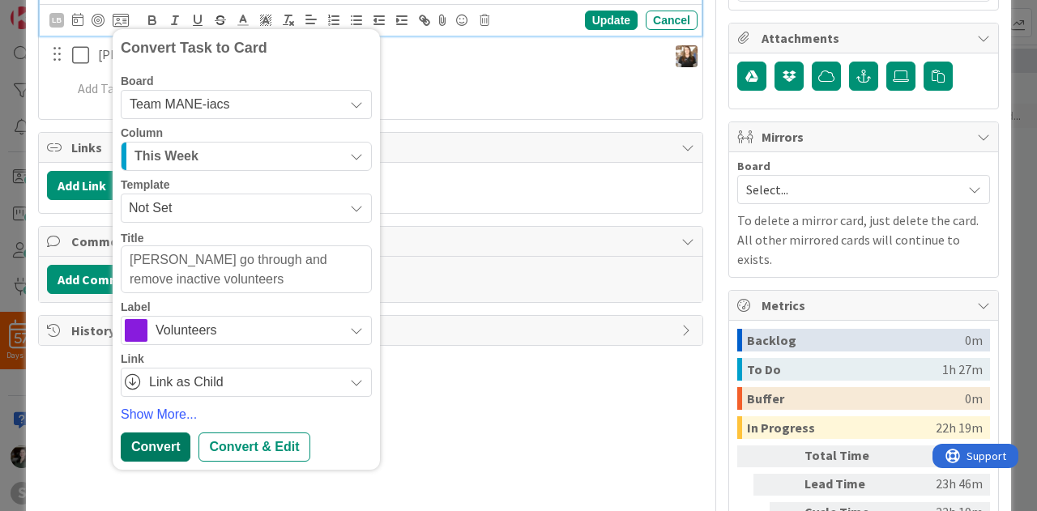
click at [165, 437] on div "Convert" at bounding box center [156, 447] width 70 height 29
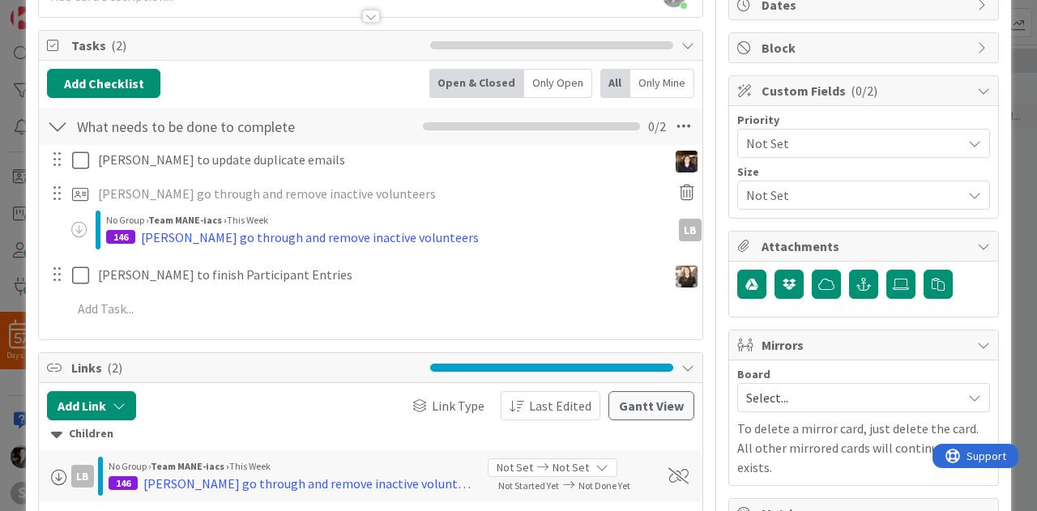
scroll to position [0, 0]
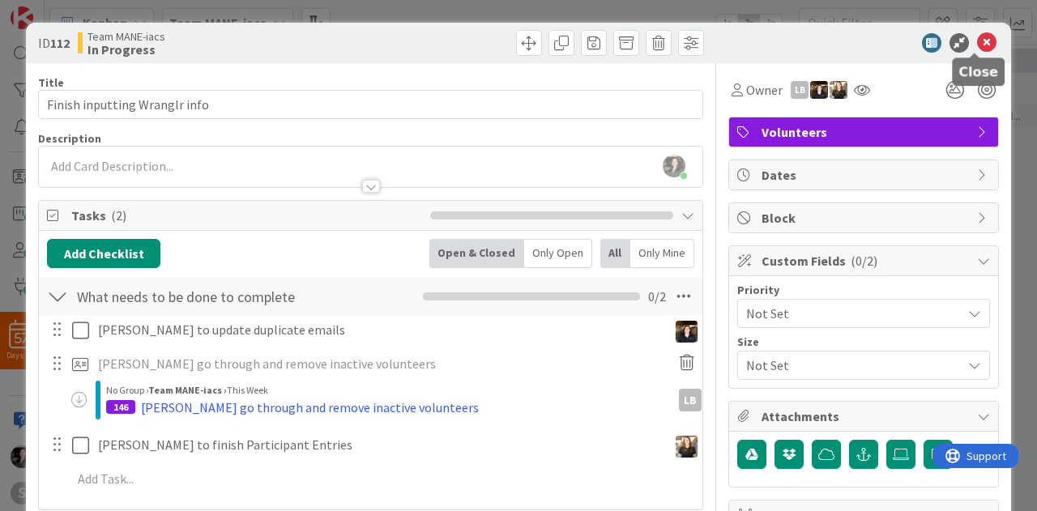
click at [977, 45] on icon at bounding box center [986, 42] width 19 height 19
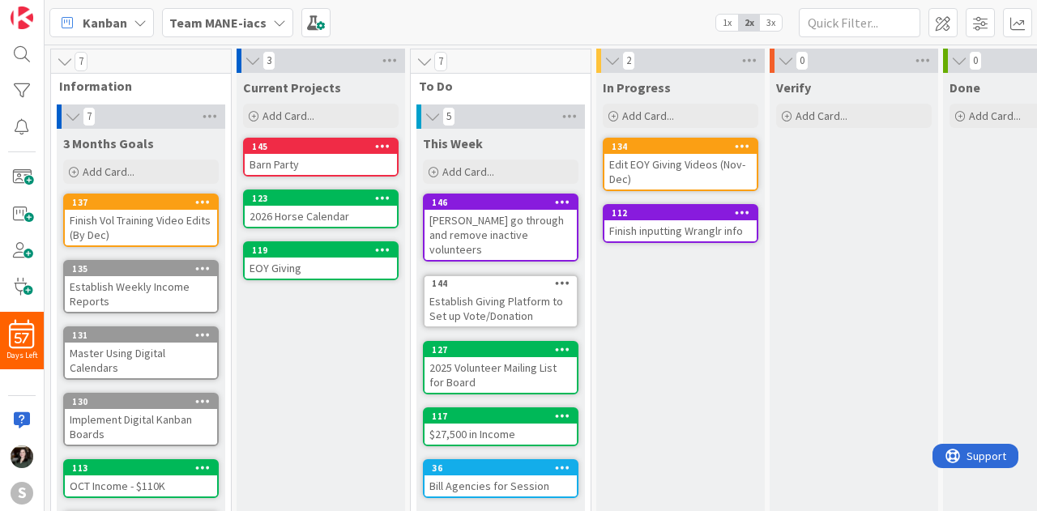
click at [558, 202] on icon at bounding box center [562, 201] width 15 height 11
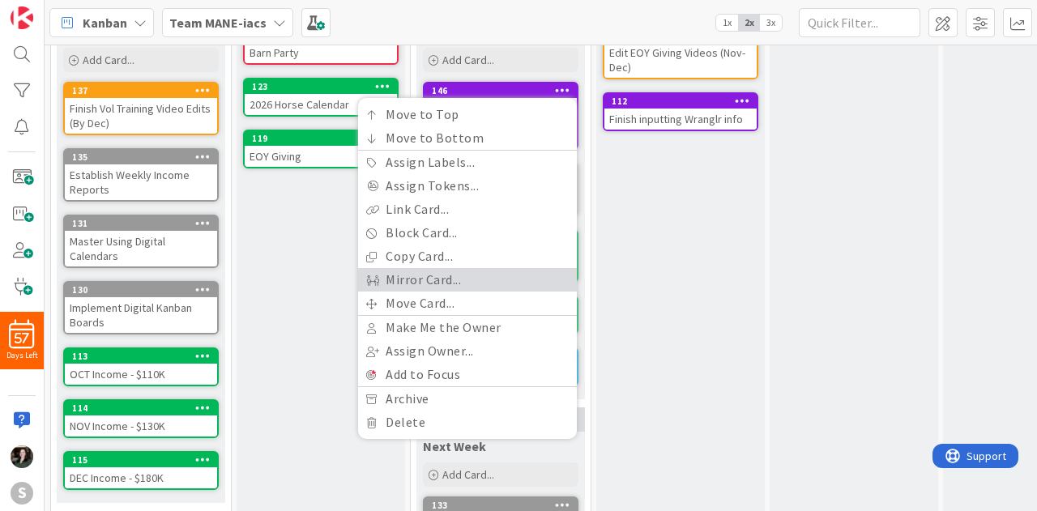
scroll to position [113, 0]
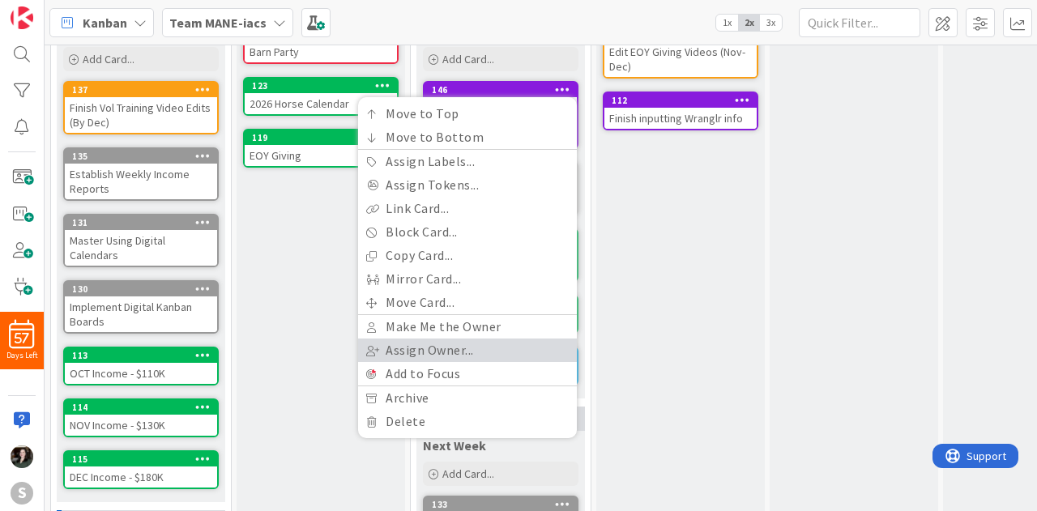
click at [479, 346] on link "Assign Owner..." at bounding box center [467, 350] width 219 height 23
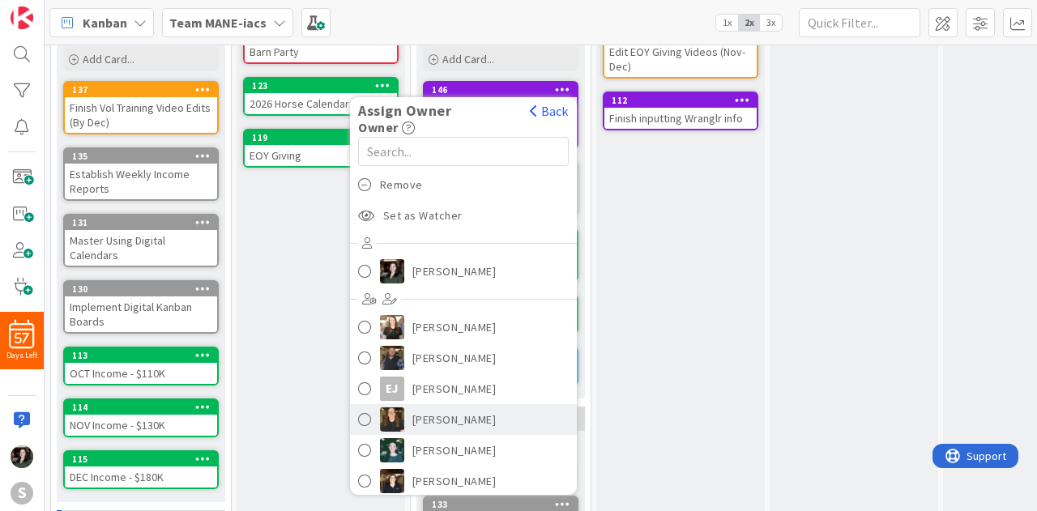
scroll to position [60, 0]
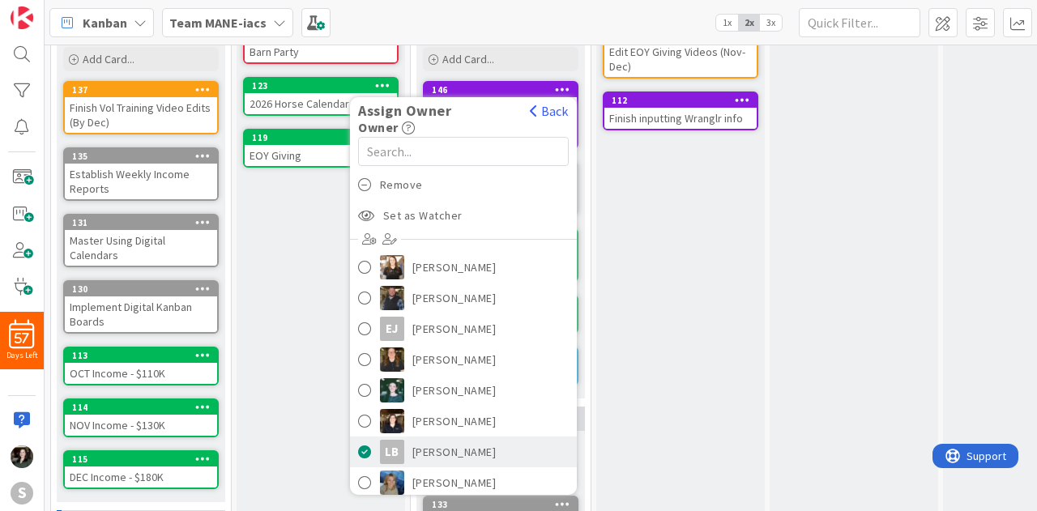
click at [467, 447] on link "LB [PERSON_NAME]" at bounding box center [463, 452] width 227 height 31
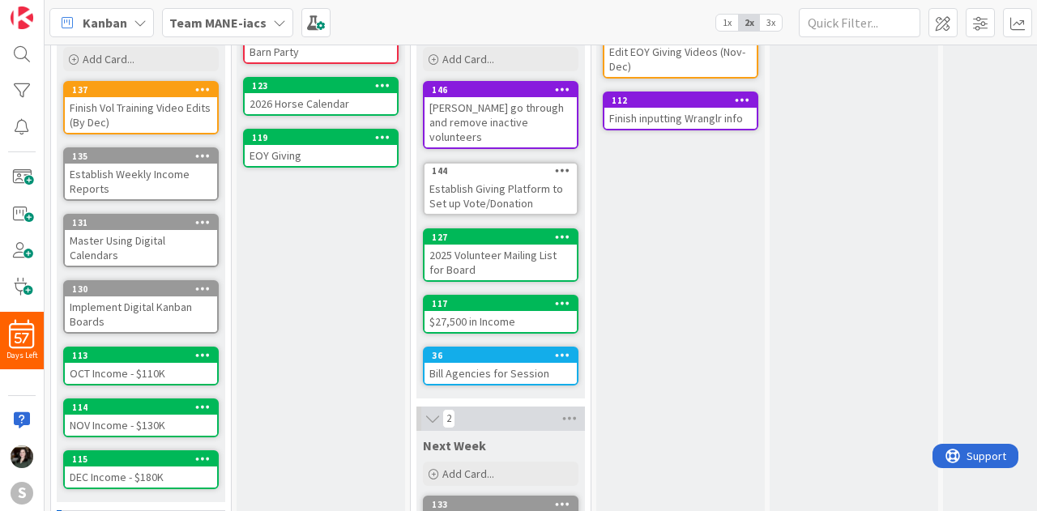
click at [517, 98] on div "[PERSON_NAME] go through and remove inactive volunteers" at bounding box center [500, 122] width 152 height 50
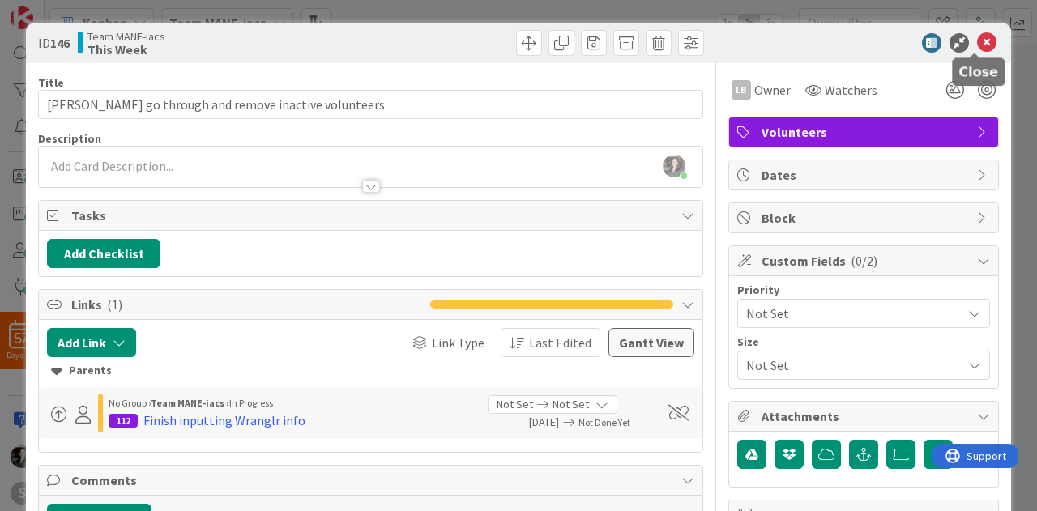
click at [978, 41] on icon at bounding box center [986, 42] width 19 height 19
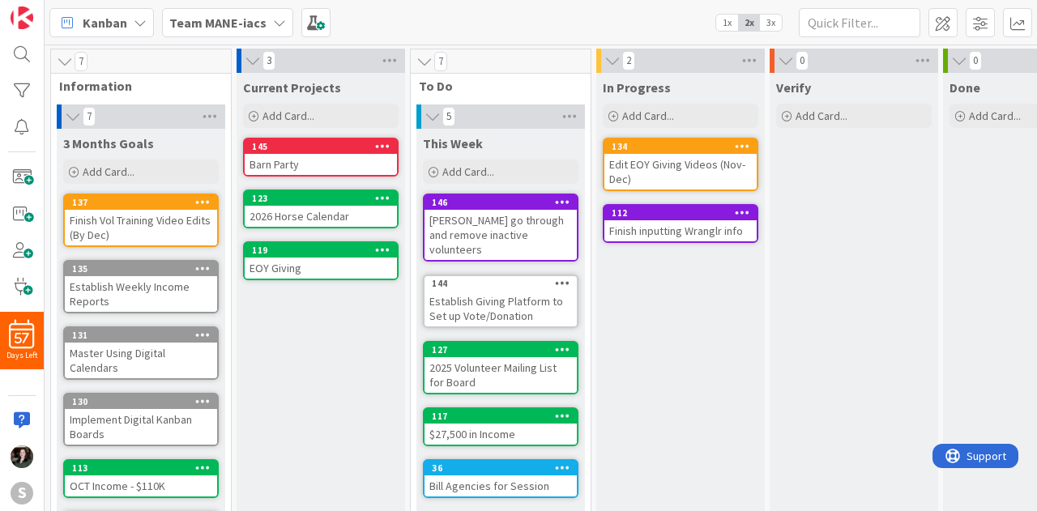
click at [778, 62] on icon at bounding box center [786, 61] width 18 height 16
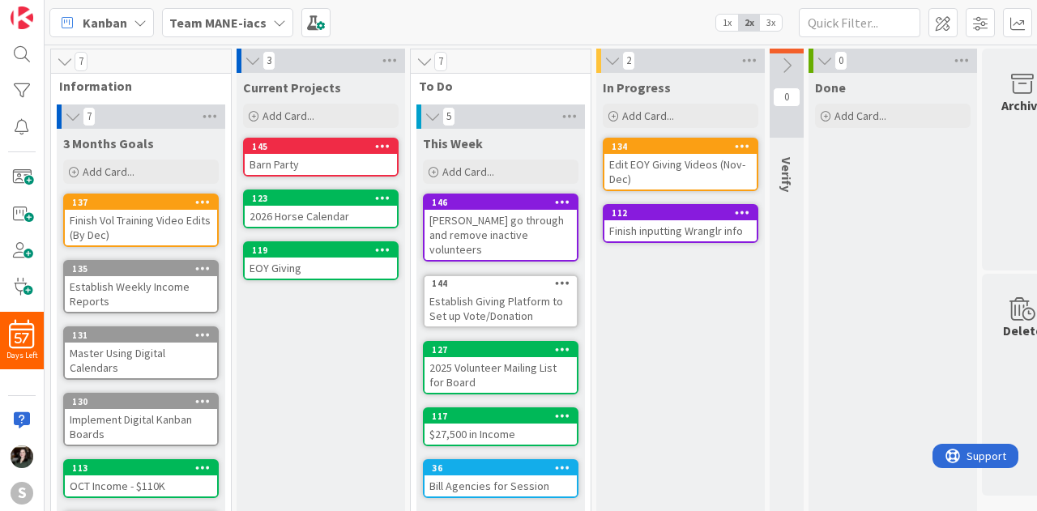
click at [559, 199] on icon at bounding box center [562, 201] width 15 height 11
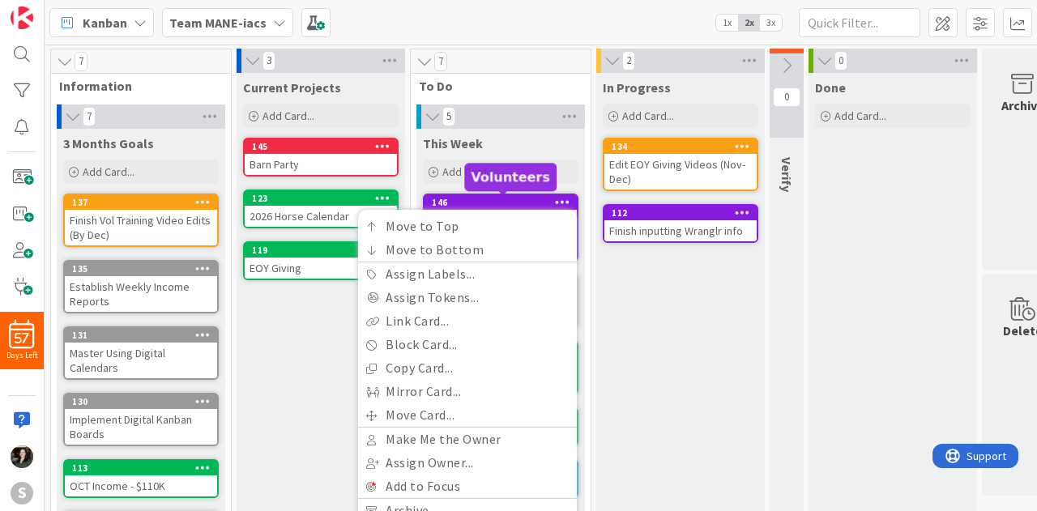
click at [512, 199] on div "146" at bounding box center [504, 202] width 145 height 11
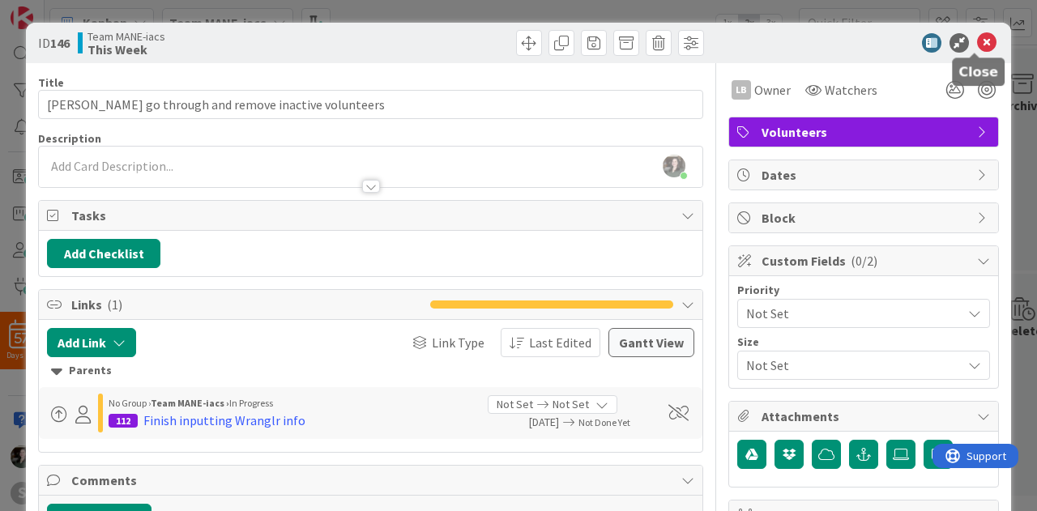
click at [977, 46] on icon at bounding box center [986, 42] width 19 height 19
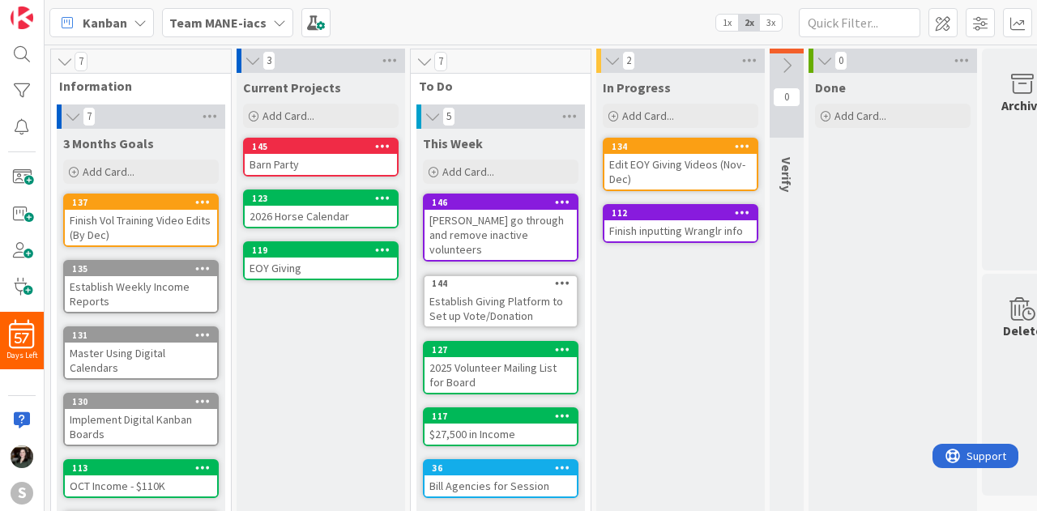
click at [674, 220] on div "Finish inputting Wranglr info" at bounding box center [680, 230] width 152 height 21
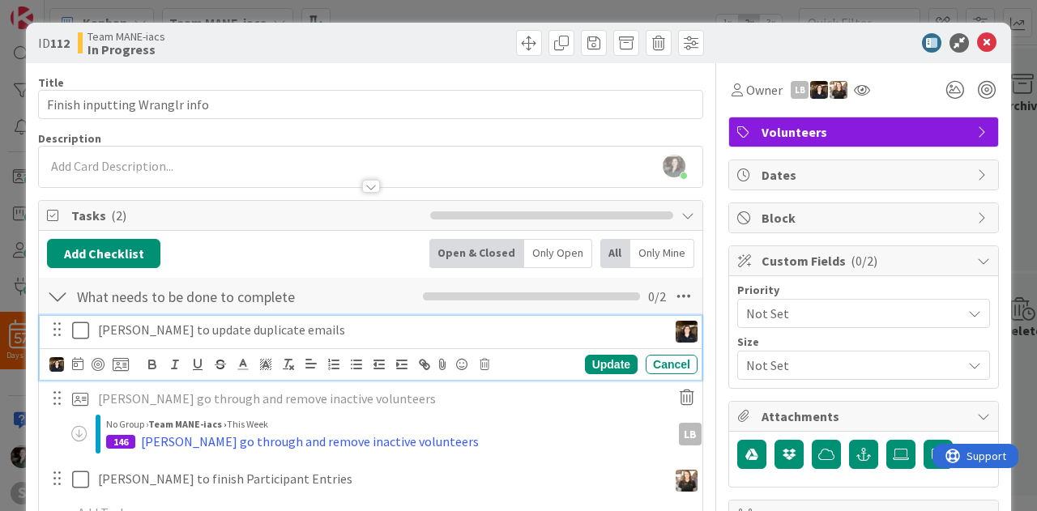
click at [608, 338] on div "[PERSON_NAME] to update duplicate emails" at bounding box center [380, 330] width 576 height 28
click at [119, 363] on icon at bounding box center [121, 364] width 16 height 15
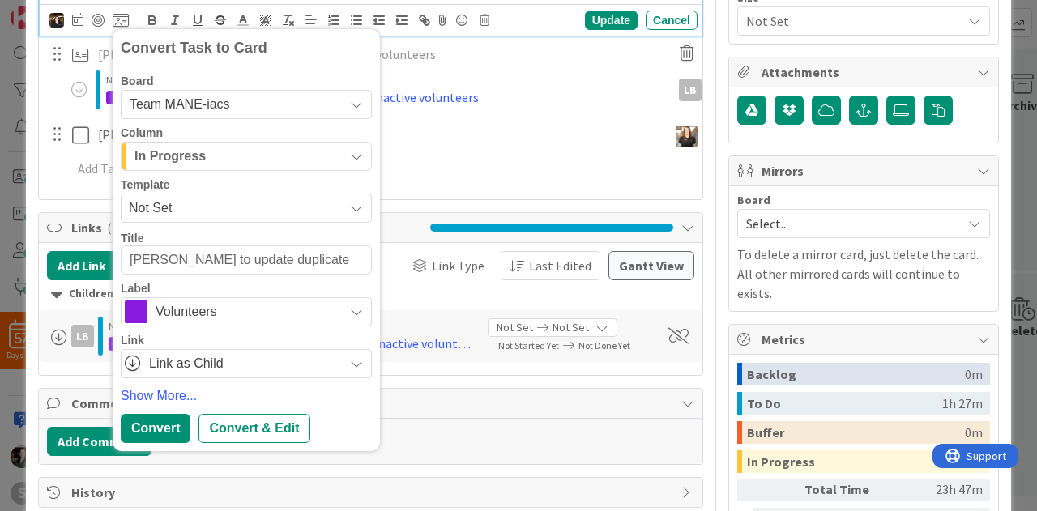
click at [211, 288] on div "Label" at bounding box center [246, 288] width 251 height 11
click at [230, 153] on div "In Progress" at bounding box center [236, 156] width 213 height 26
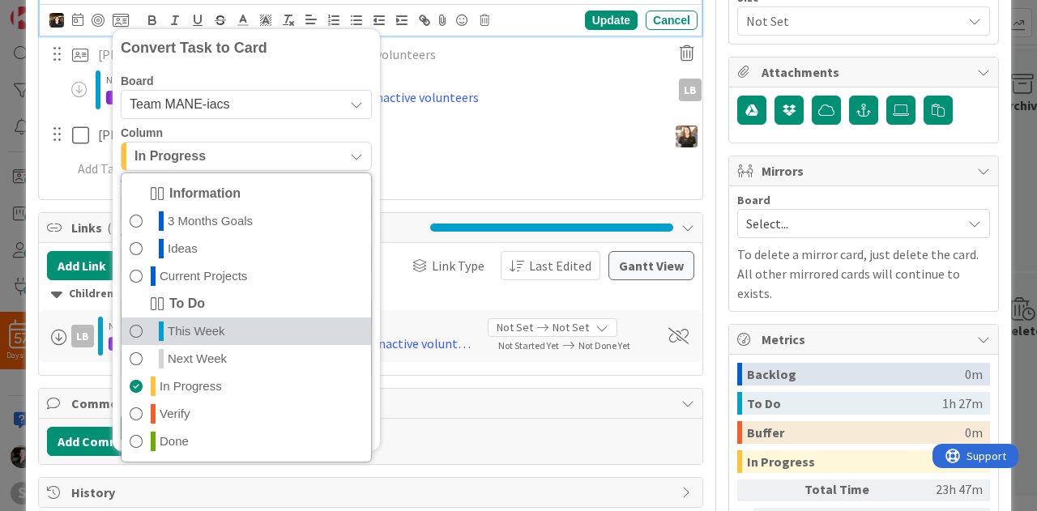
click at [241, 328] on link "This Week" at bounding box center [245, 332] width 249 height 28
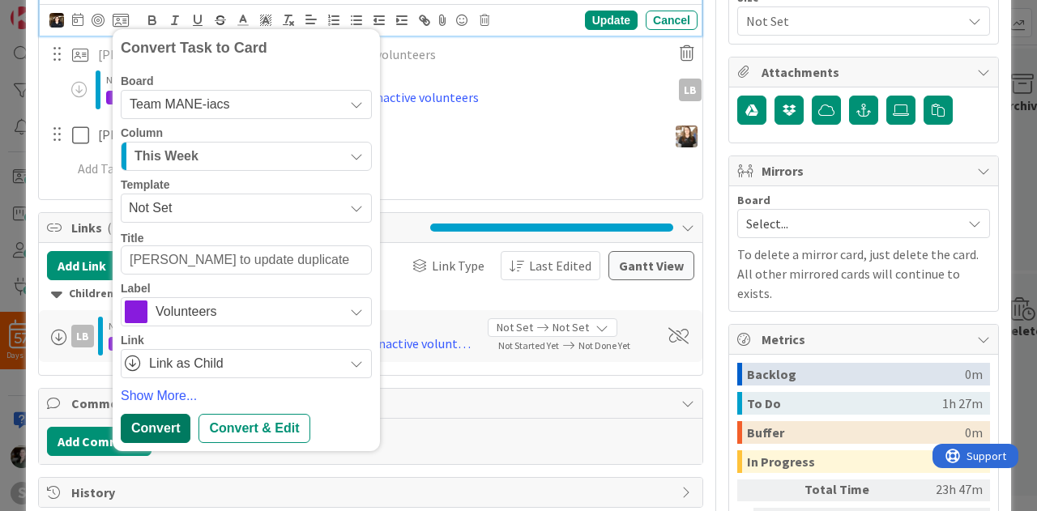
click at [154, 434] on div "Convert" at bounding box center [156, 428] width 70 height 29
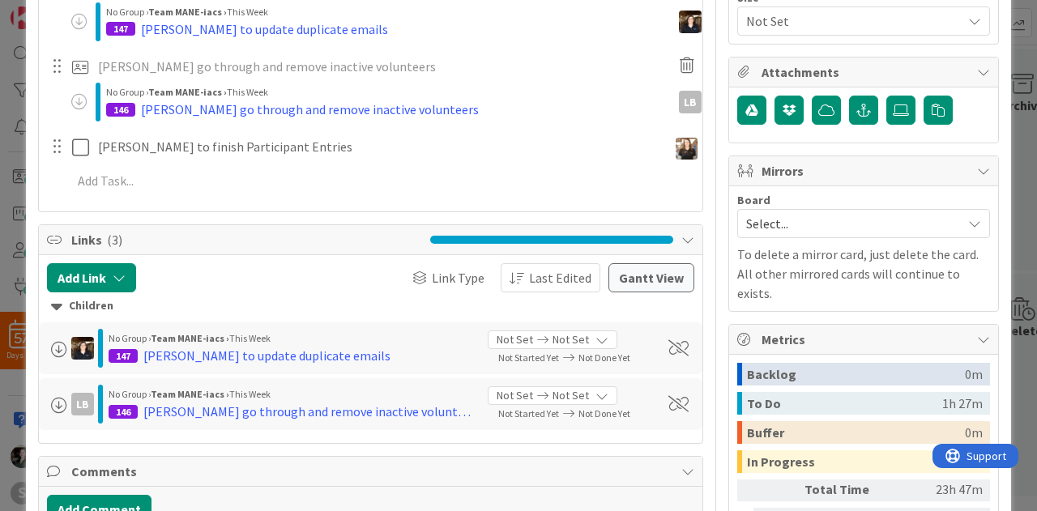
type textarea "x"
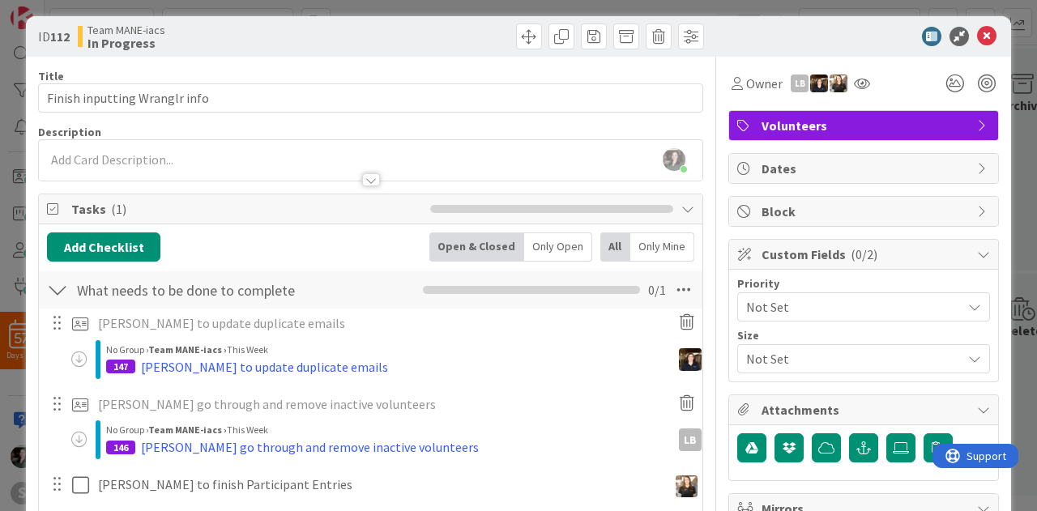
scroll to position [0, 0]
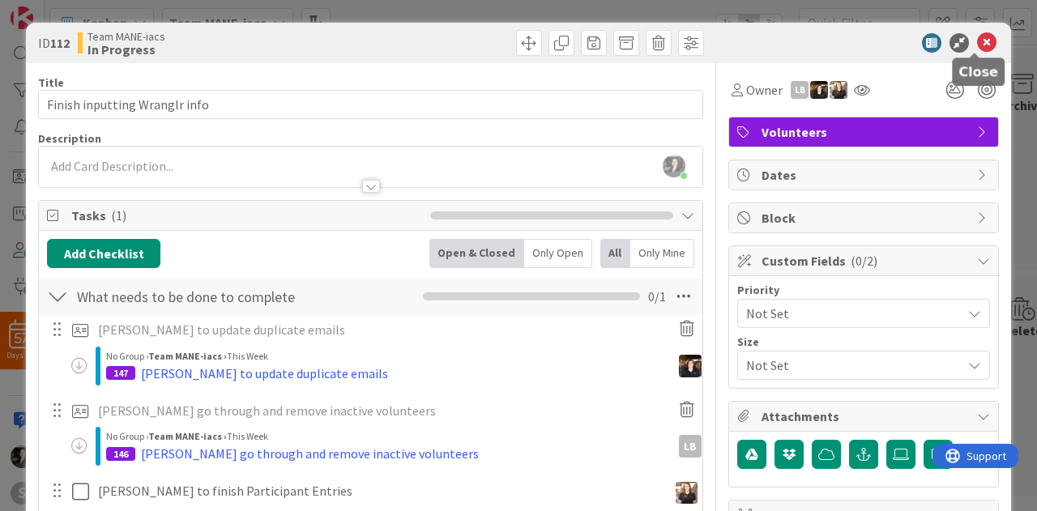
click at [977, 43] on icon at bounding box center [986, 42] width 19 height 19
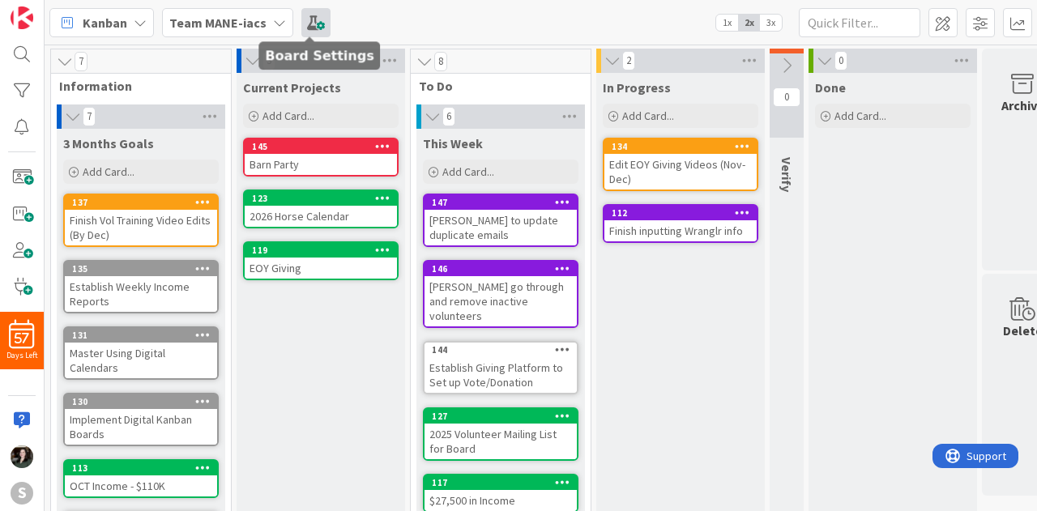
click at [303, 24] on span at bounding box center [315, 22] width 29 height 29
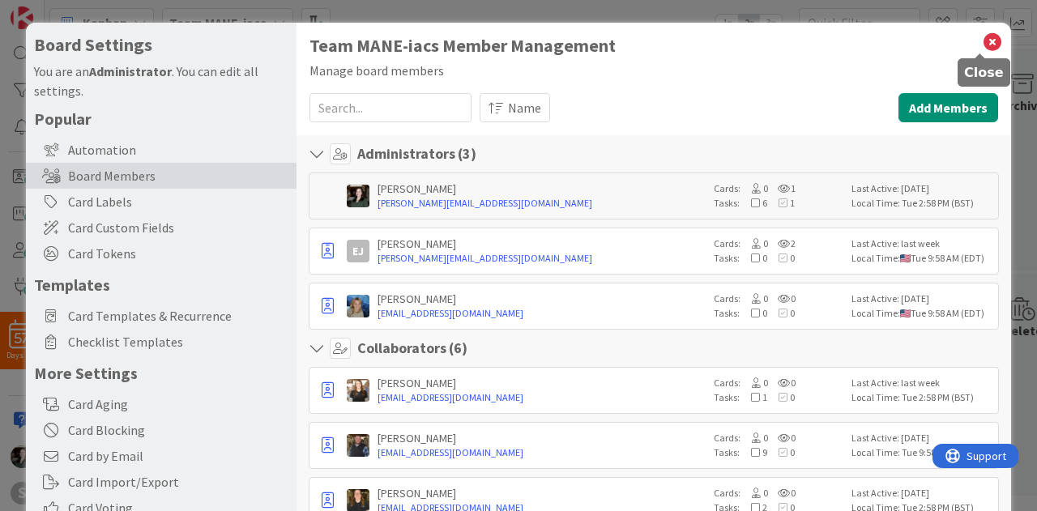
click at [983, 53] on body "57 Days Left S Kanban Team MANE-iacs 1x 2x 3x 7 Information 7 3 Months Goals Ad…" at bounding box center [518, 255] width 1037 height 511
click at [983, 49] on icon at bounding box center [992, 42] width 21 height 23
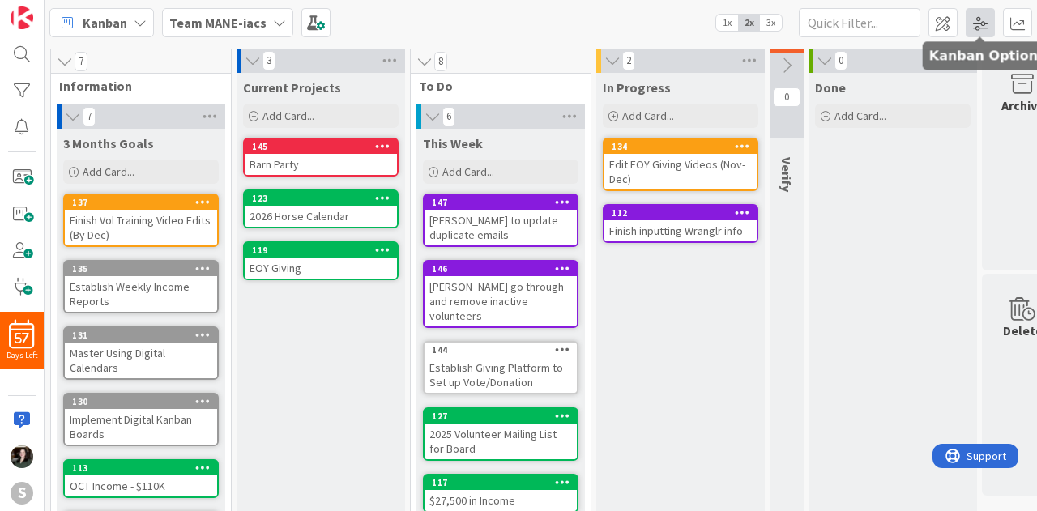
click at [979, 14] on span at bounding box center [980, 22] width 29 height 29
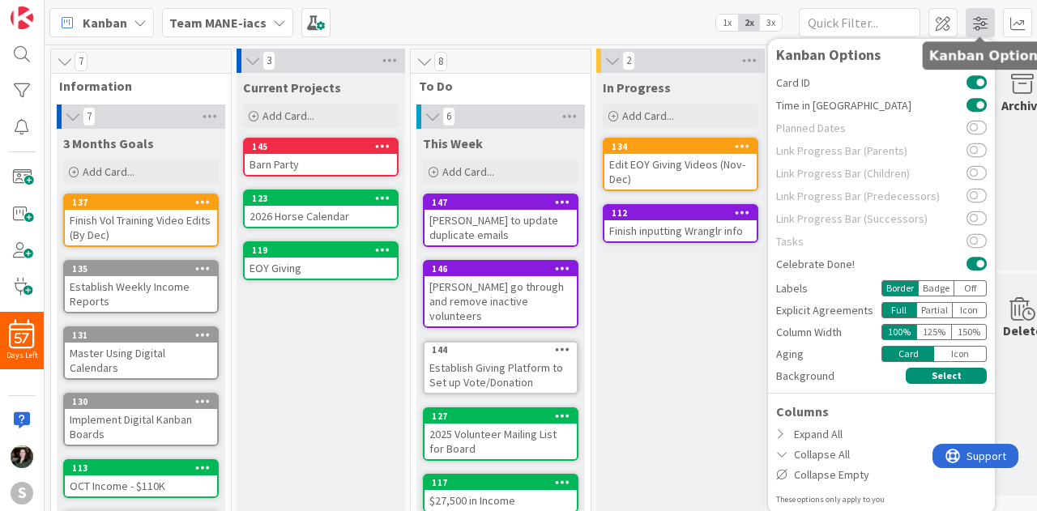
click at [974, 19] on span at bounding box center [980, 22] width 29 height 29
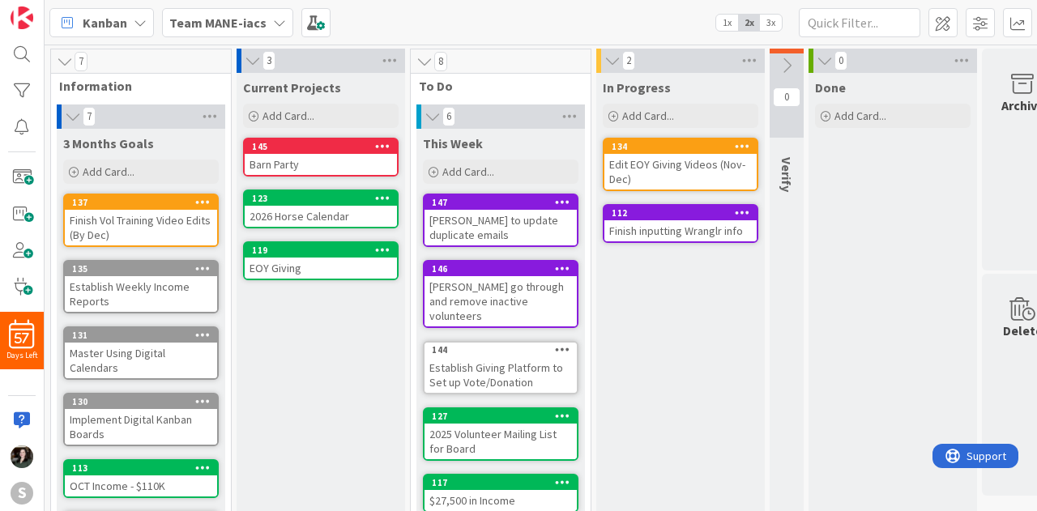
click at [694, 224] on div "Finish inputting Wranglr info" at bounding box center [680, 230] width 152 height 21
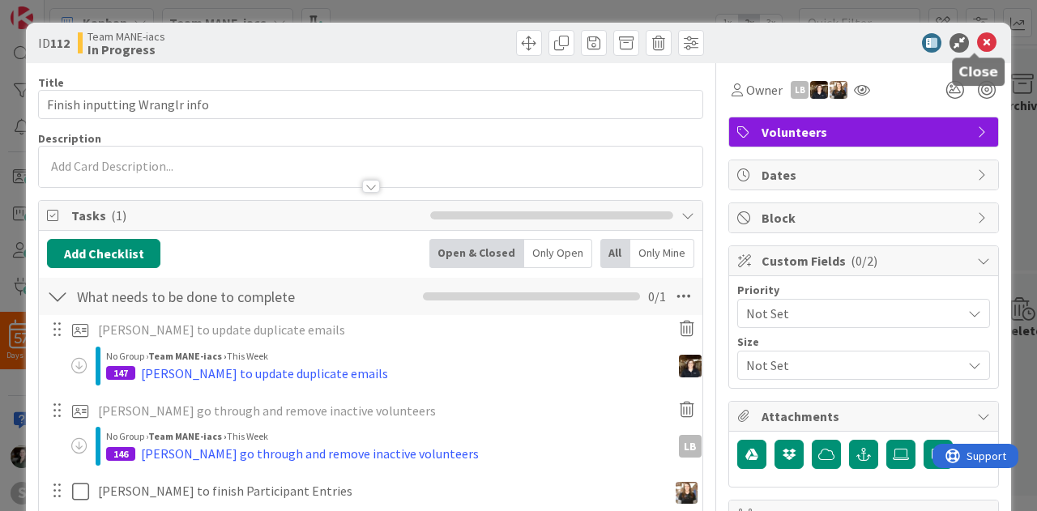
click at [977, 48] on icon at bounding box center [986, 42] width 19 height 19
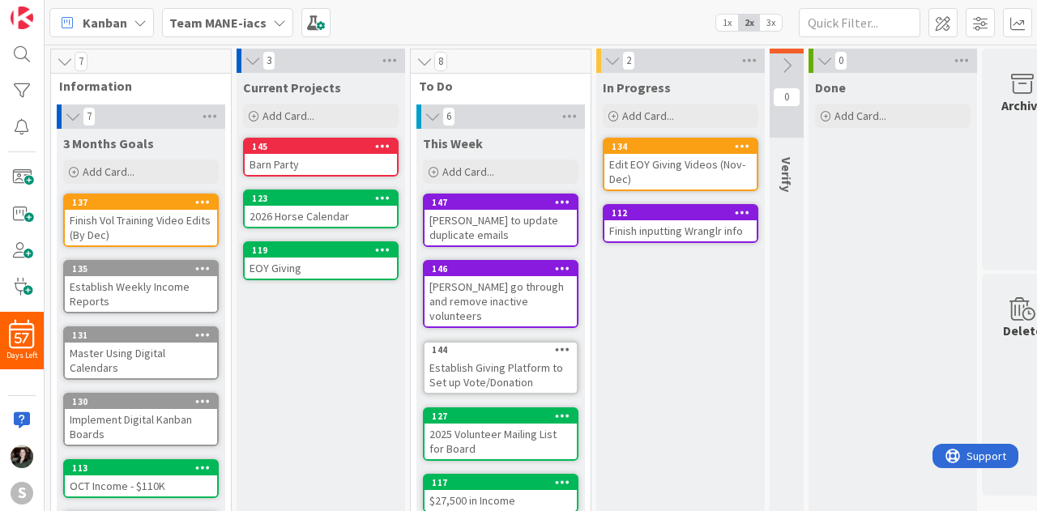
click at [661, 222] on div "Finish inputting Wranglr info" at bounding box center [680, 230] width 152 height 21
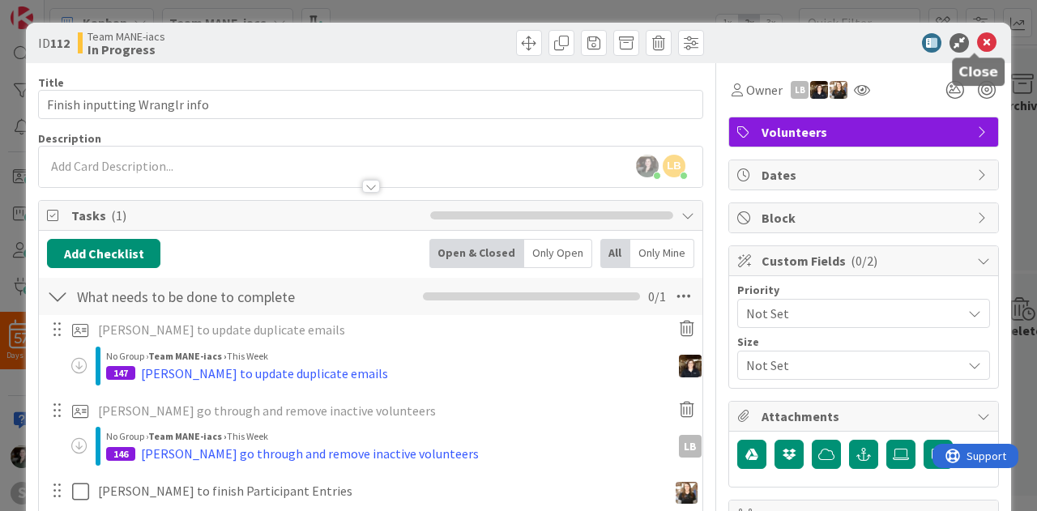
click at [977, 36] on icon at bounding box center [986, 42] width 19 height 19
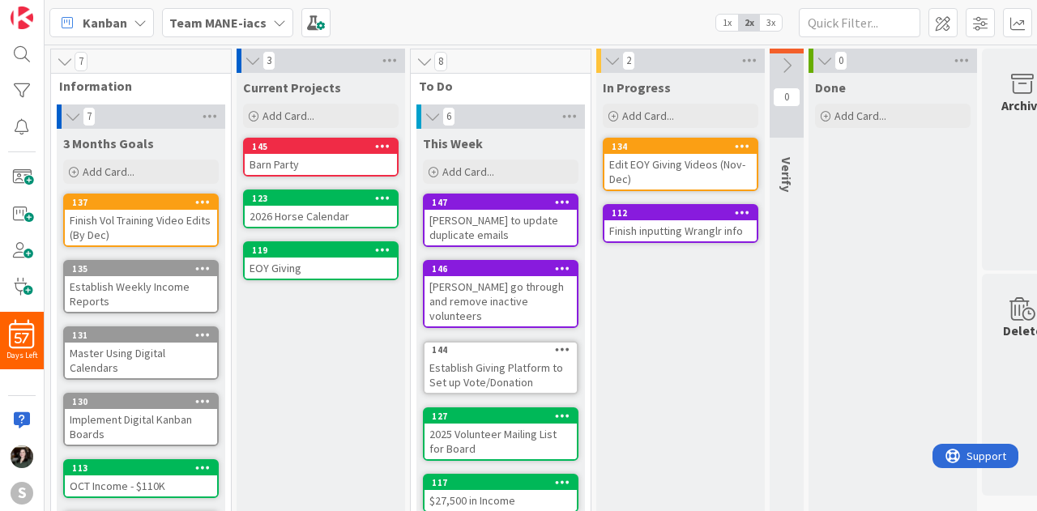
click at [328, 156] on div "Barn Party" at bounding box center [321, 164] width 152 height 21
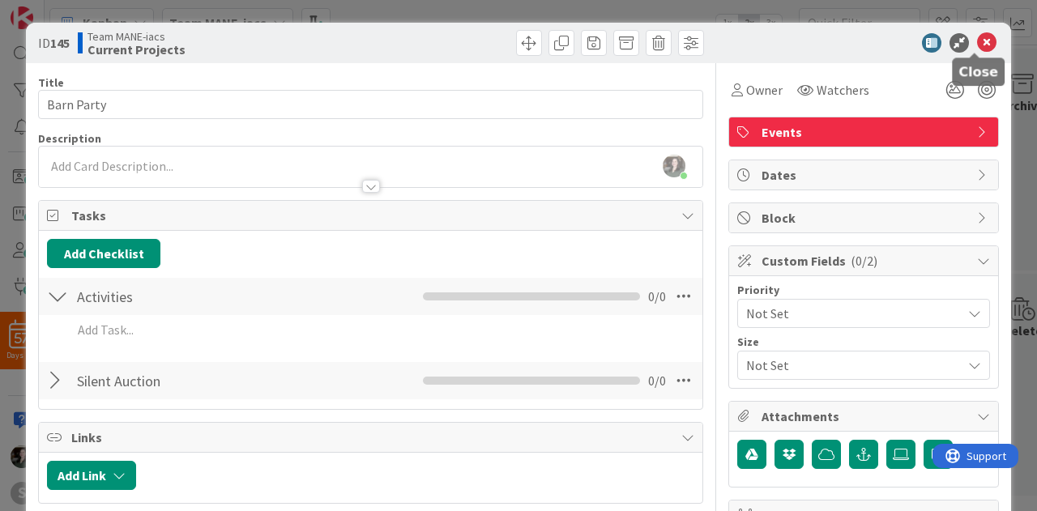
click at [977, 44] on icon at bounding box center [986, 42] width 19 height 19
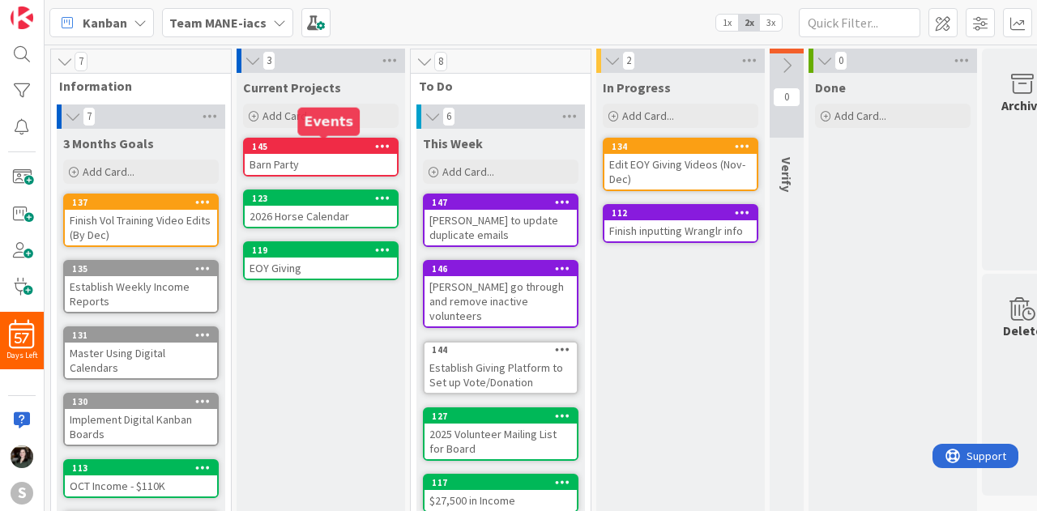
click at [356, 148] on div "145" at bounding box center [324, 146] width 145 height 11
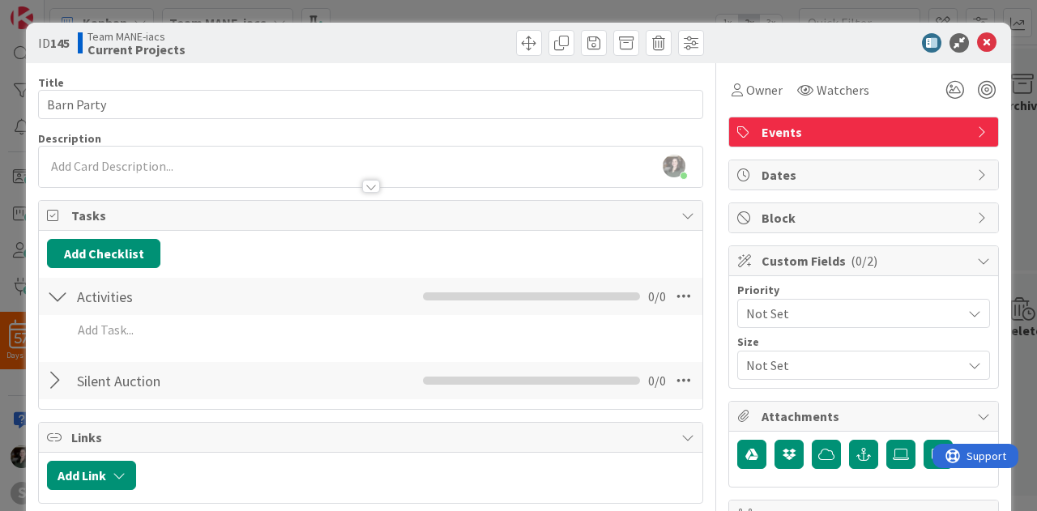
click at [64, 293] on div at bounding box center [57, 296] width 21 height 29
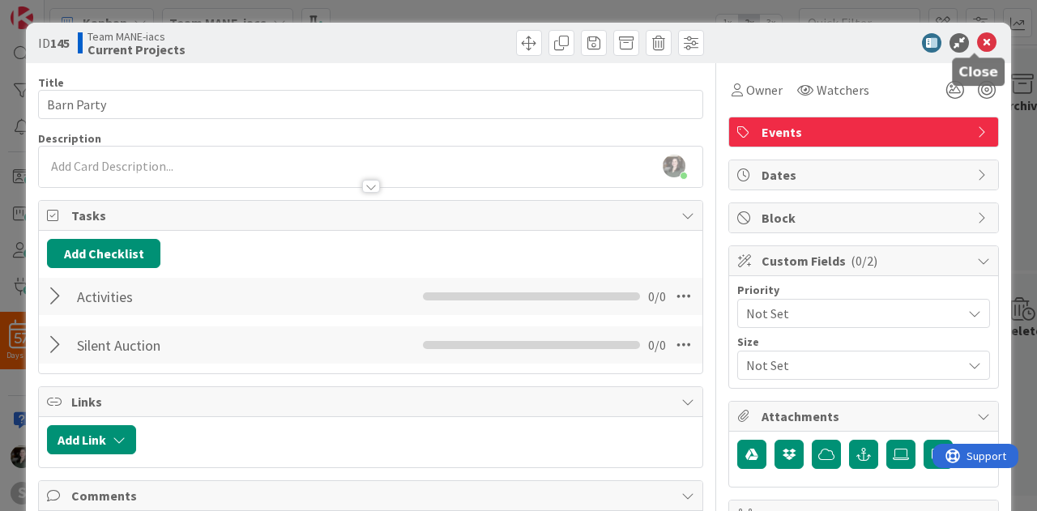
click at [977, 39] on icon at bounding box center [986, 42] width 19 height 19
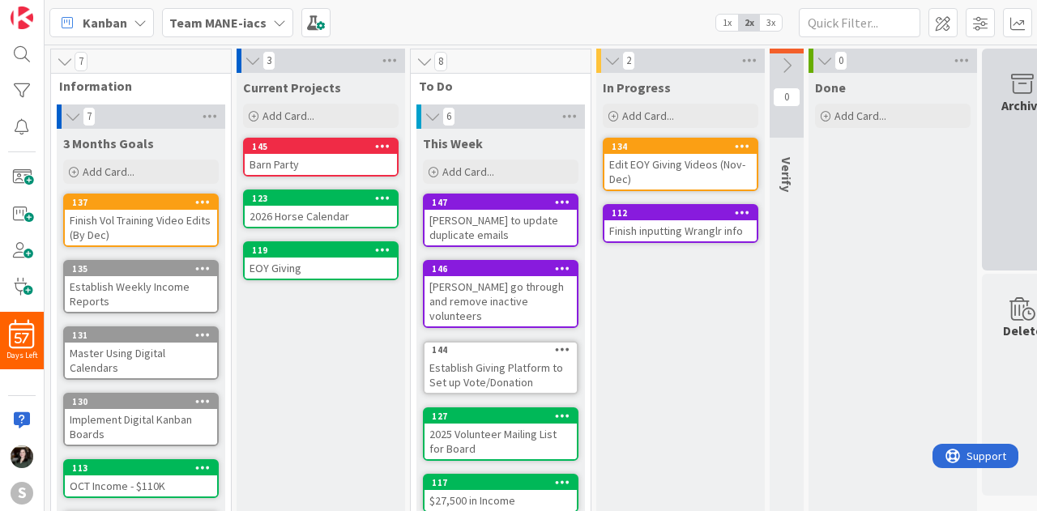
click at [998, 117] on div "Archive" at bounding box center [1022, 160] width 81 height 222
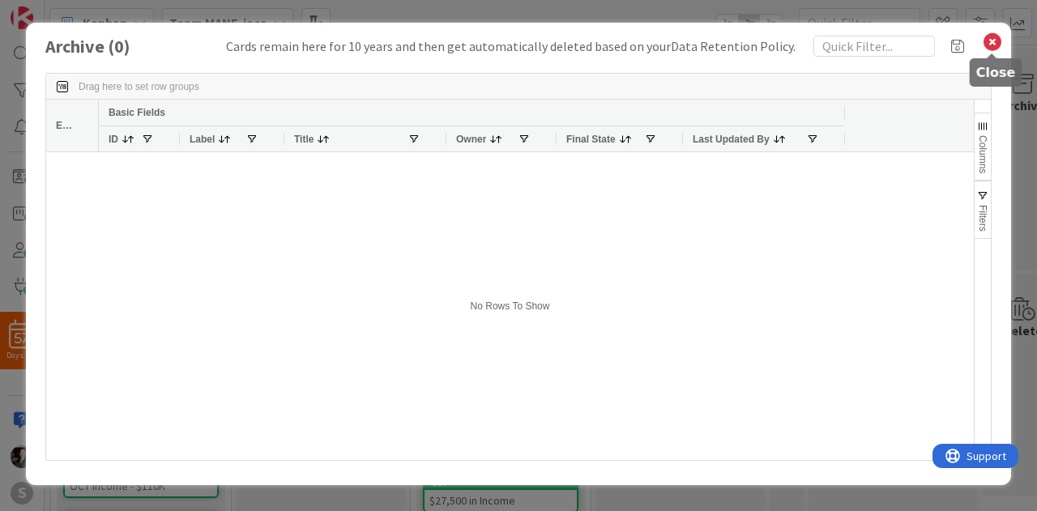
click at [994, 38] on icon at bounding box center [992, 42] width 21 height 23
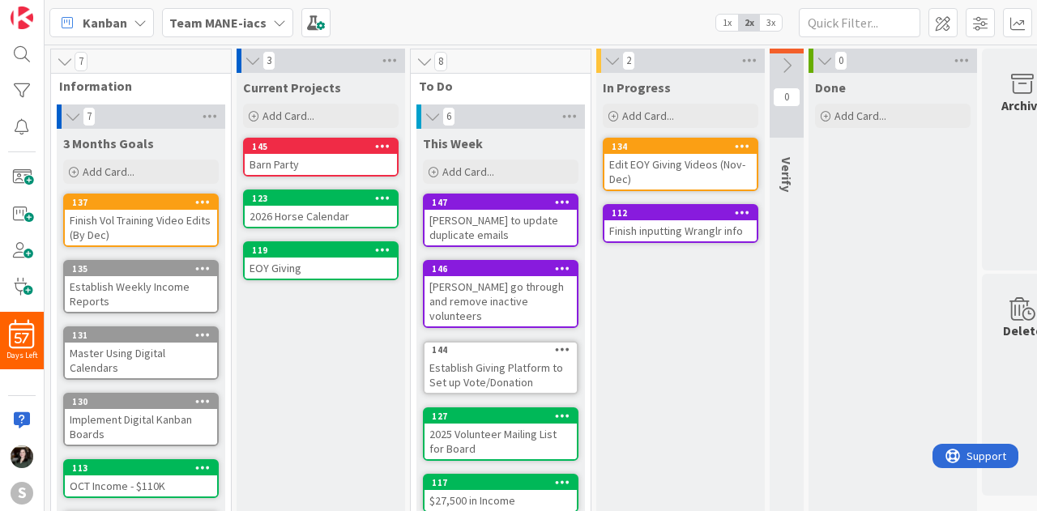
click at [198, 28] on b "Team MANE-iacs" at bounding box center [217, 23] width 97 height 16
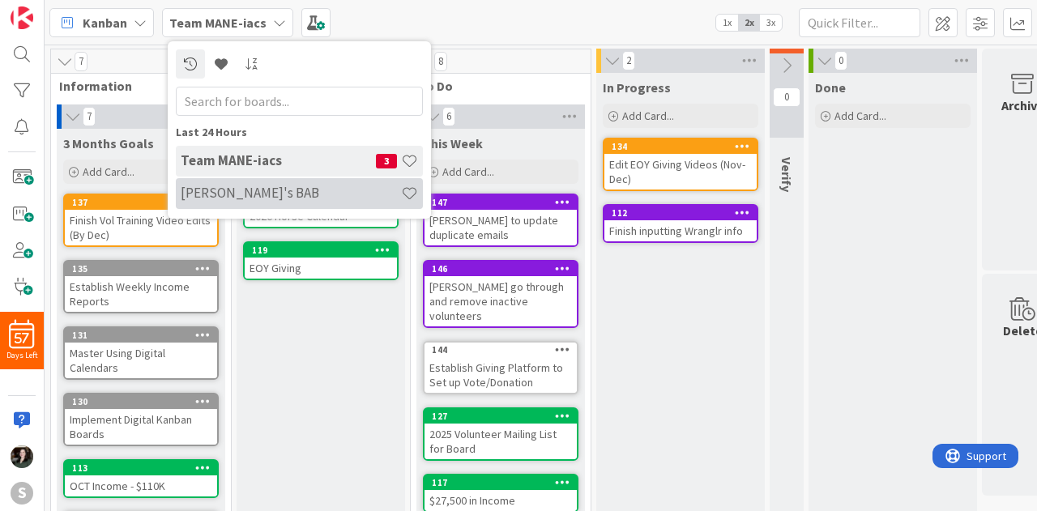
click at [240, 184] on div "[PERSON_NAME]'s BAB" at bounding box center [299, 193] width 247 height 31
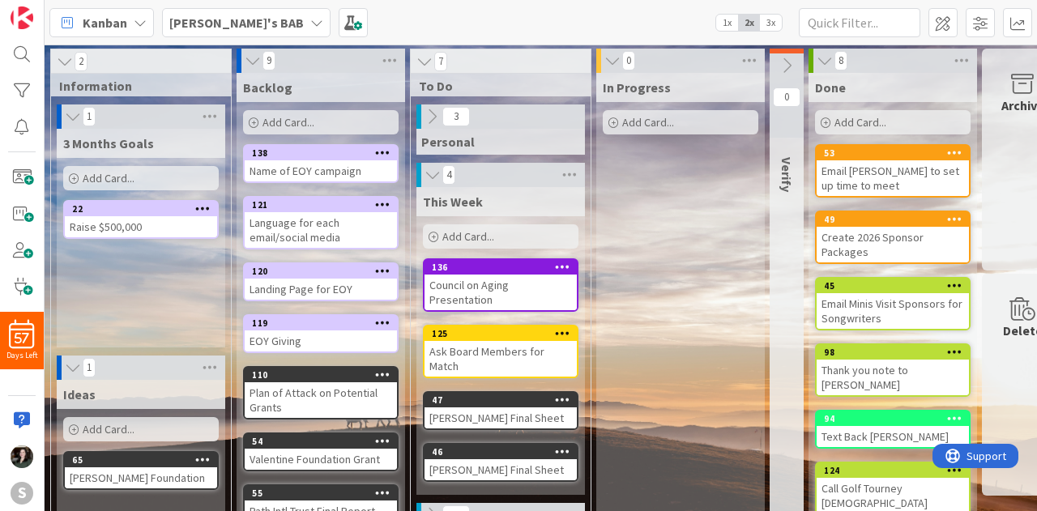
click at [426, 113] on icon at bounding box center [432, 117] width 18 height 18
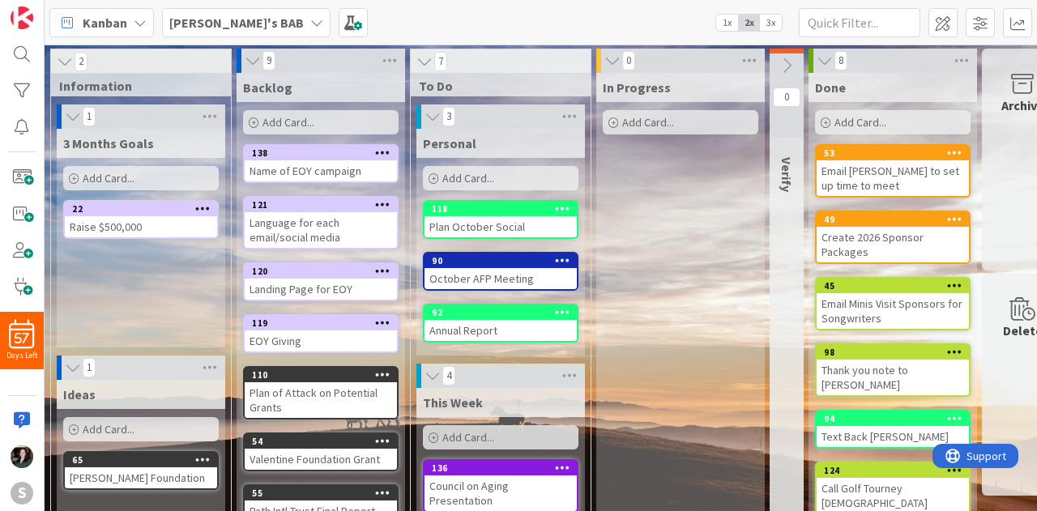
click at [426, 113] on icon at bounding box center [433, 117] width 18 height 16
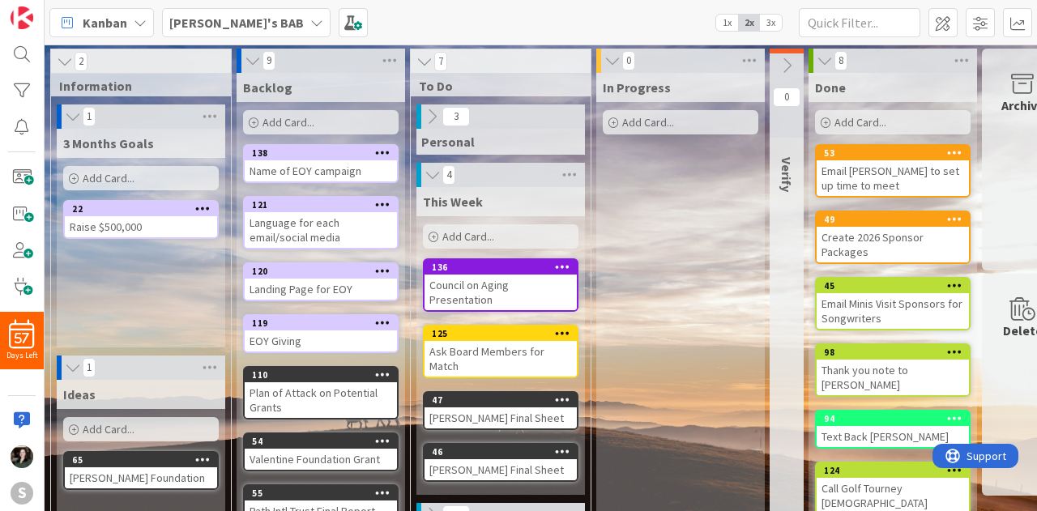
click at [431, 118] on icon at bounding box center [432, 117] width 18 height 18
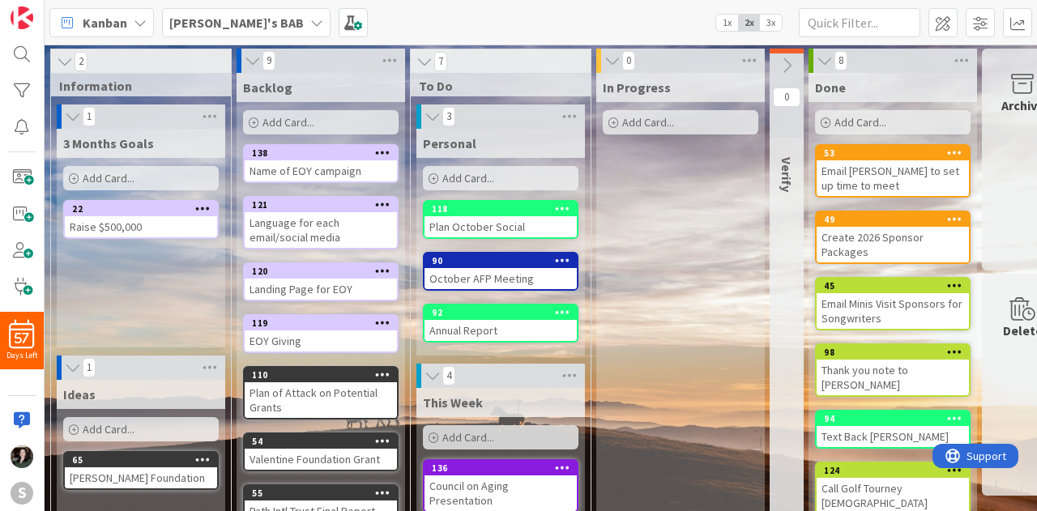
click at [431, 118] on icon at bounding box center [433, 117] width 18 height 16
